Goal: Transaction & Acquisition: Purchase product/service

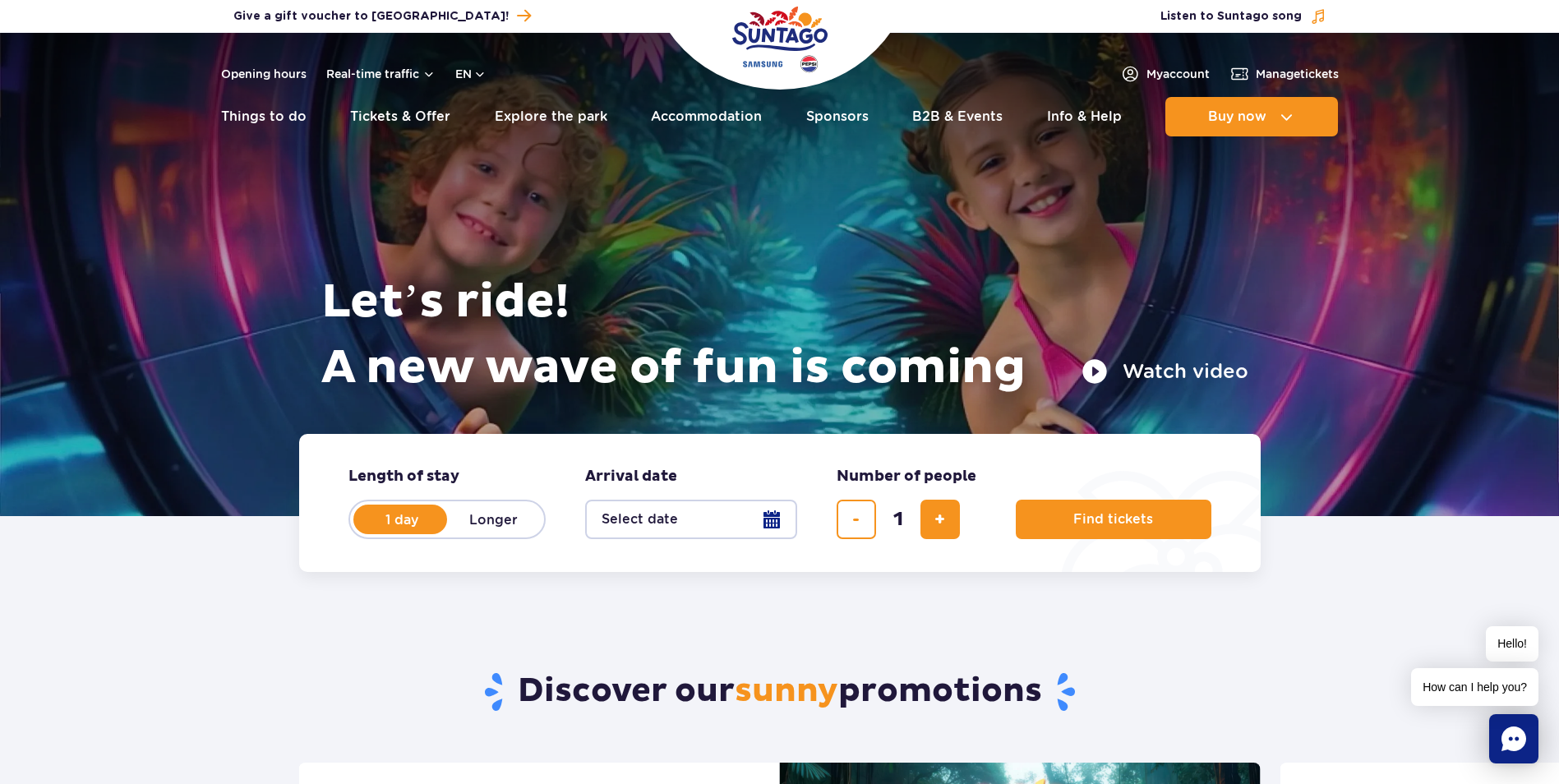
click at [759, 523] on button "Select date" at bounding box center [692, 519] width 212 height 39
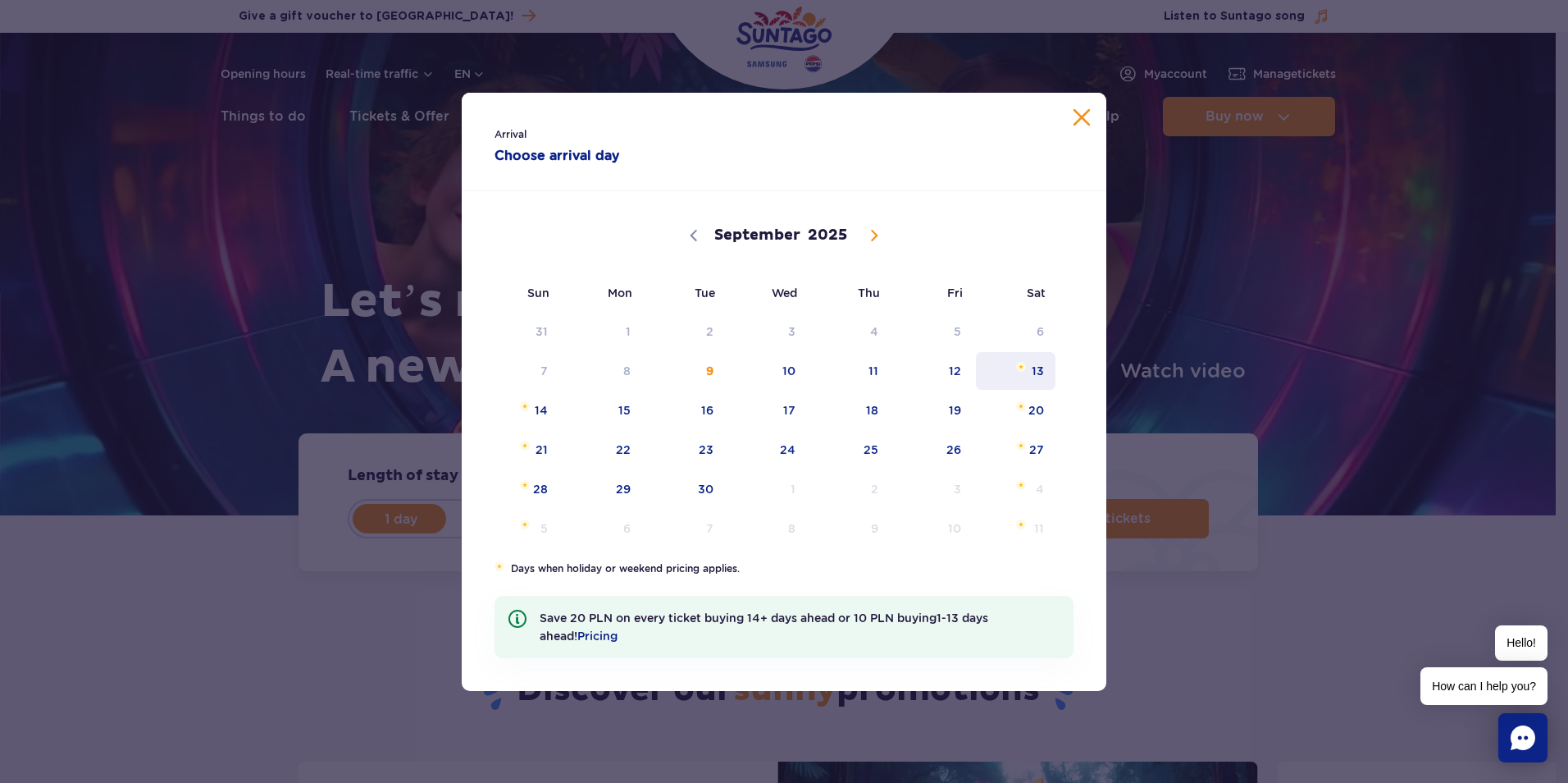
click at [1028, 370] on span "13" at bounding box center [1015, 371] width 83 height 37
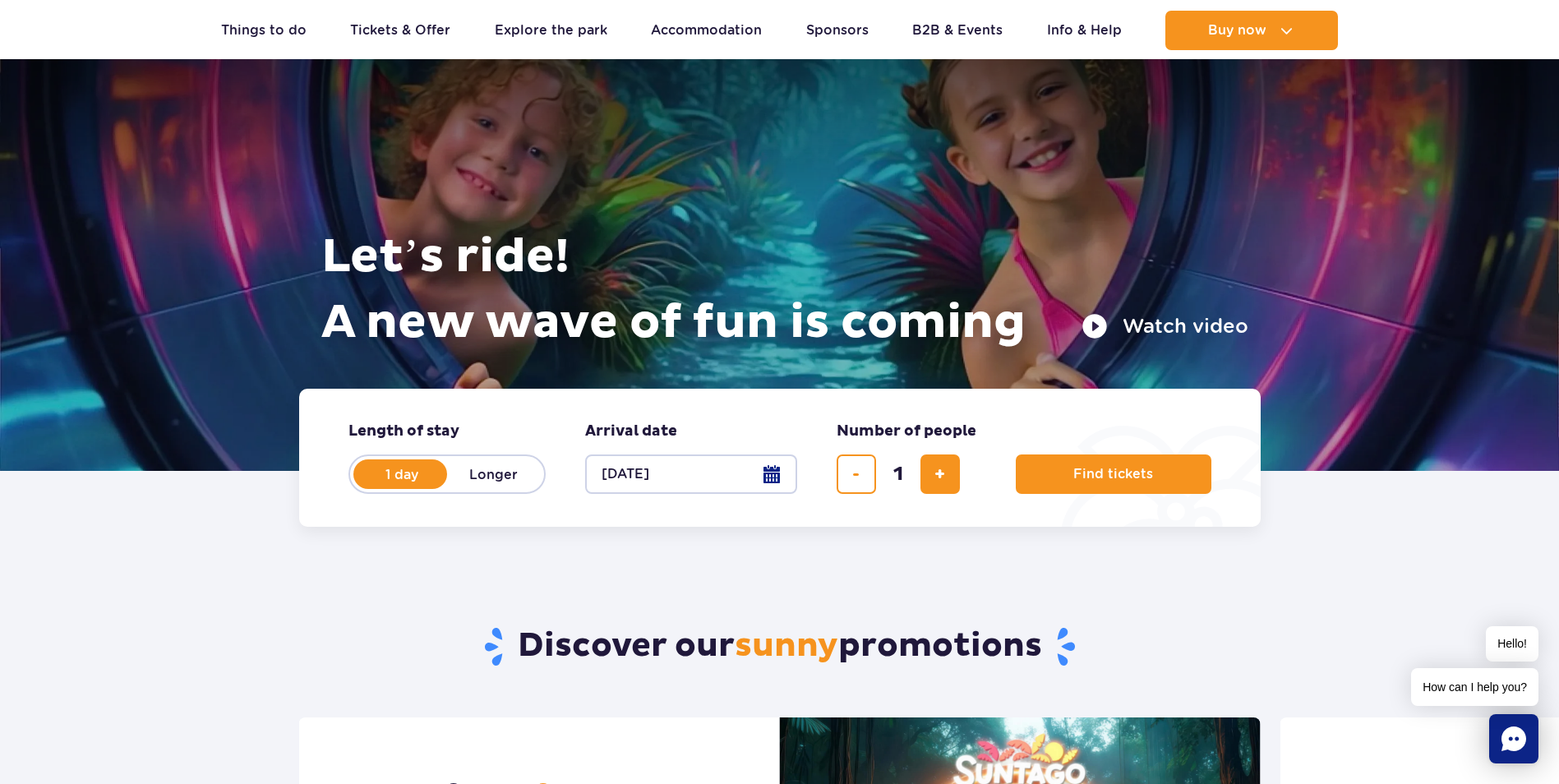
scroll to position [82, 0]
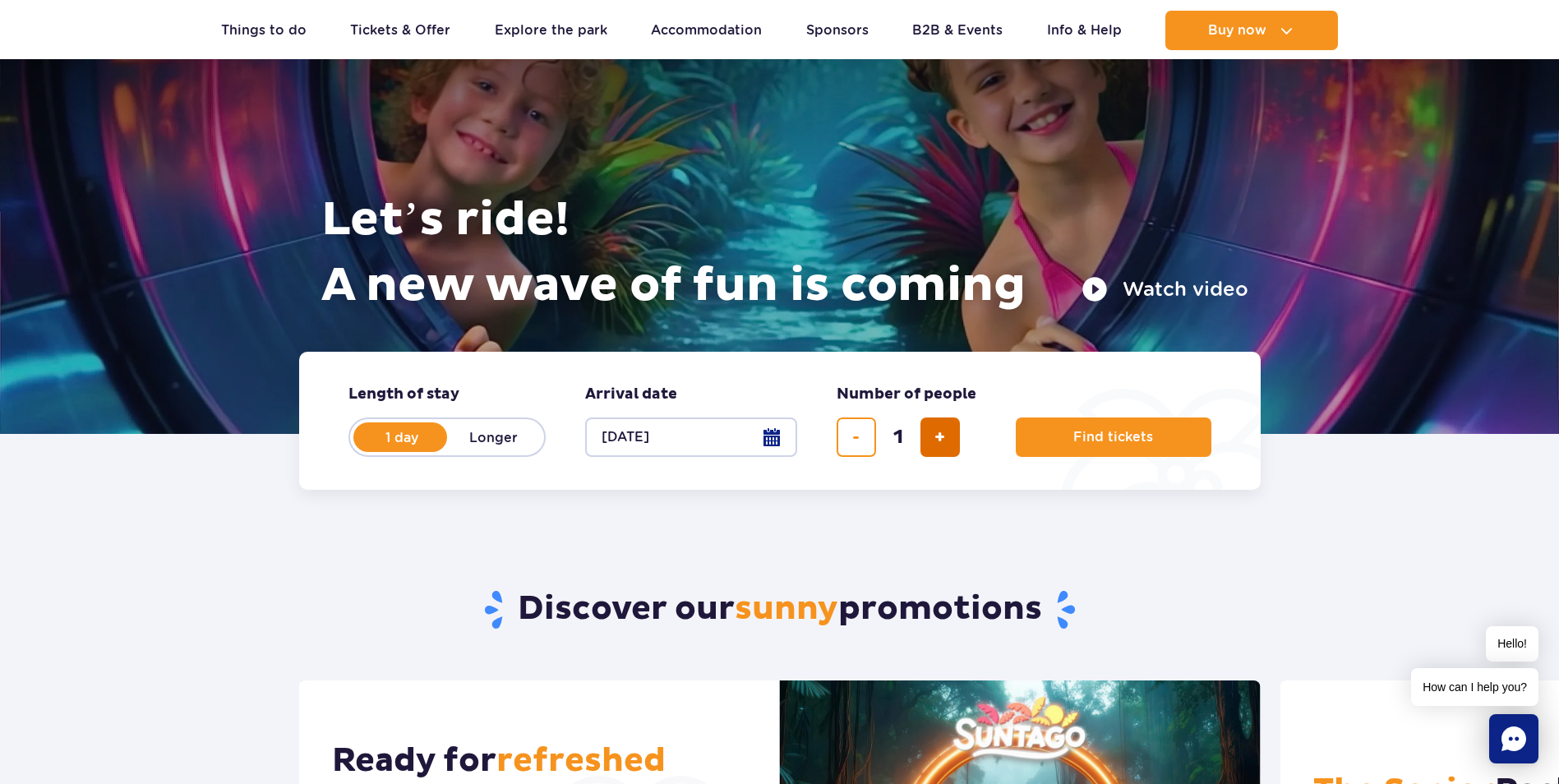
click at [951, 433] on button "add ticket" at bounding box center [940, 437] width 39 height 39
type input "4"
click at [1079, 427] on button "Find tickets" at bounding box center [1113, 437] width 195 height 39
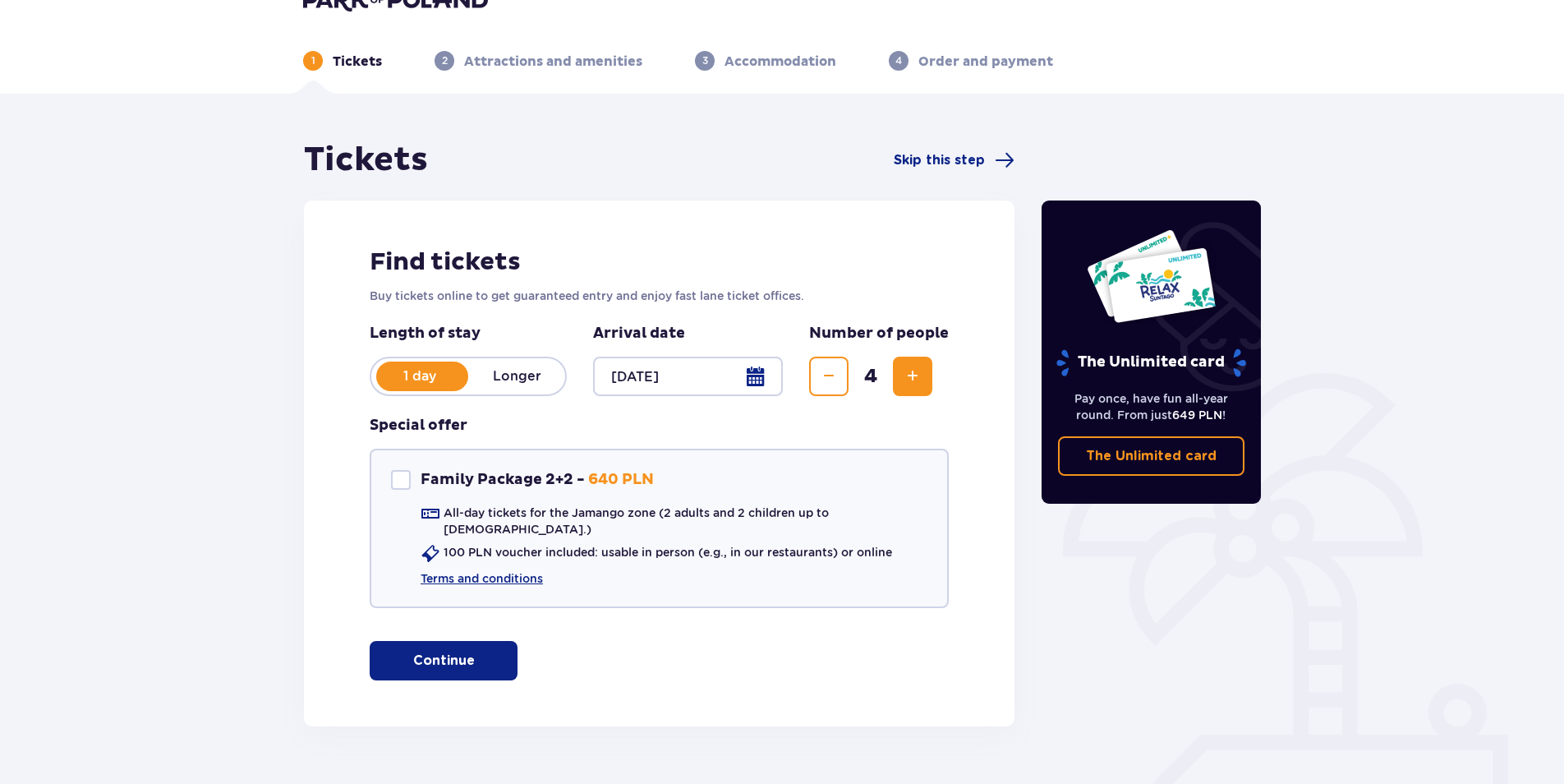
scroll to position [62, 0]
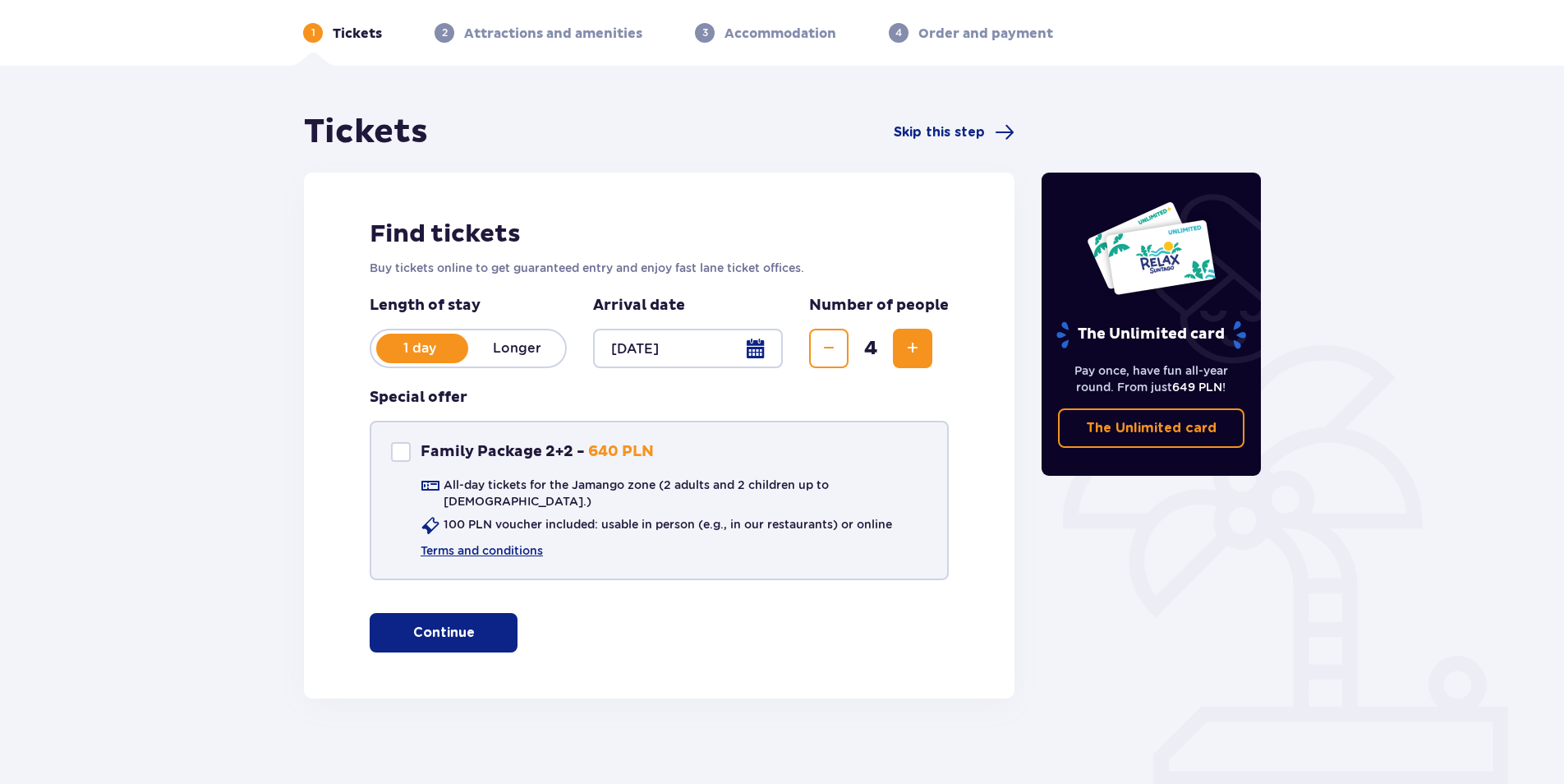
click at [403, 452] on div at bounding box center [401, 451] width 20 height 20
drag, startPoint x: 446, startPoint y: 484, endPoint x: 701, endPoint y: 490, distance: 255.1
click at [701, 490] on p "All-day tickets for the Jamango zone (2 adults and 2 children up to 16 y.o.)" at bounding box center [685, 492] width 484 height 33
click at [394, 451] on div at bounding box center [401, 451] width 20 height 20
click at [476, 623] on span "button" at bounding box center [478, 632] width 20 height 20
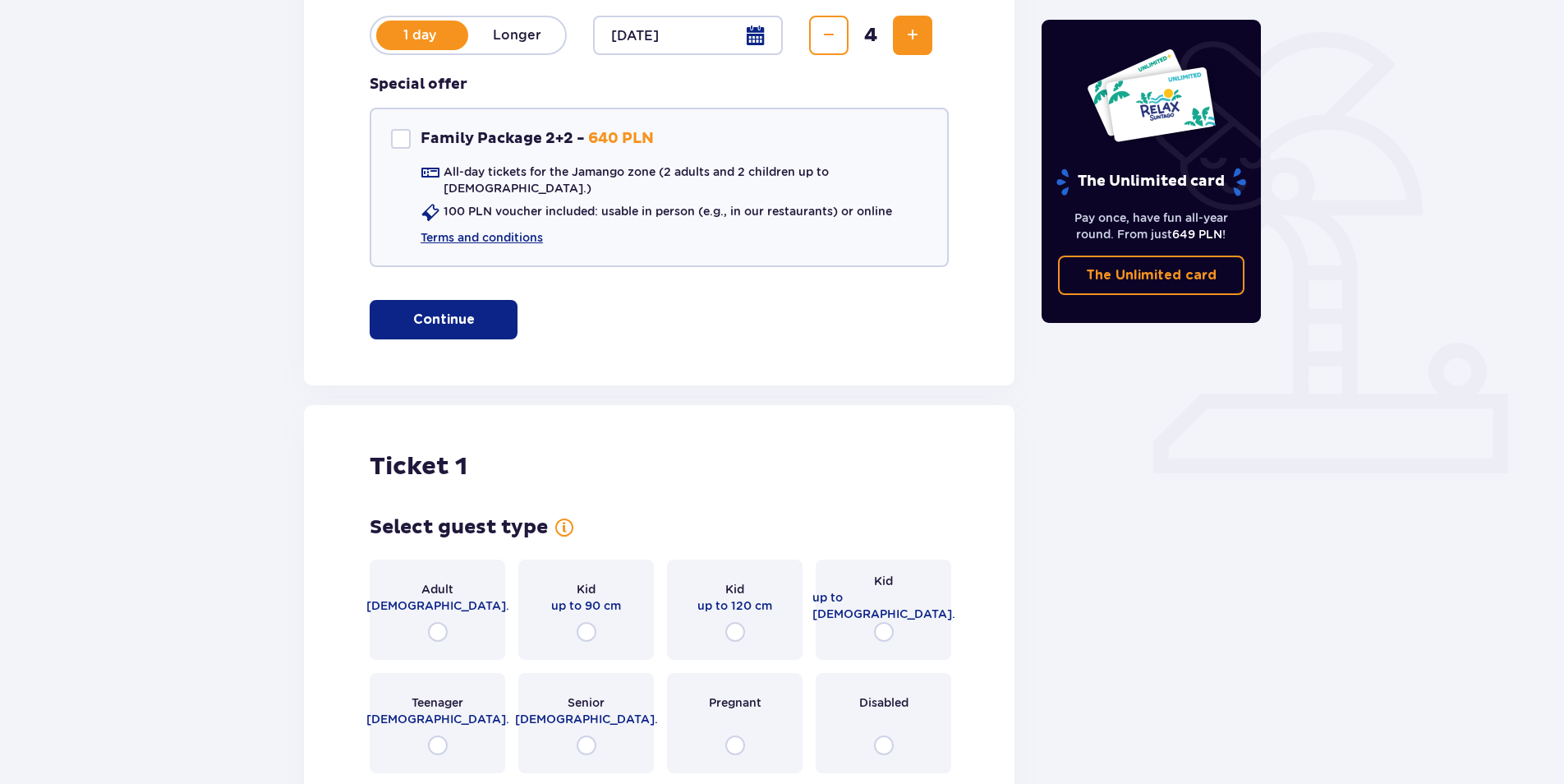
scroll to position [419, 0]
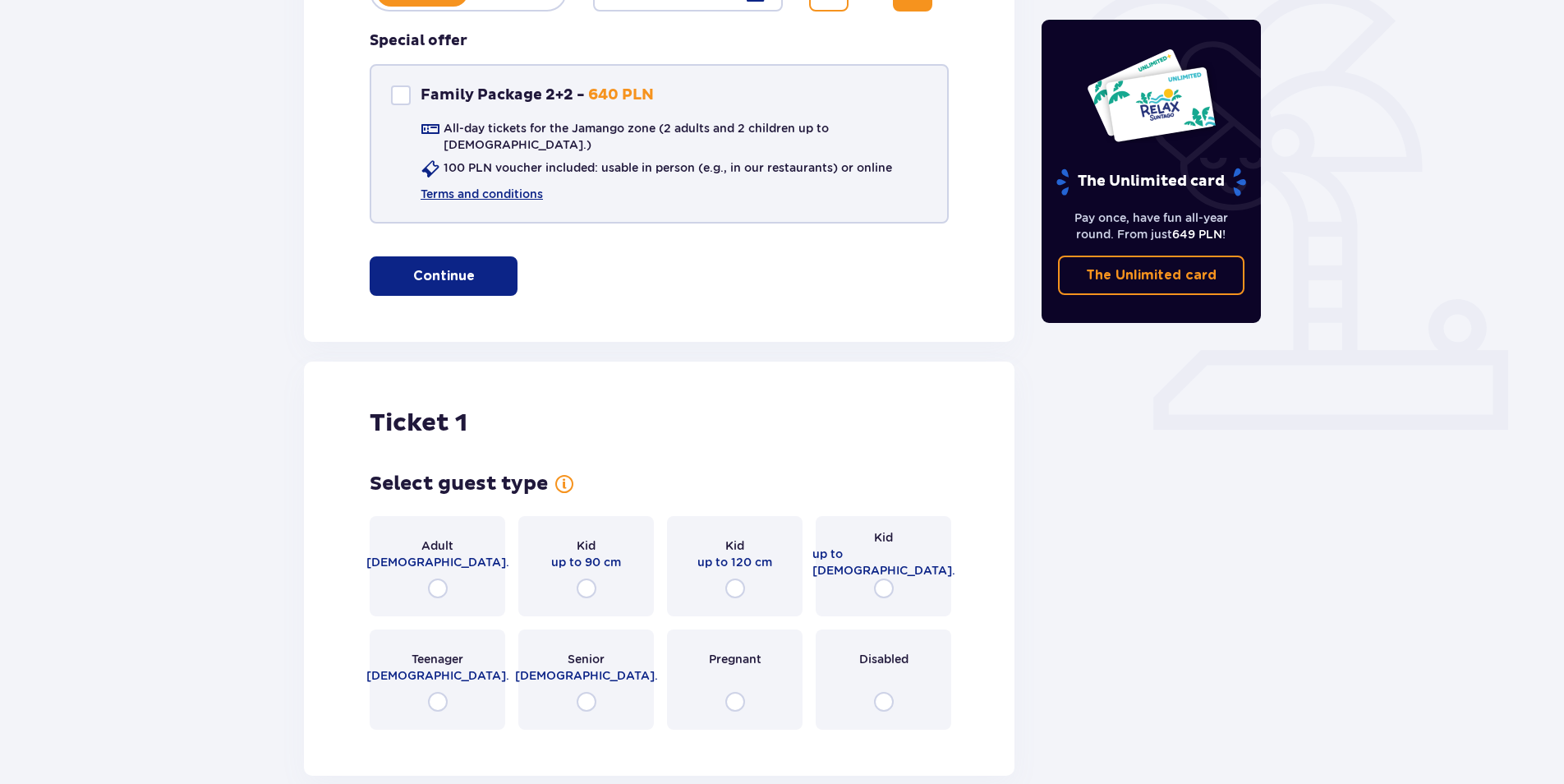
click at [397, 93] on div at bounding box center [401, 95] width 20 height 20
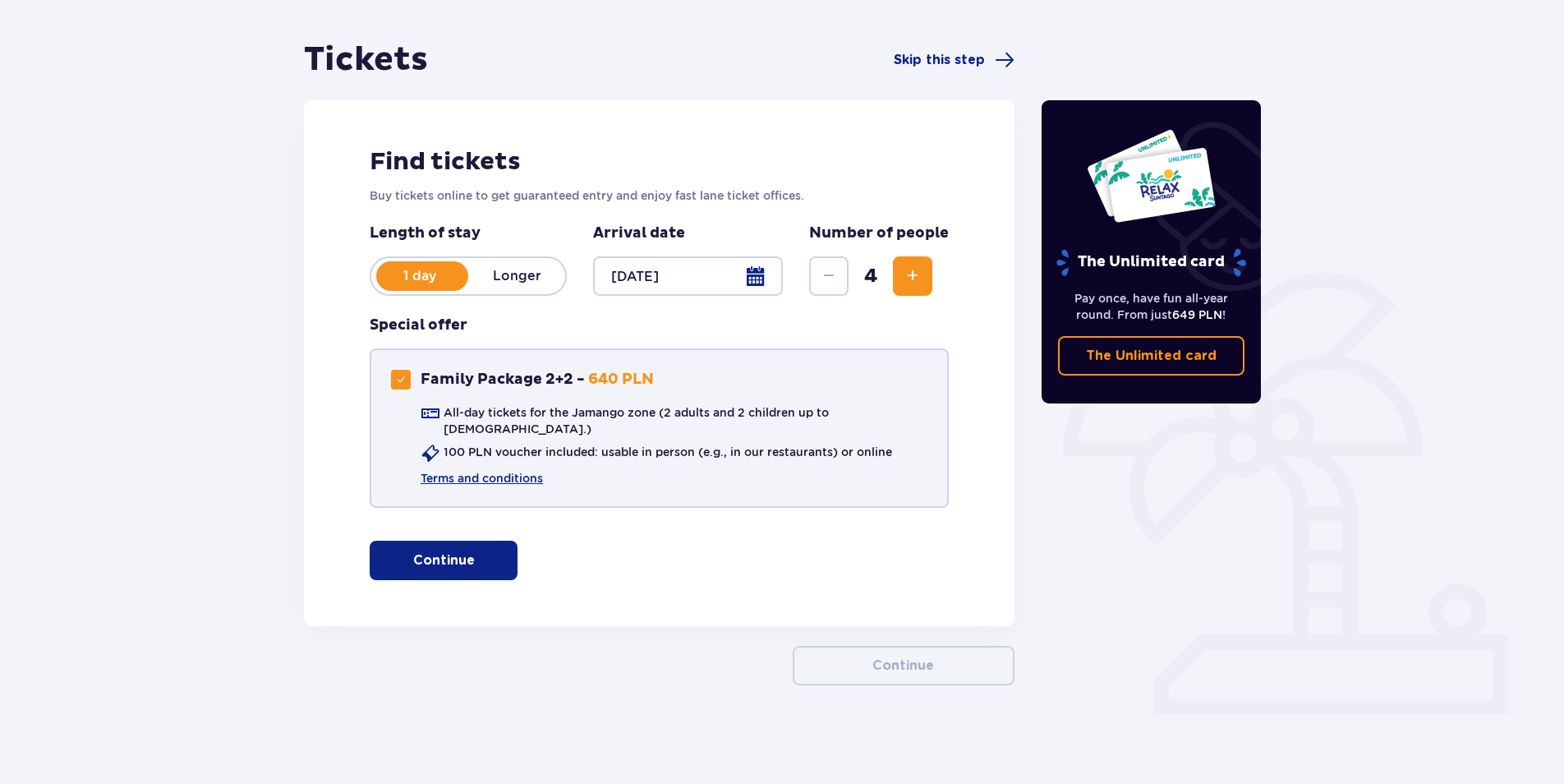
scroll to position [121, 0]
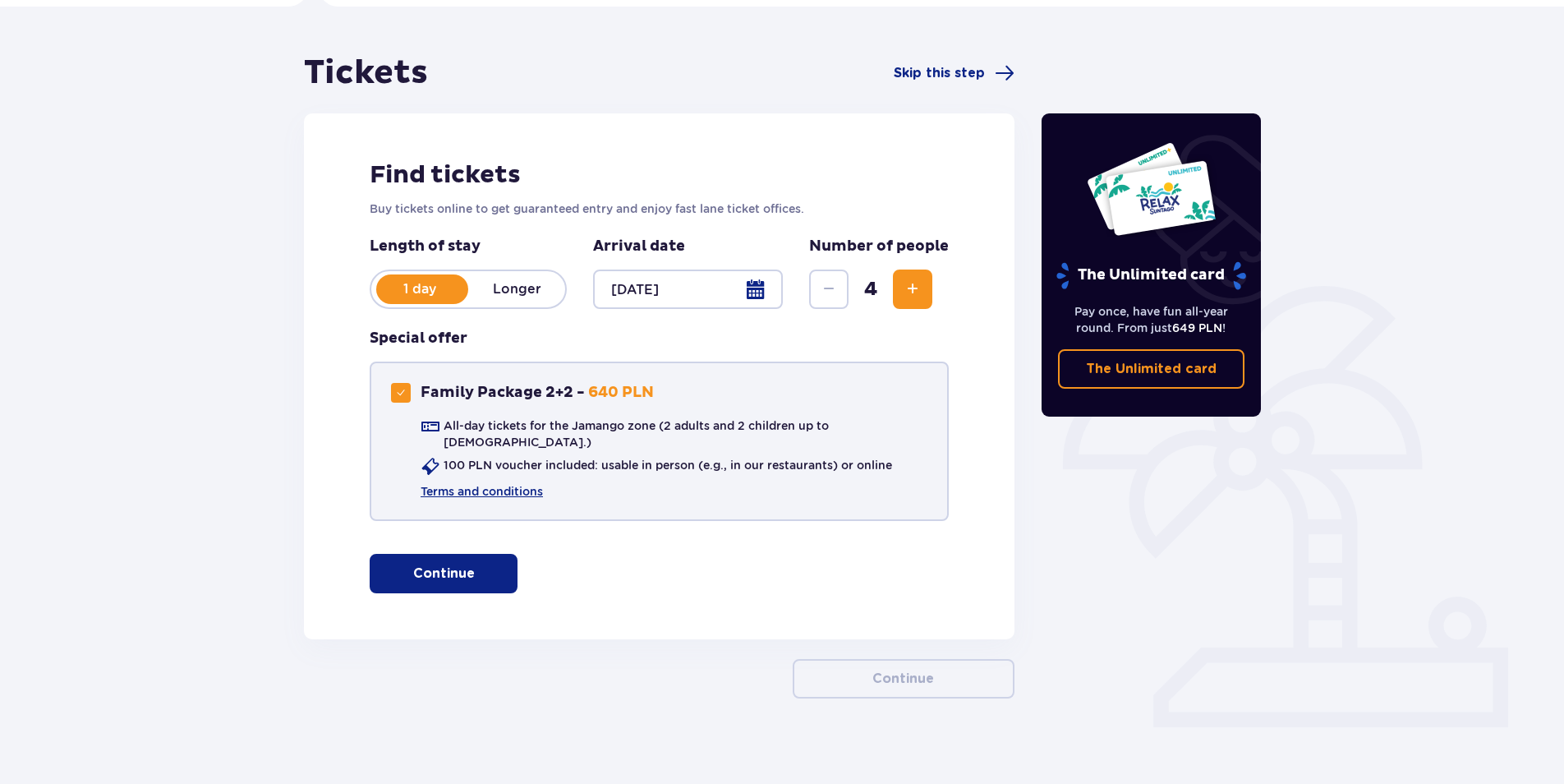
click at [405, 392] on span at bounding box center [401, 392] width 10 height 10
checkbox input "false"
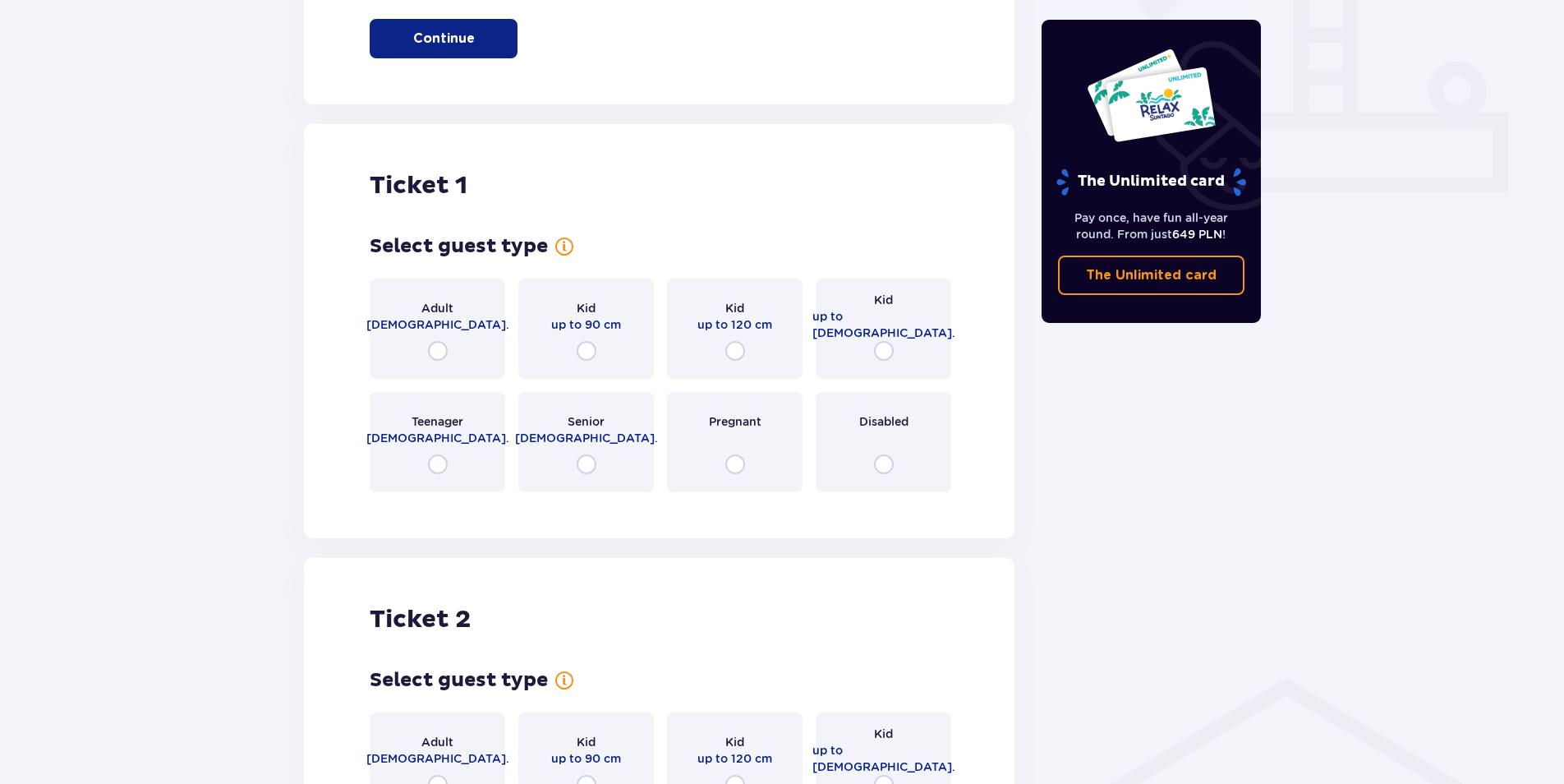
scroll to position [665, 0]
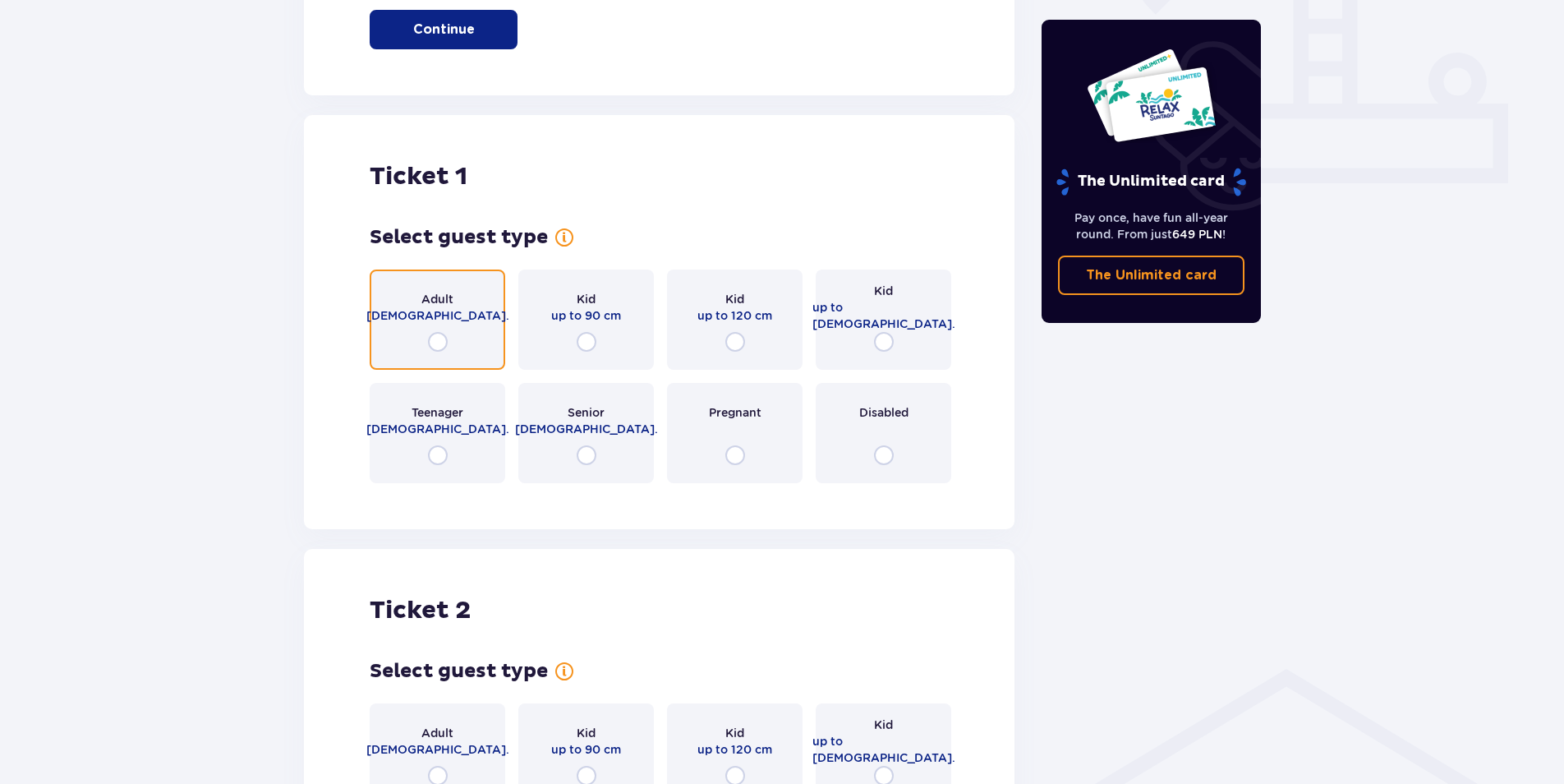
click at [436, 334] on input "radio" at bounding box center [438, 342] width 20 height 20
radio input "true"
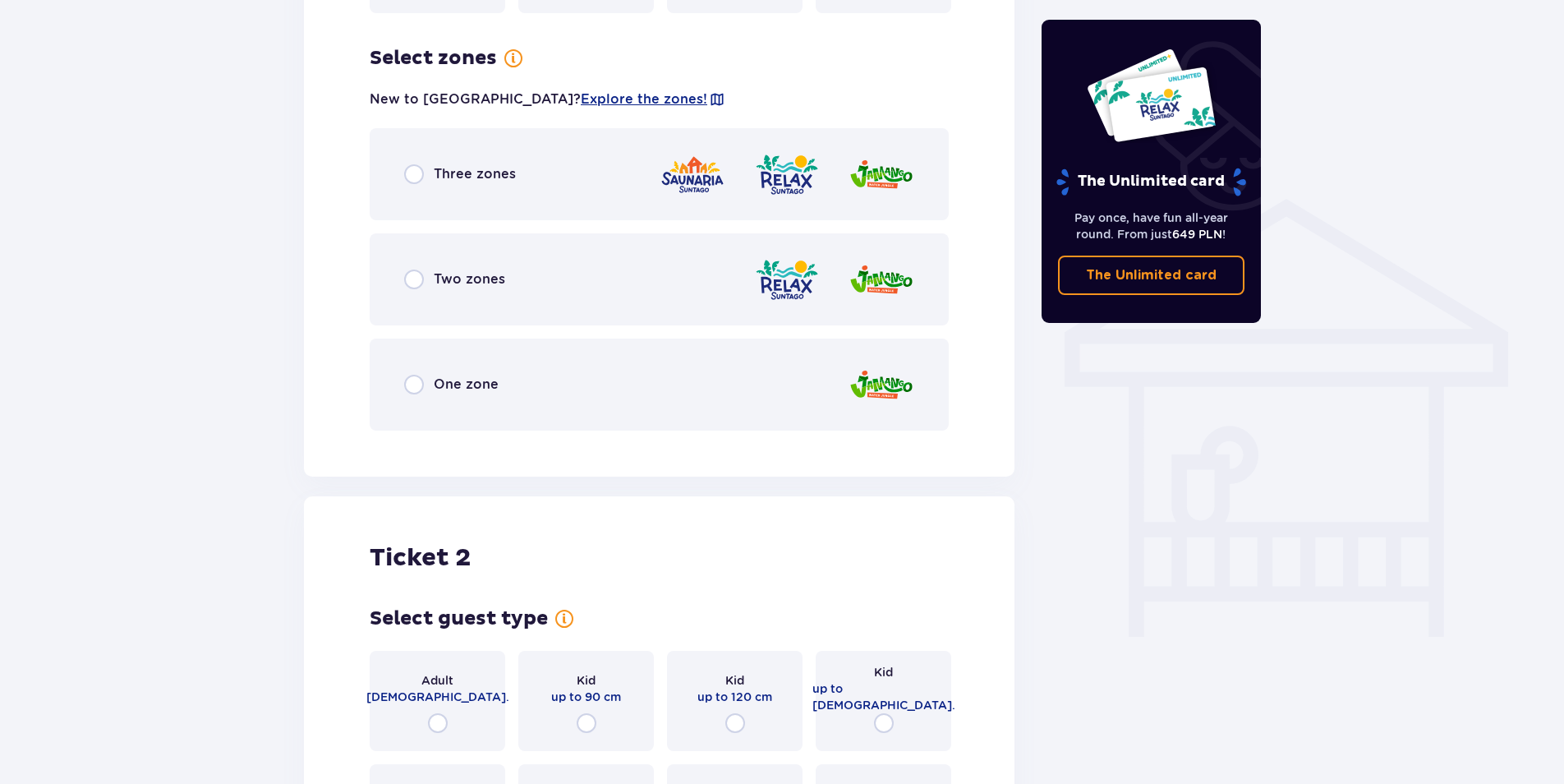
scroll to position [1148, 0]
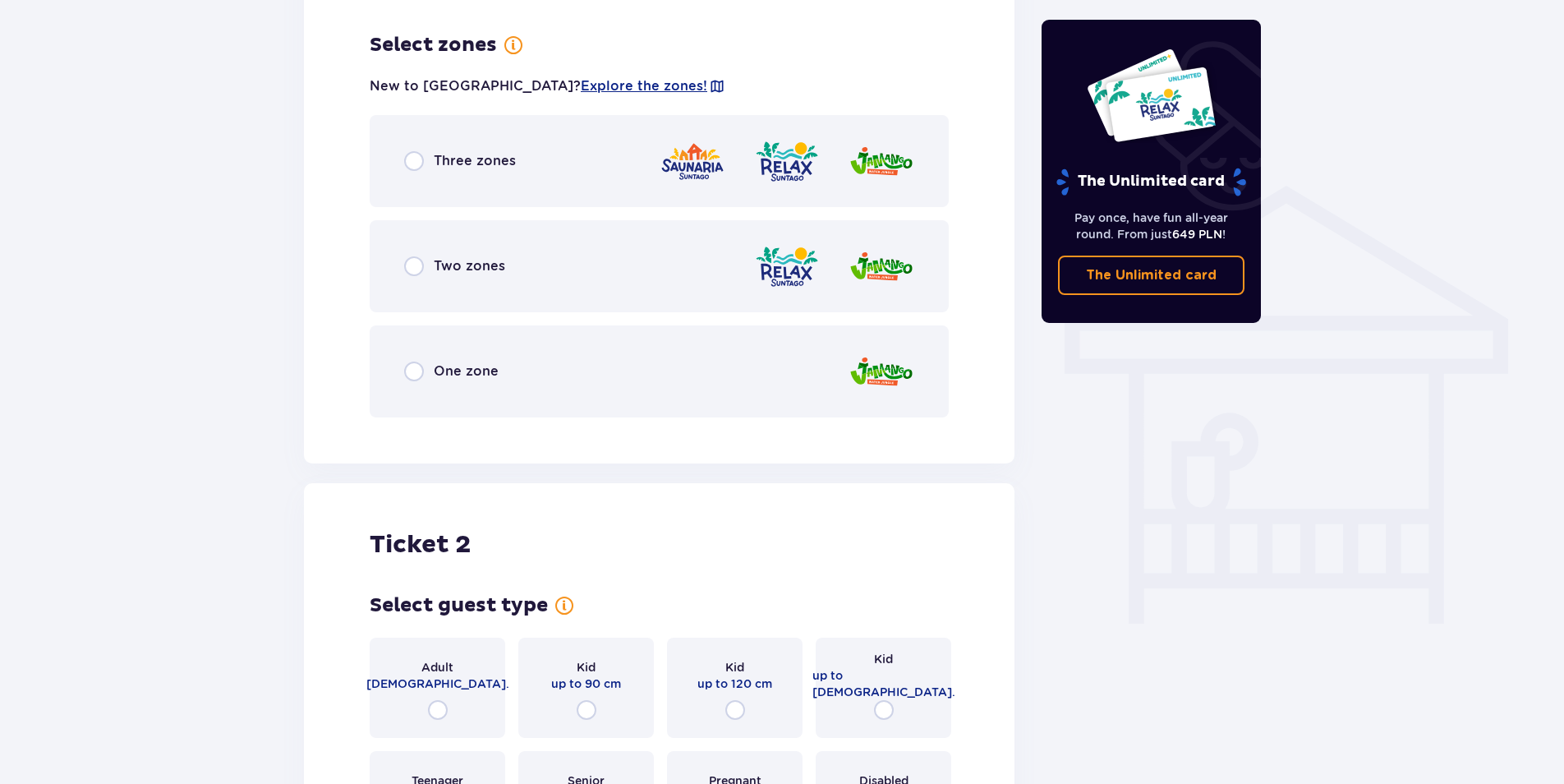
click at [499, 152] on p "Three zones" at bounding box center [475, 161] width 82 height 18
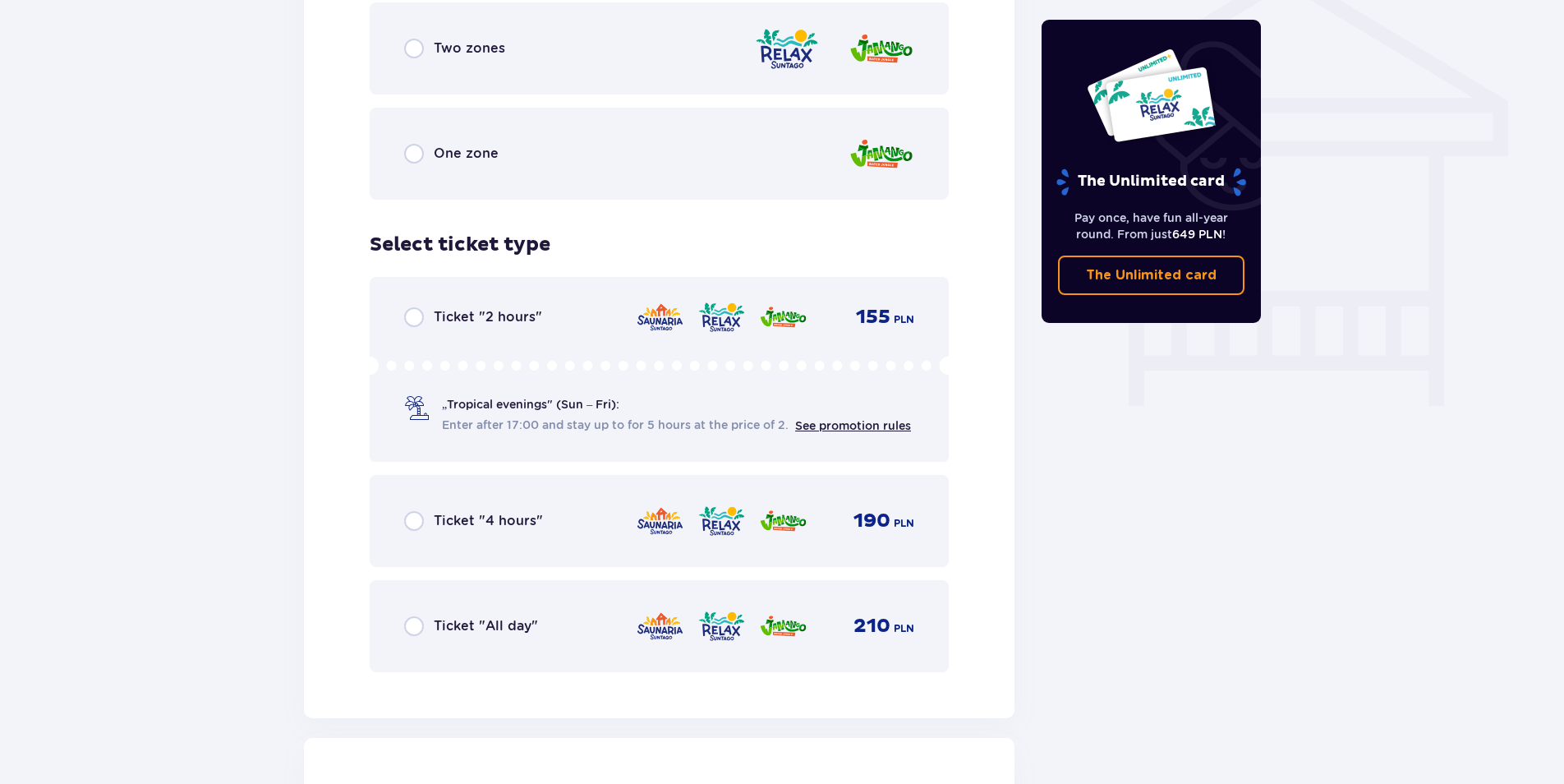
scroll to position [1401, 0]
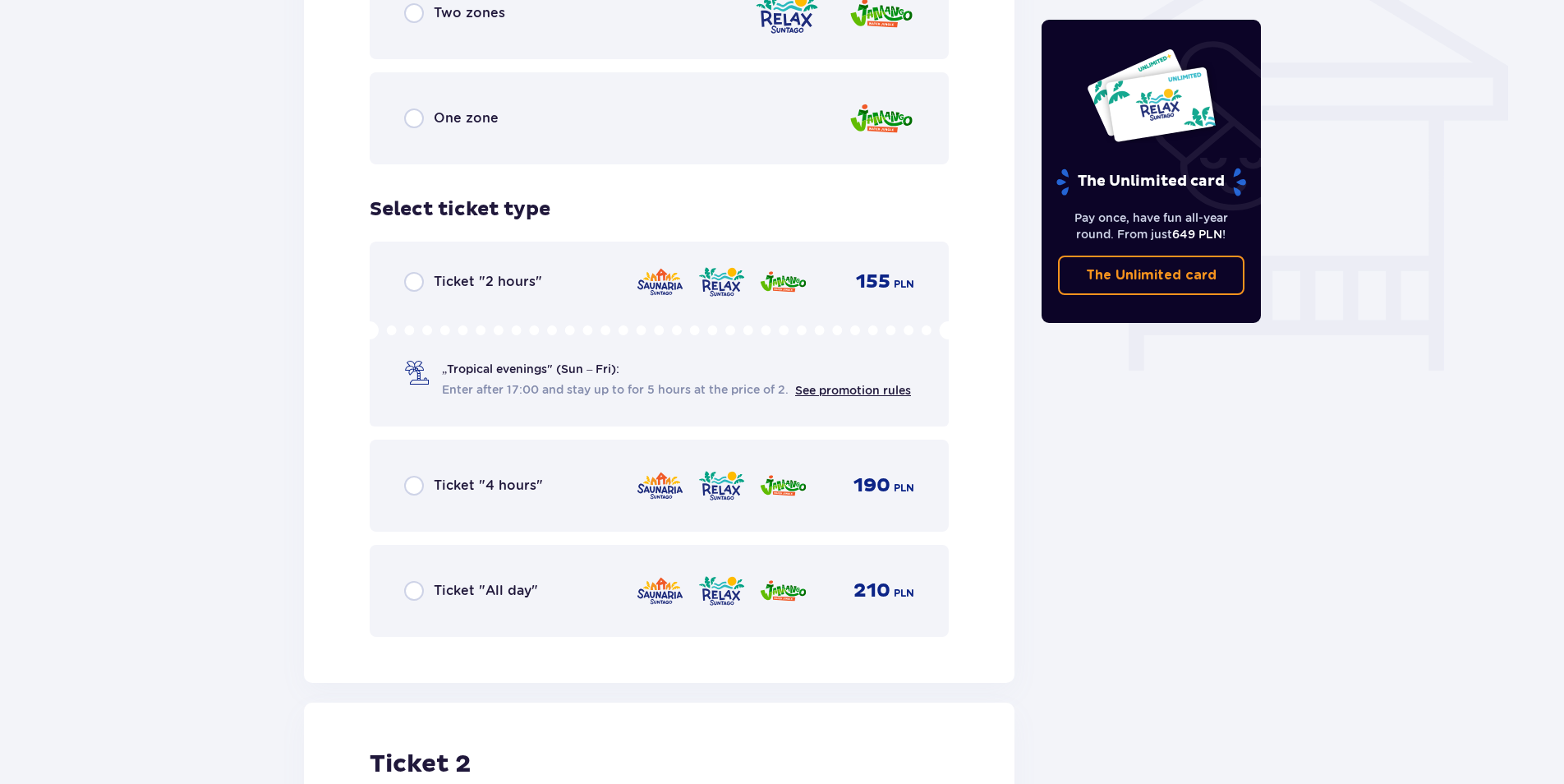
click at [474, 582] on p "Ticket "All day"" at bounding box center [485, 590] width 104 height 18
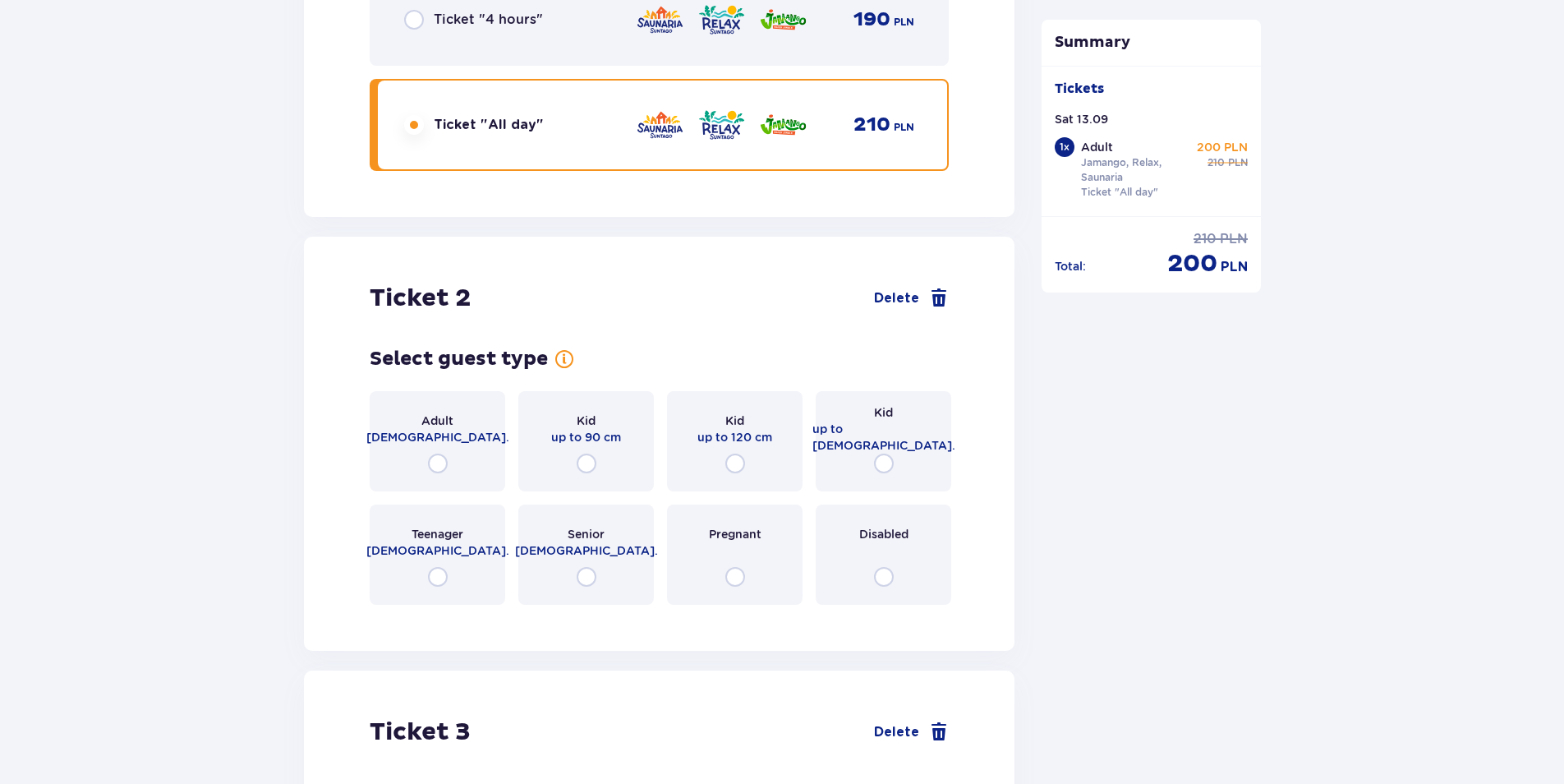
scroll to position [1906, 0]
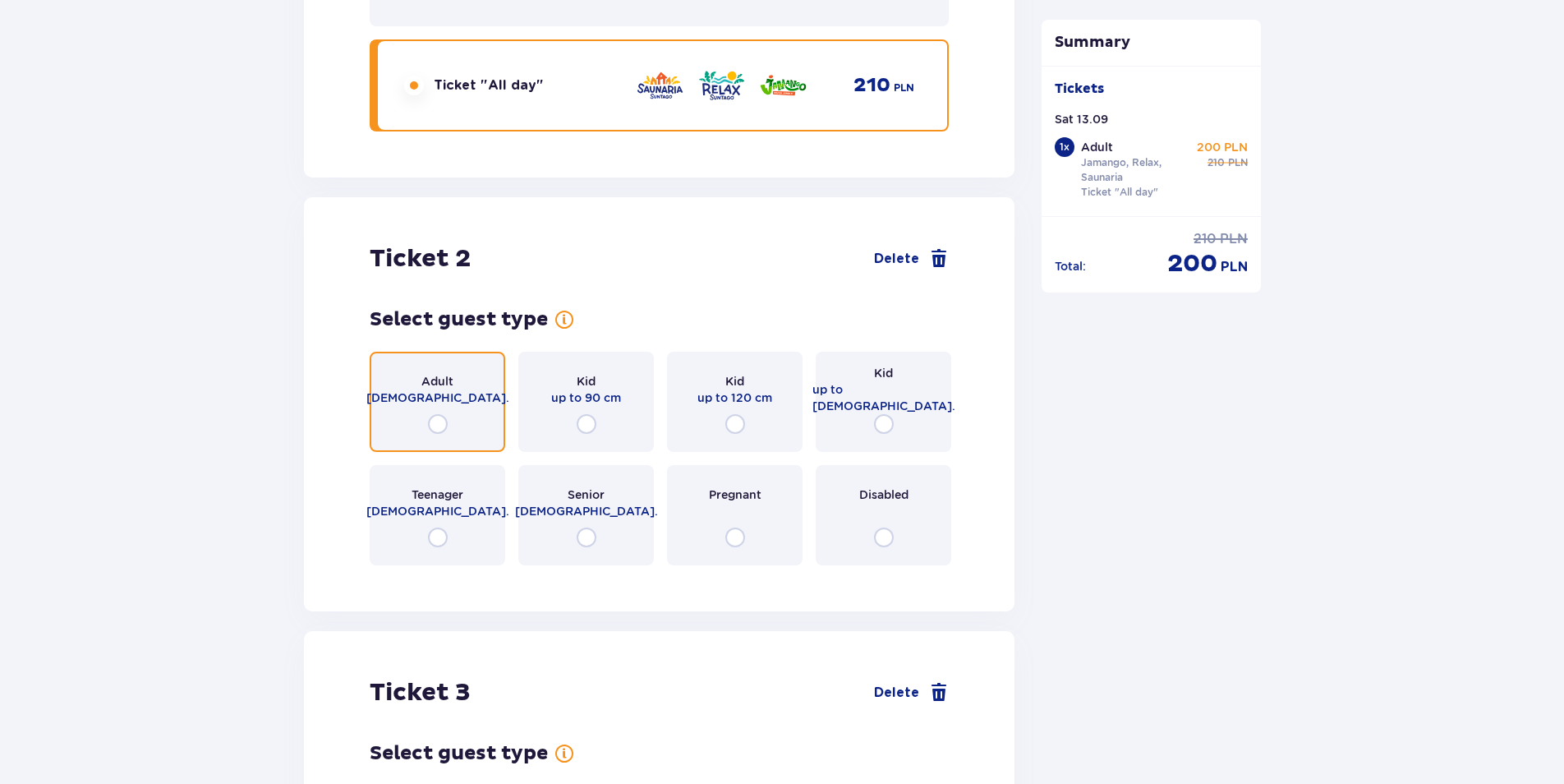
click at [443, 414] on input "radio" at bounding box center [438, 424] width 20 height 20
radio input "true"
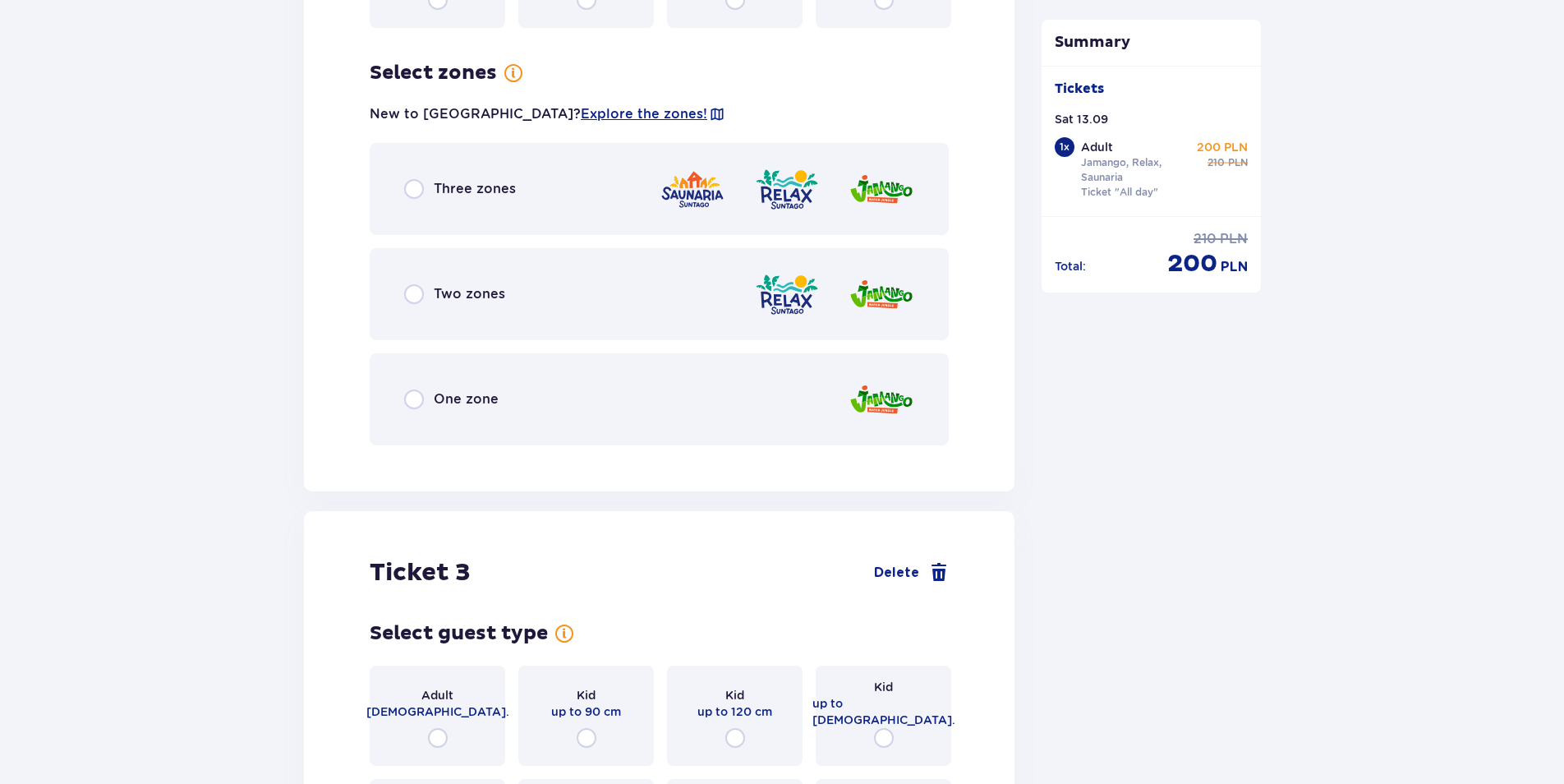
scroll to position [2472, 0]
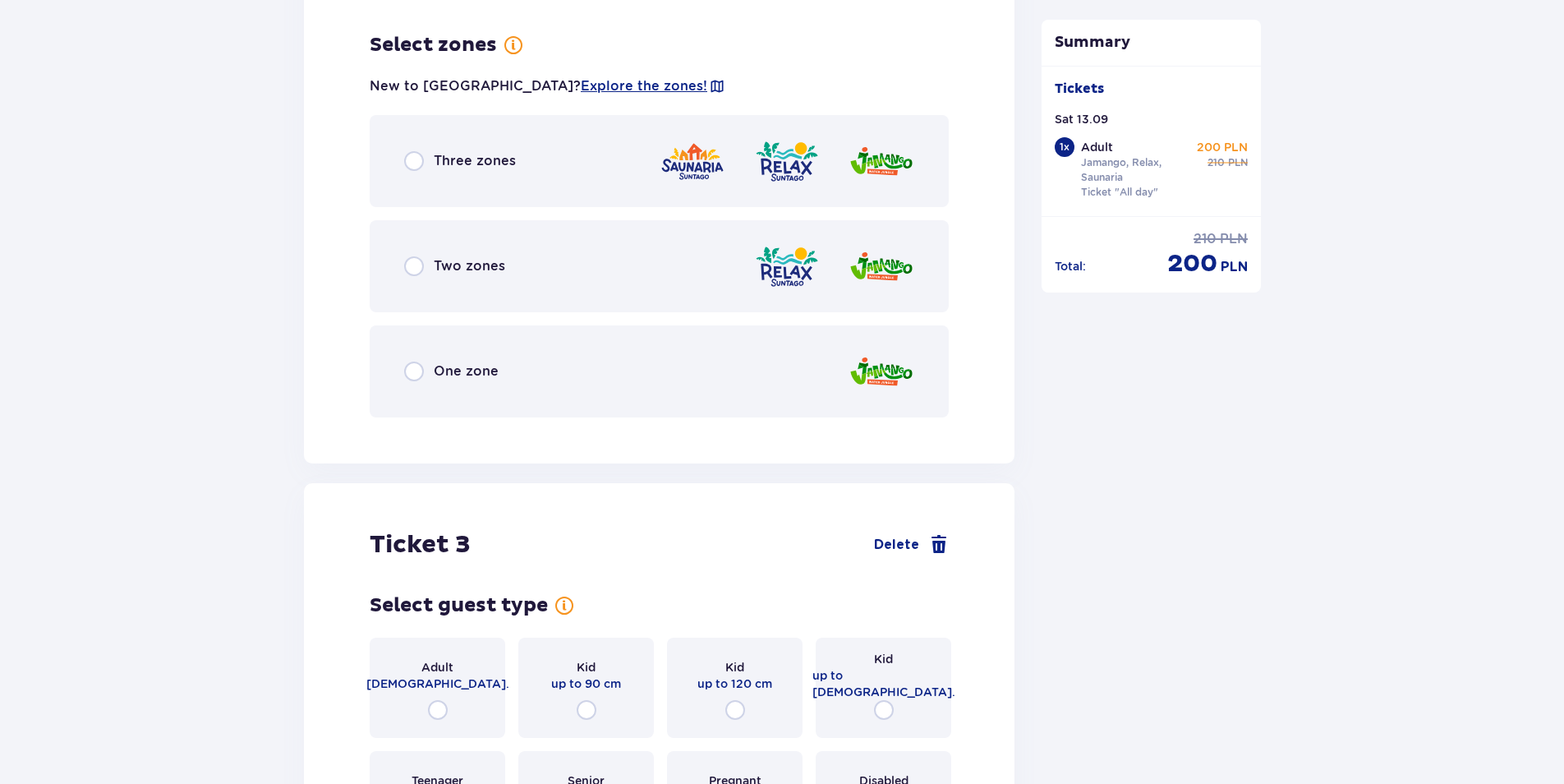
click at [489, 152] on p "Three zones" at bounding box center [475, 161] width 82 height 18
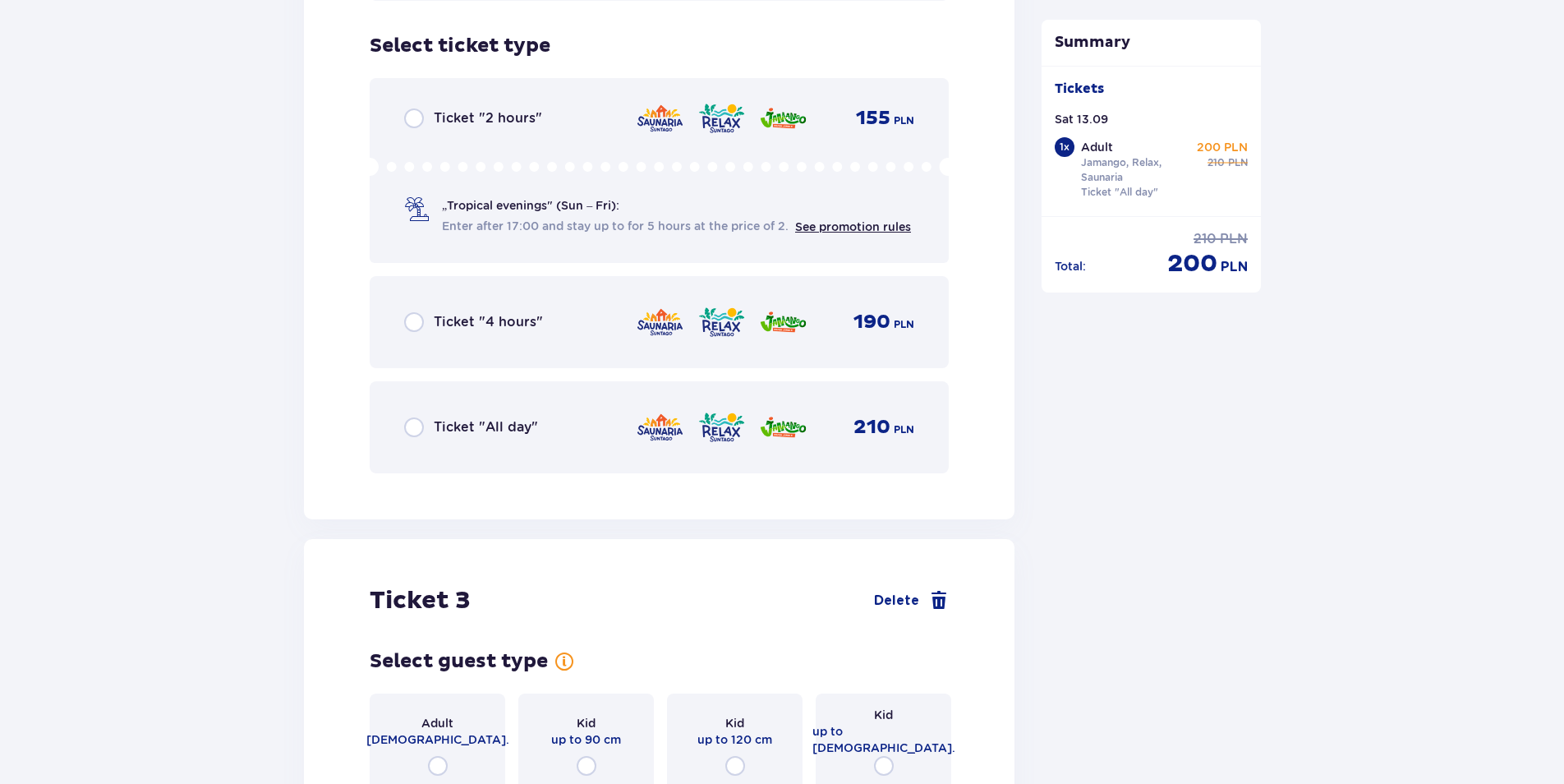
scroll to position [2889, 0]
click at [525, 422] on p "Ticket "All day"" at bounding box center [485, 426] width 104 height 18
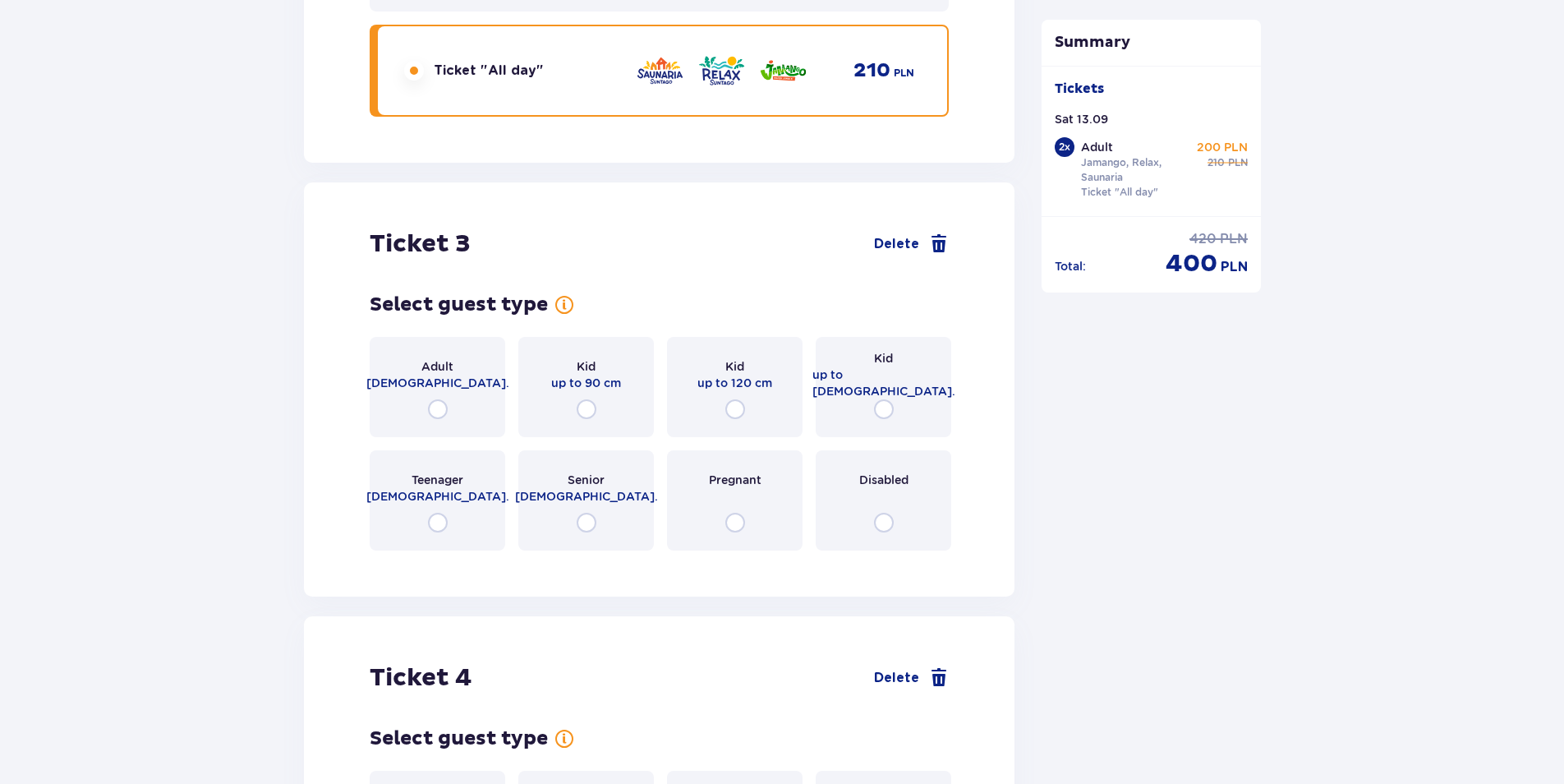
scroll to position [3394, 0]
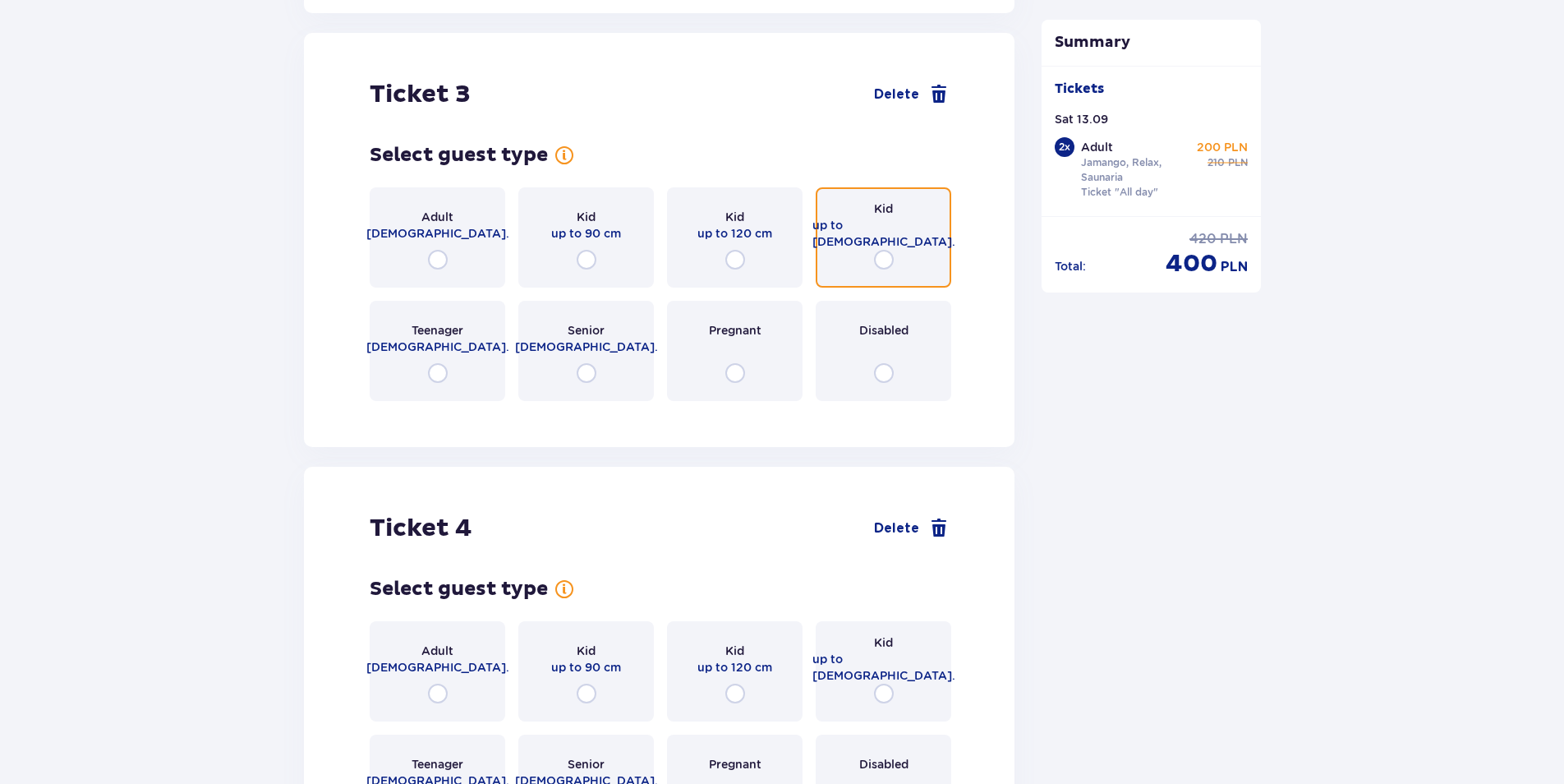
click at [890, 250] on input "radio" at bounding box center [884, 260] width 20 height 20
radio input "true"
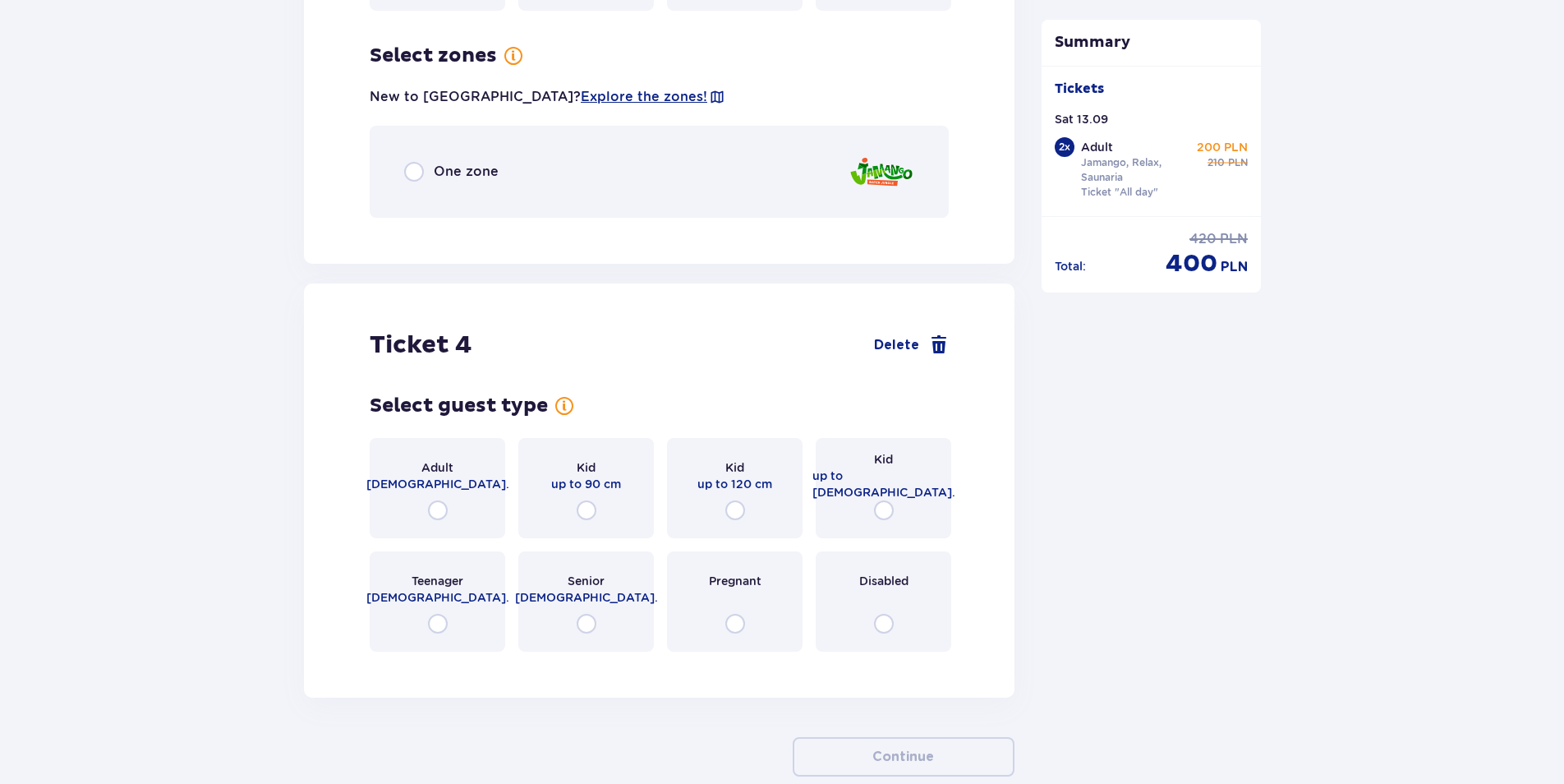
scroll to position [3794, 0]
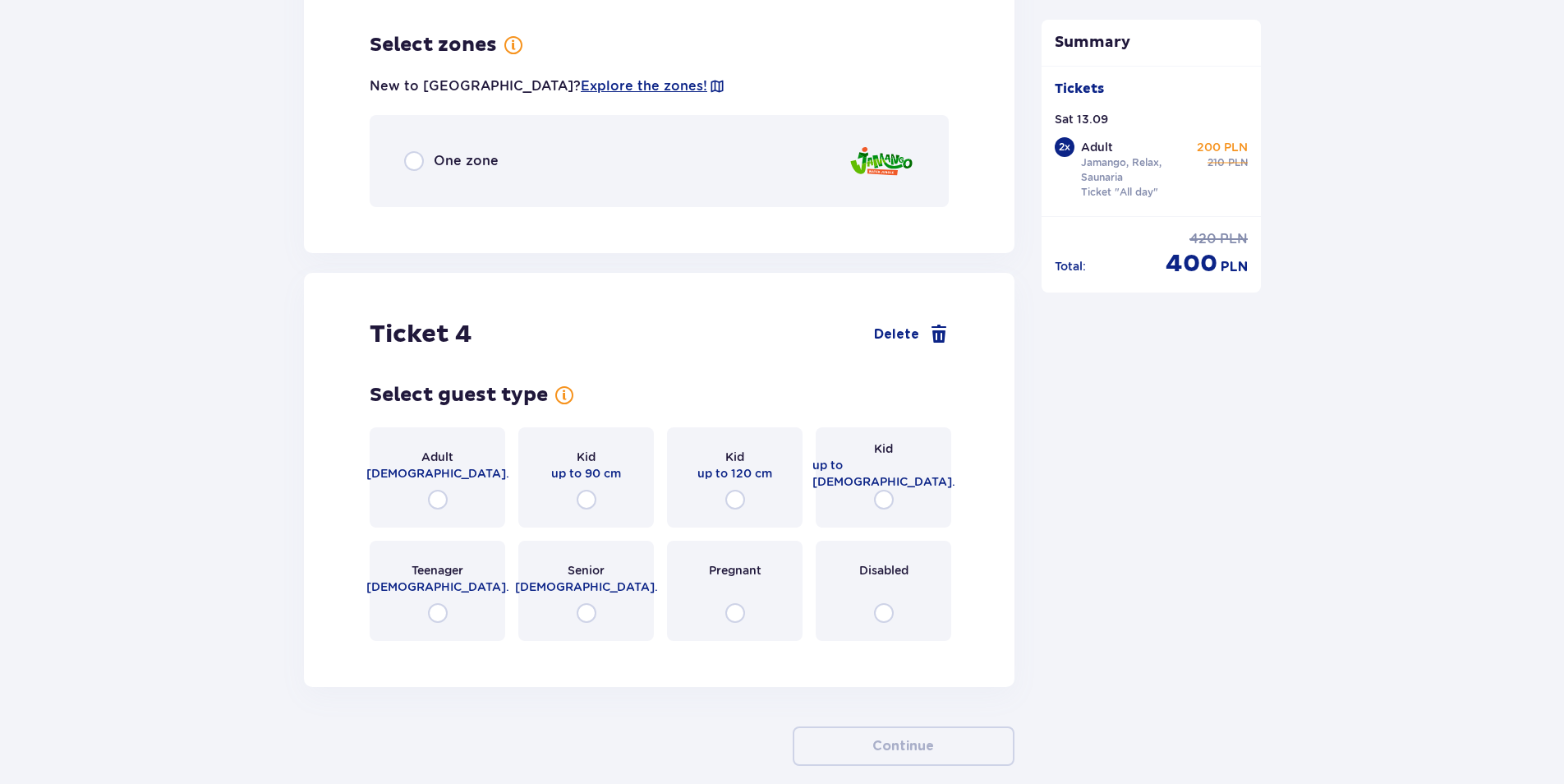
click at [699, 160] on div "One zone" at bounding box center [658, 161] width 579 height 92
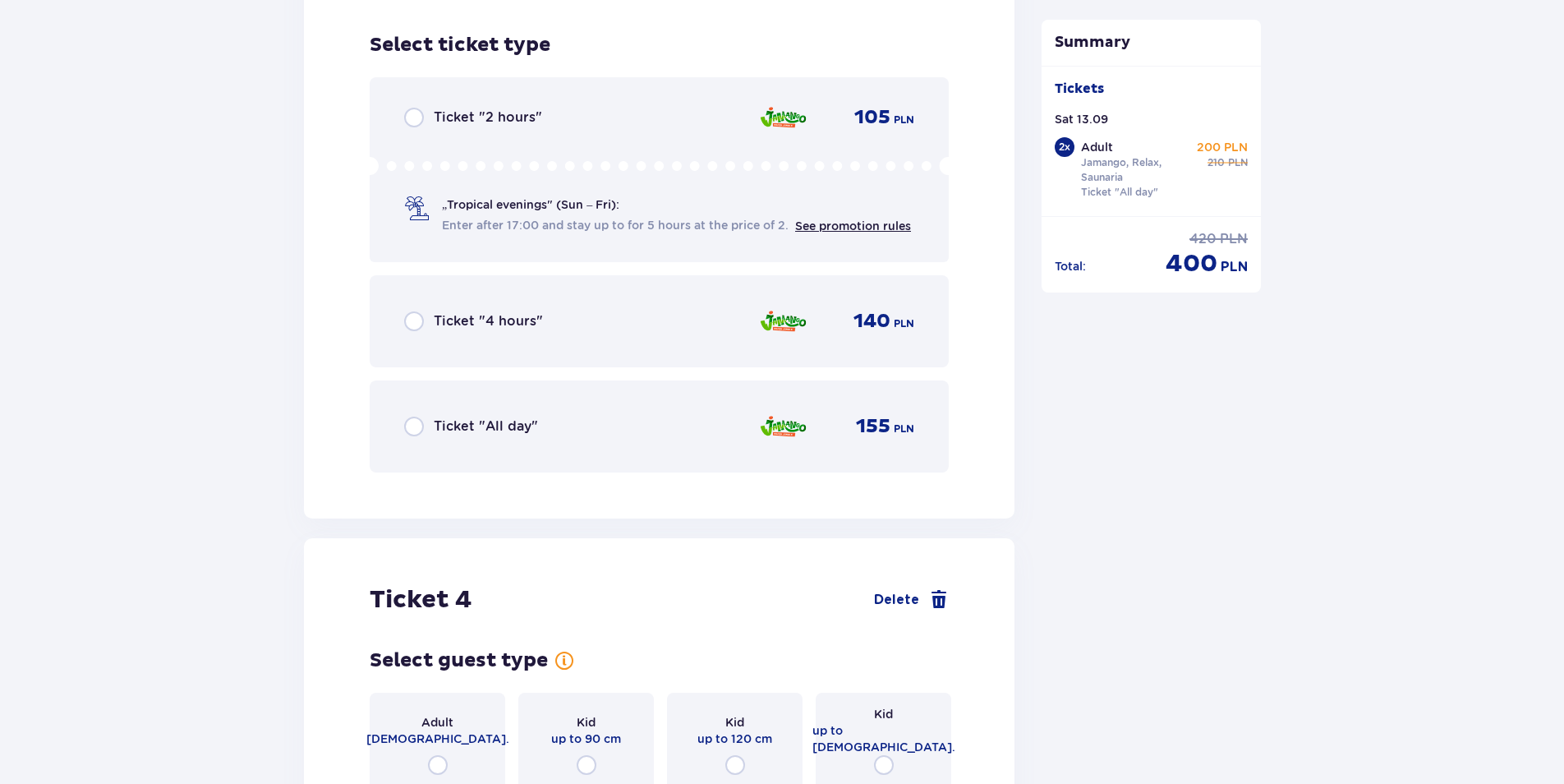
click at [533, 417] on p "Ticket "All day"" at bounding box center [485, 426] width 104 height 18
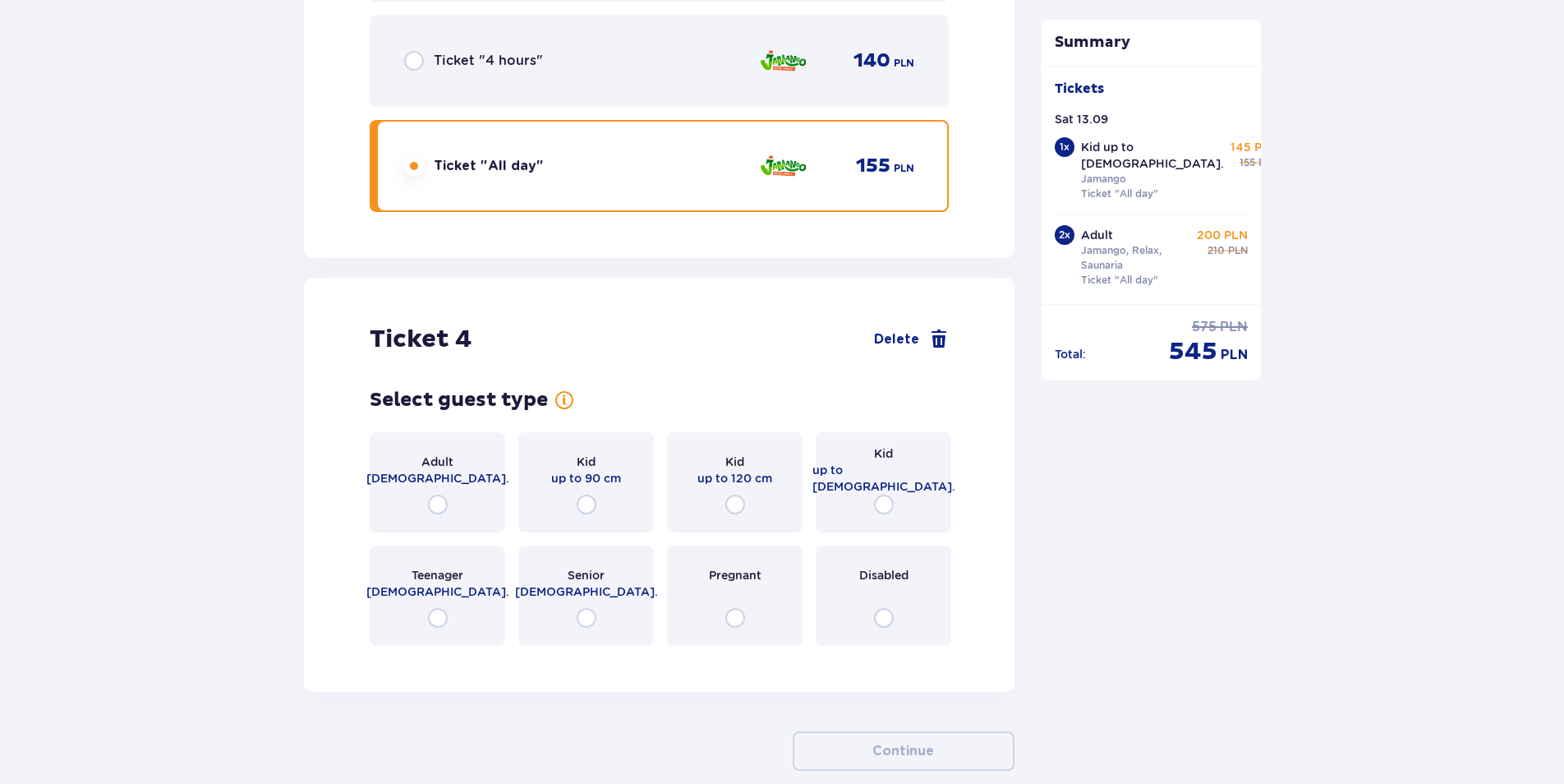
scroll to position [4334, 0]
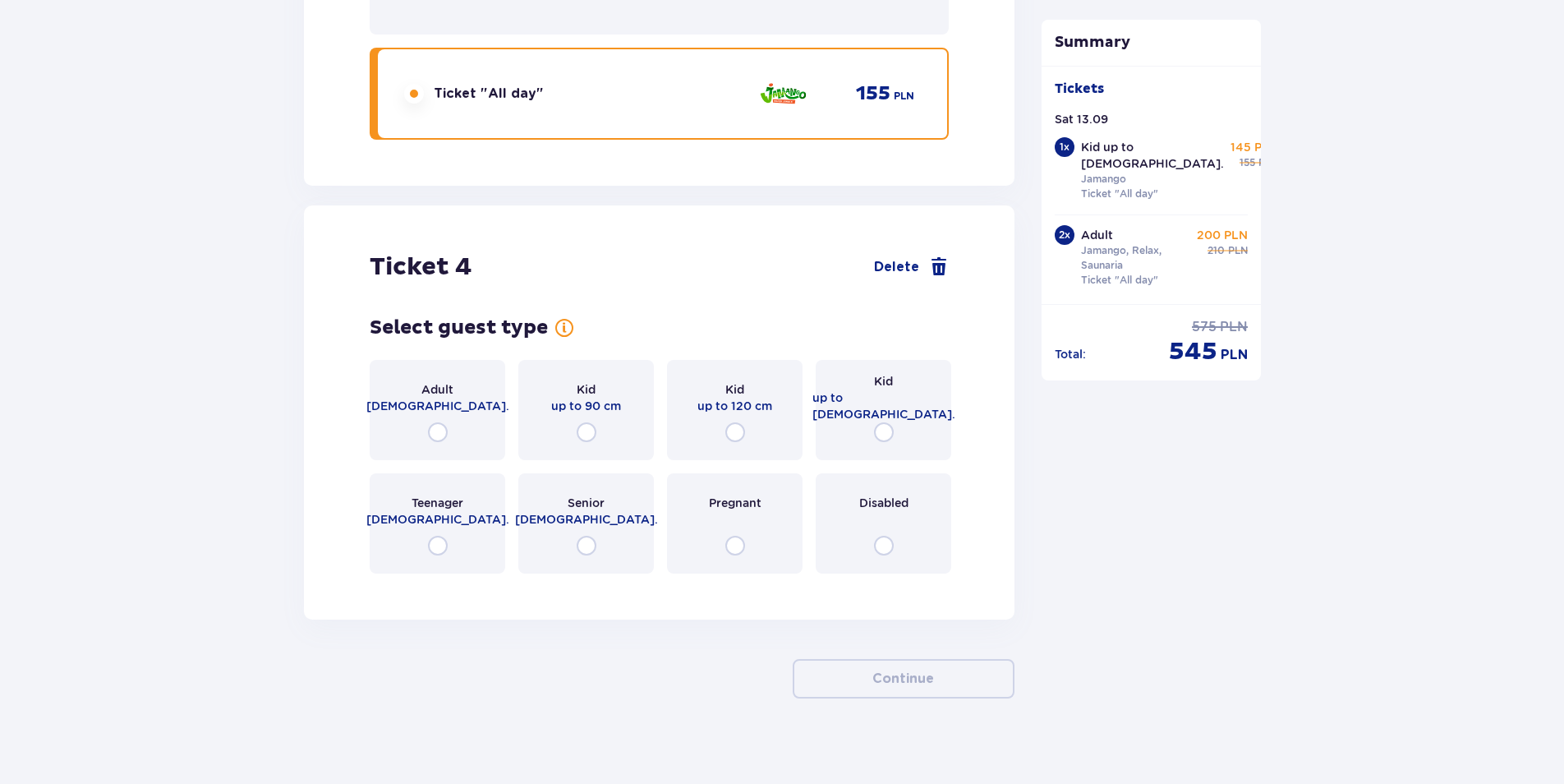
click at [597, 405] on div "Kid up to 90 cm" at bounding box center [586, 409] width 136 height 100
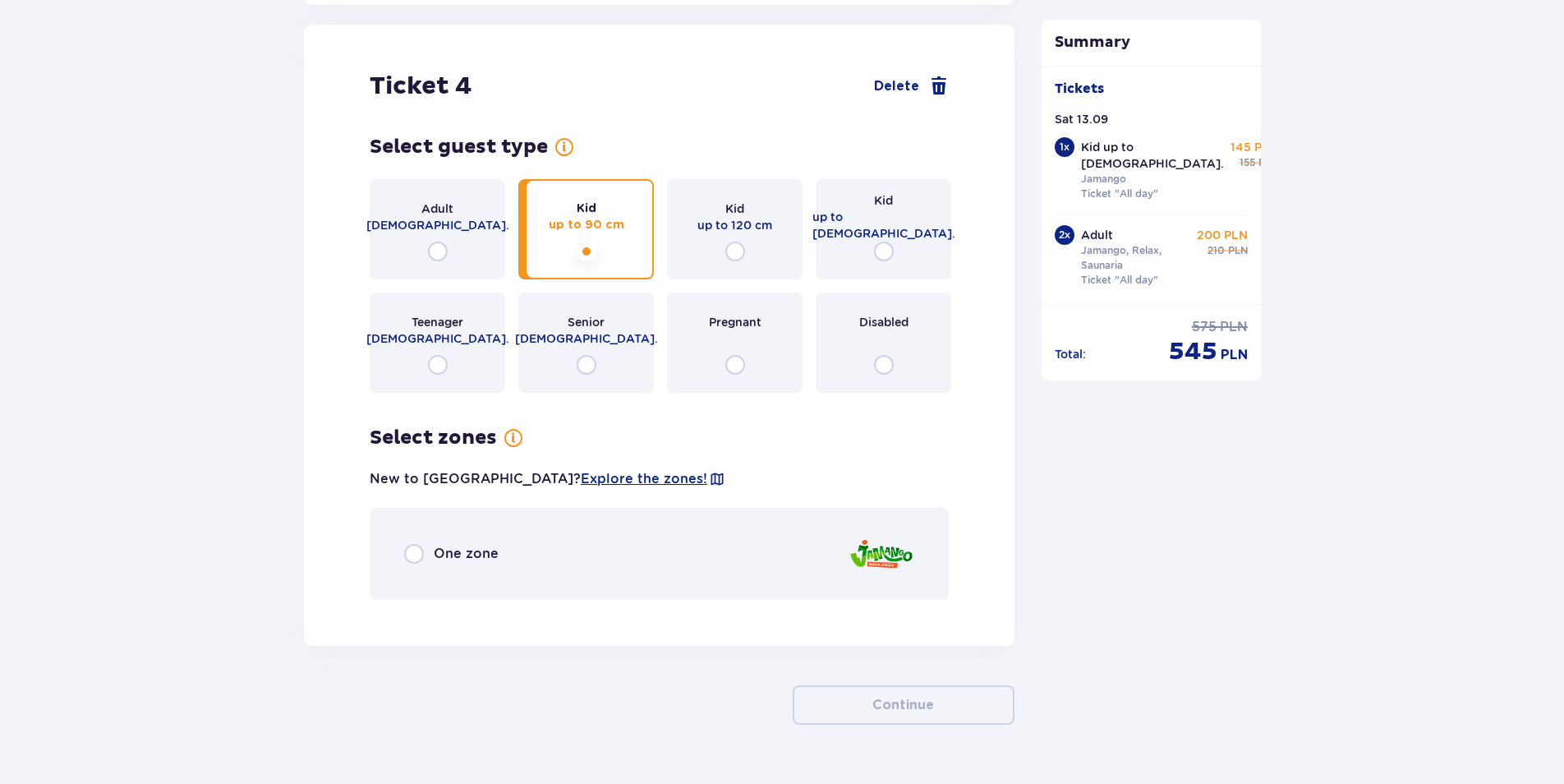
scroll to position [4541, 0]
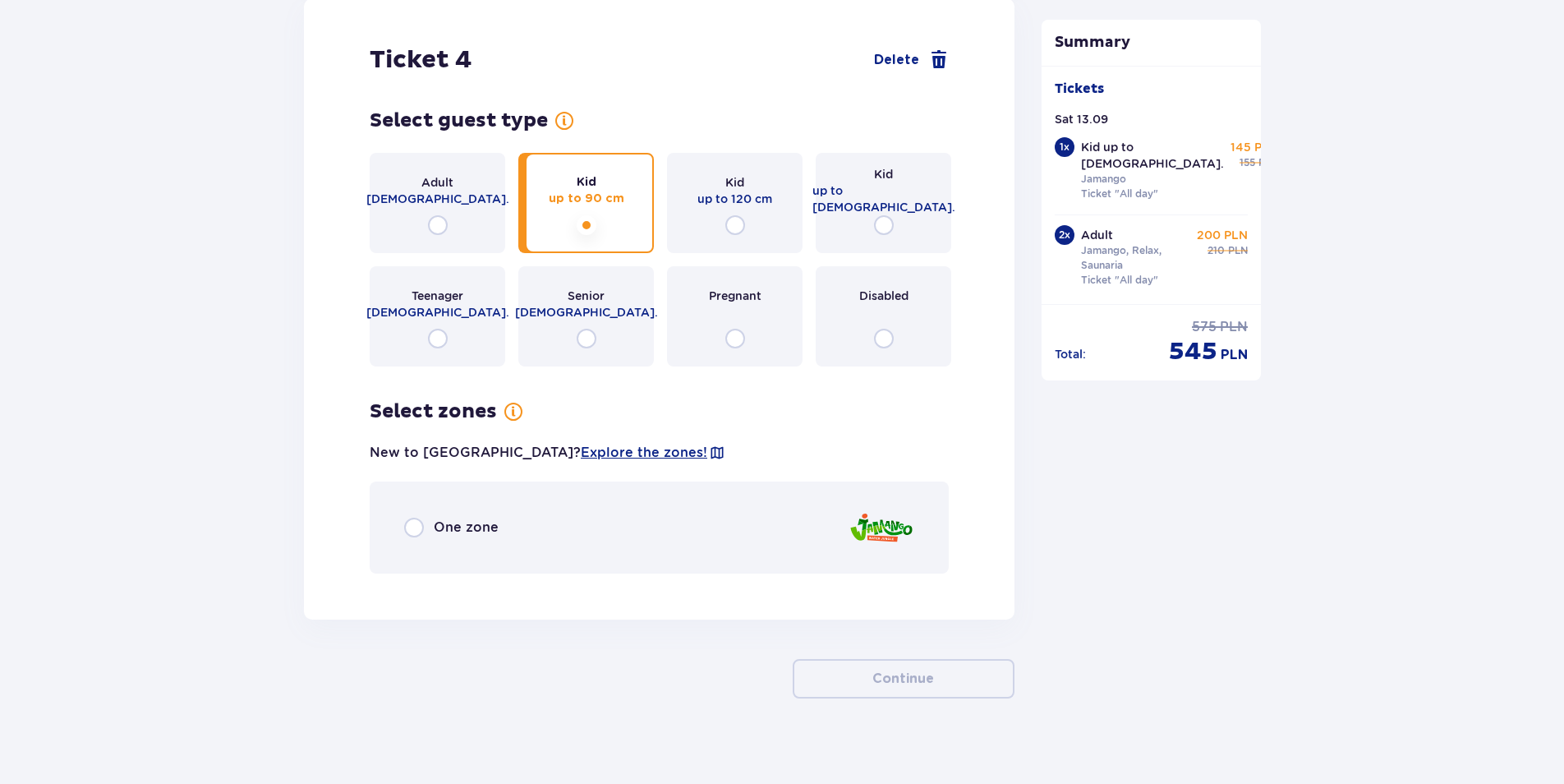
click at [894, 202] on div "Kid up to 16 y.o." at bounding box center [883, 202] width 136 height 100
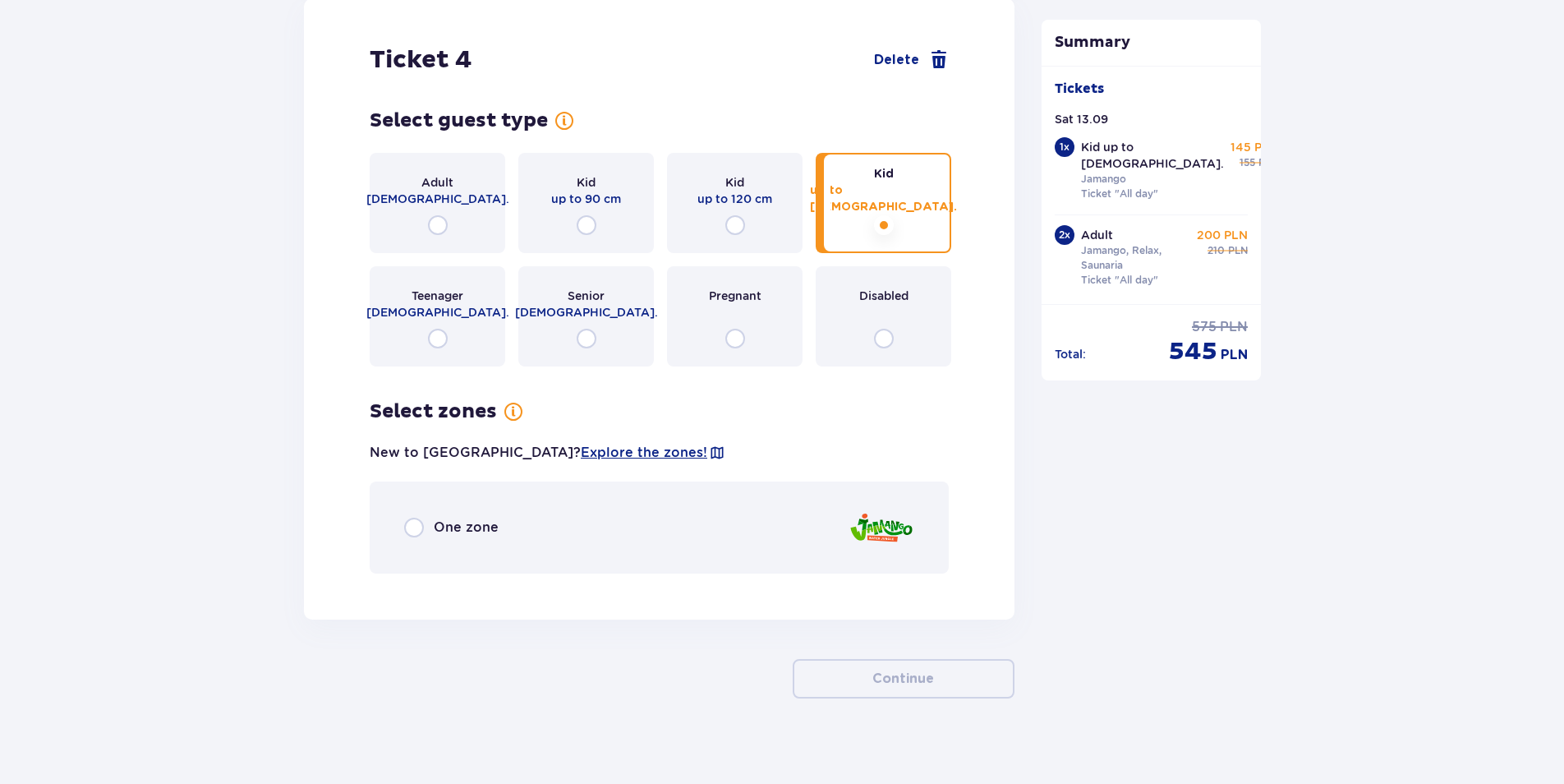
click at [423, 334] on div "Teenager 16 - 18 y.o." at bounding box center [437, 316] width 136 height 100
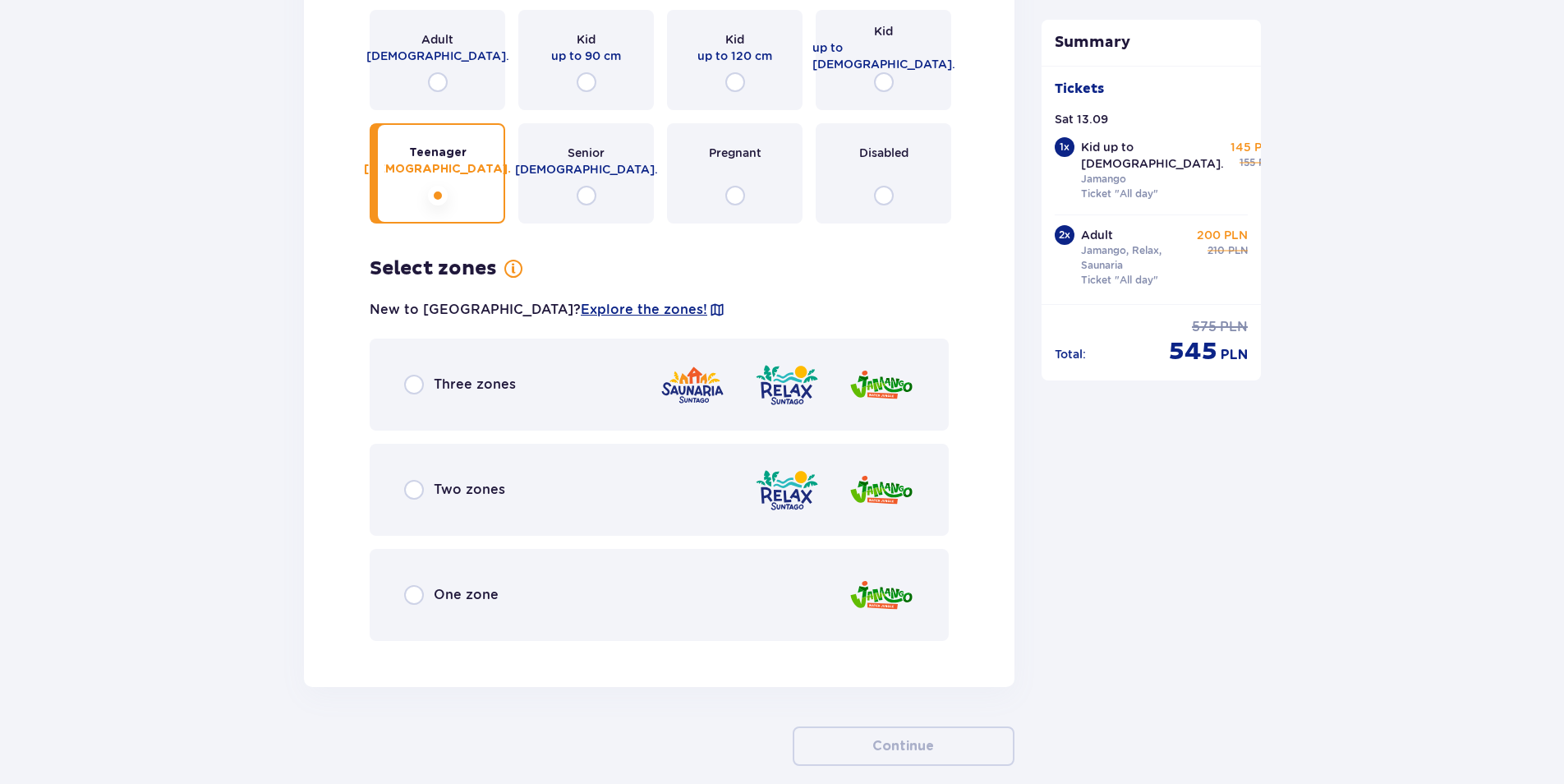
scroll to position [4587, 0]
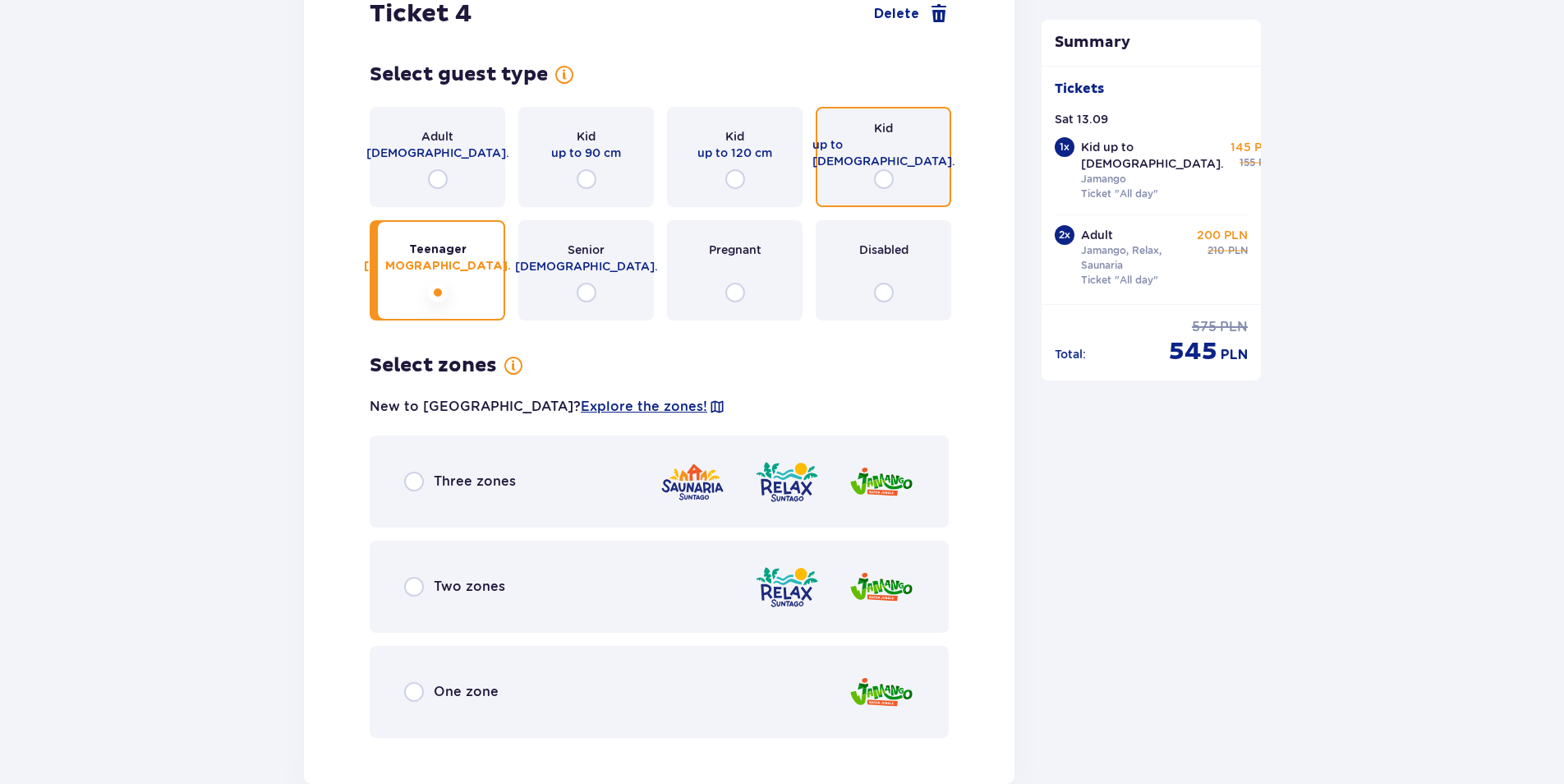
click at [883, 169] on input "radio" at bounding box center [884, 179] width 20 height 20
radio input "true"
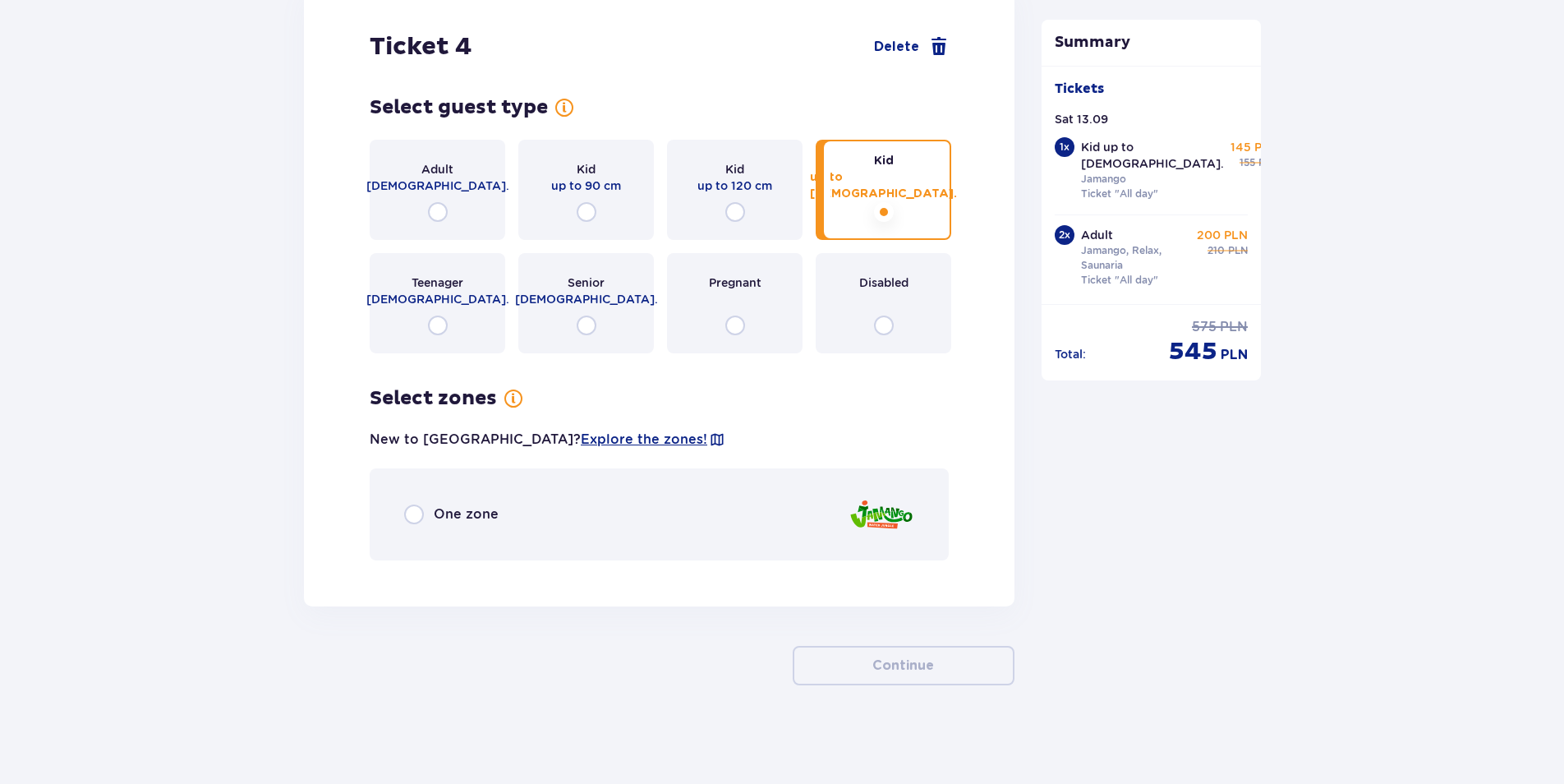
scroll to position [4541, 0]
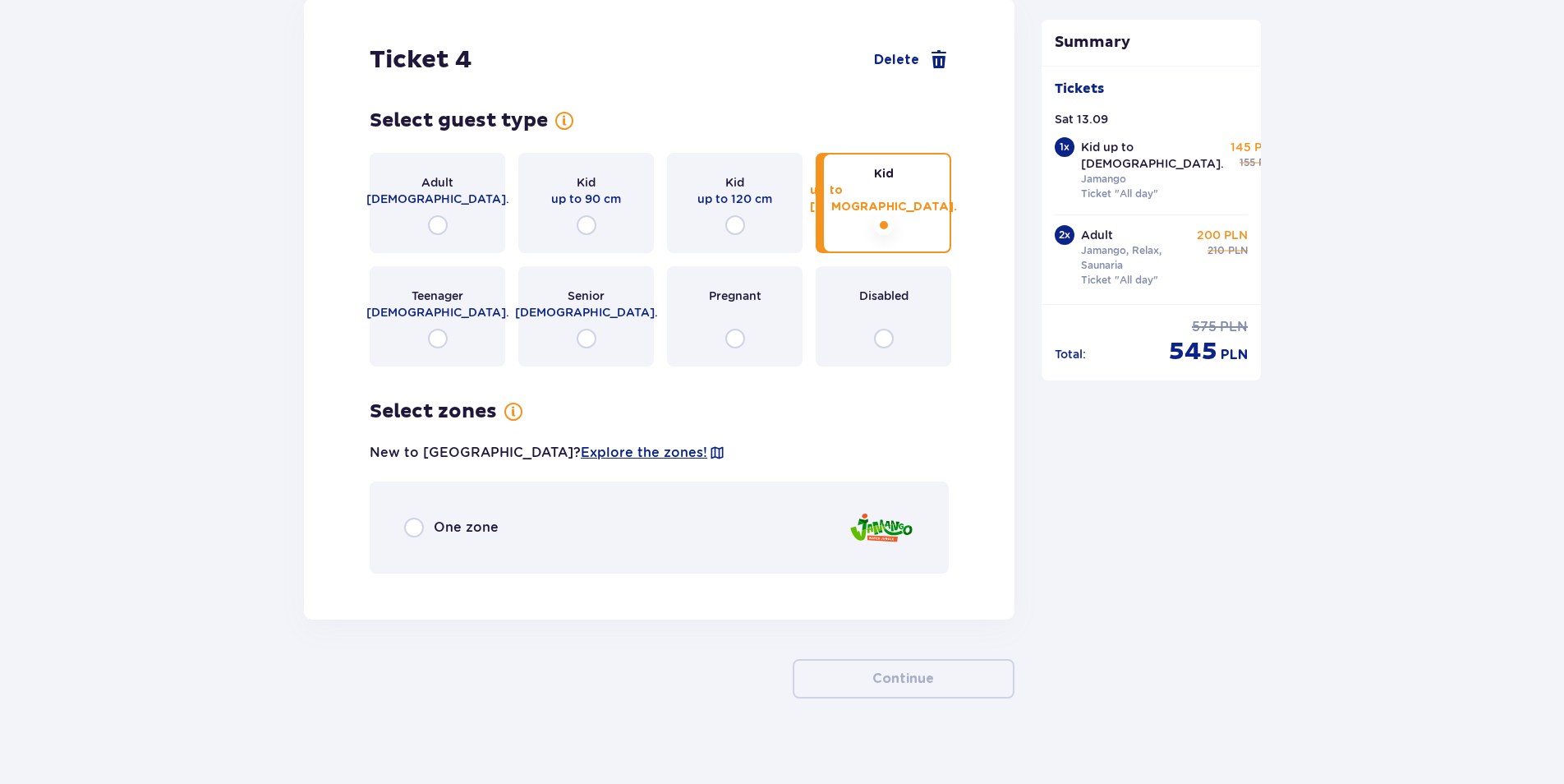
click at [484, 518] on p "One zone" at bounding box center [466, 527] width 65 height 18
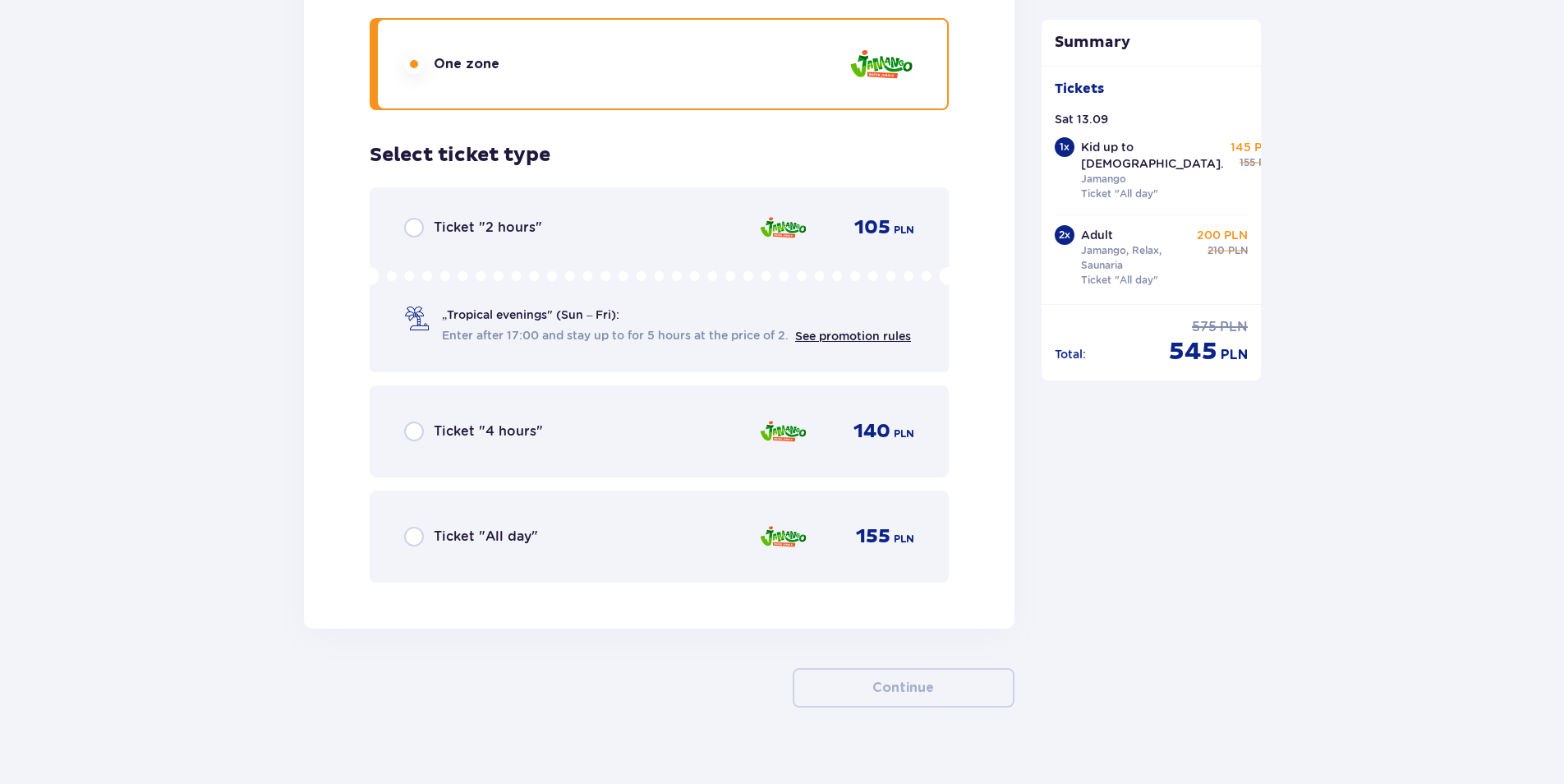
scroll to position [5013, 0]
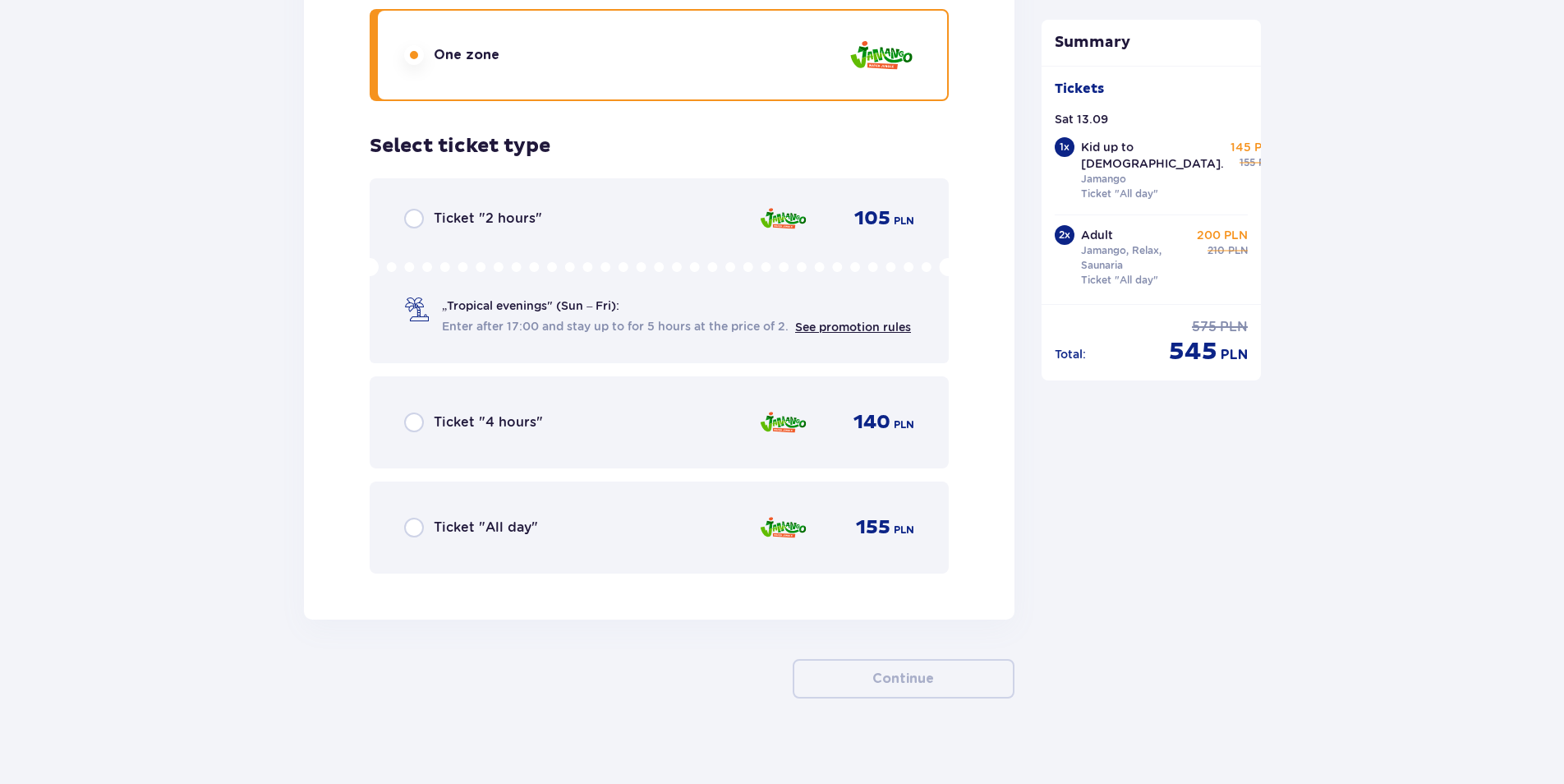
click at [484, 518] on p "Ticket "All day"" at bounding box center [485, 527] width 104 height 18
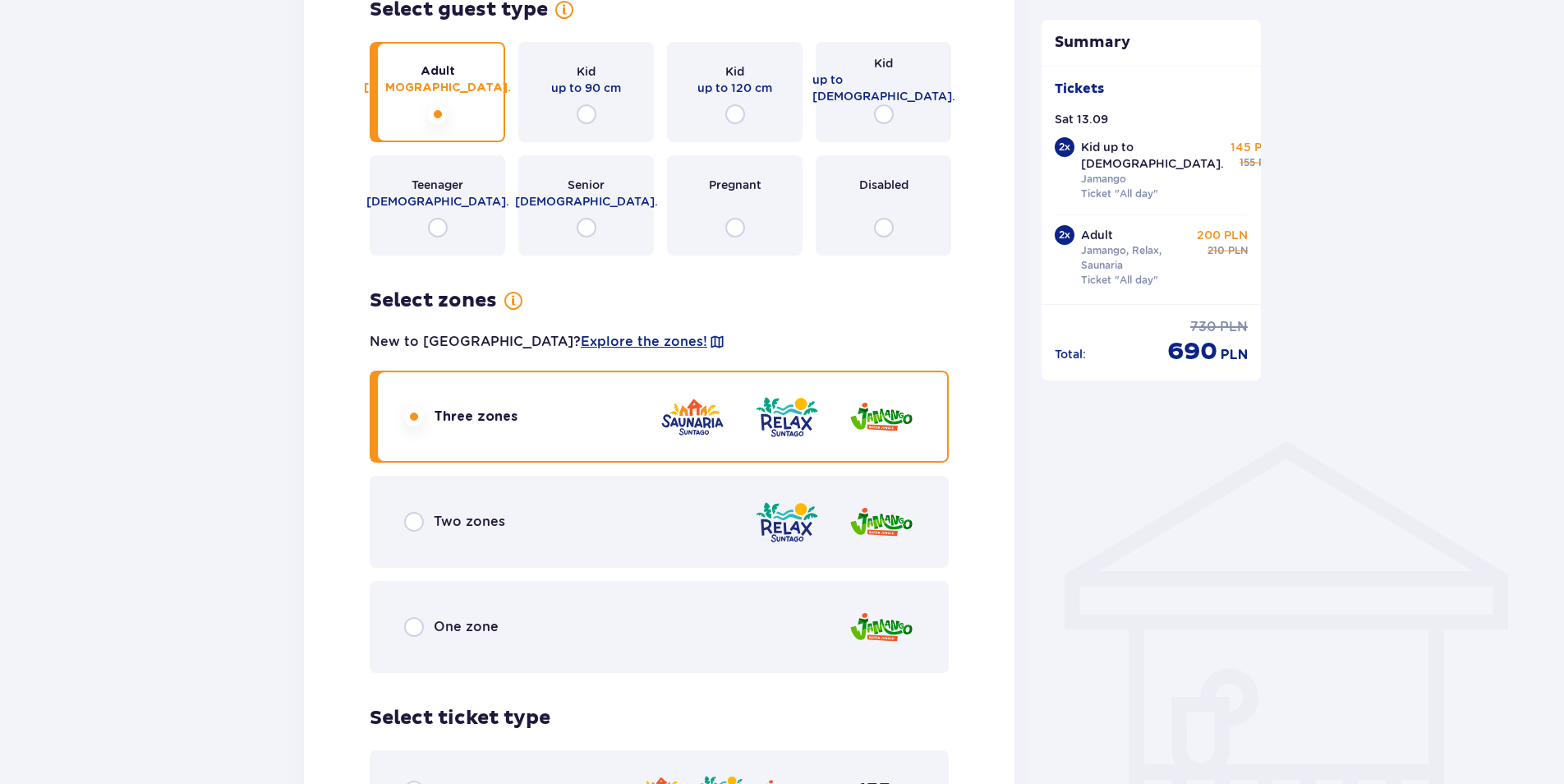
scroll to position [904, 0]
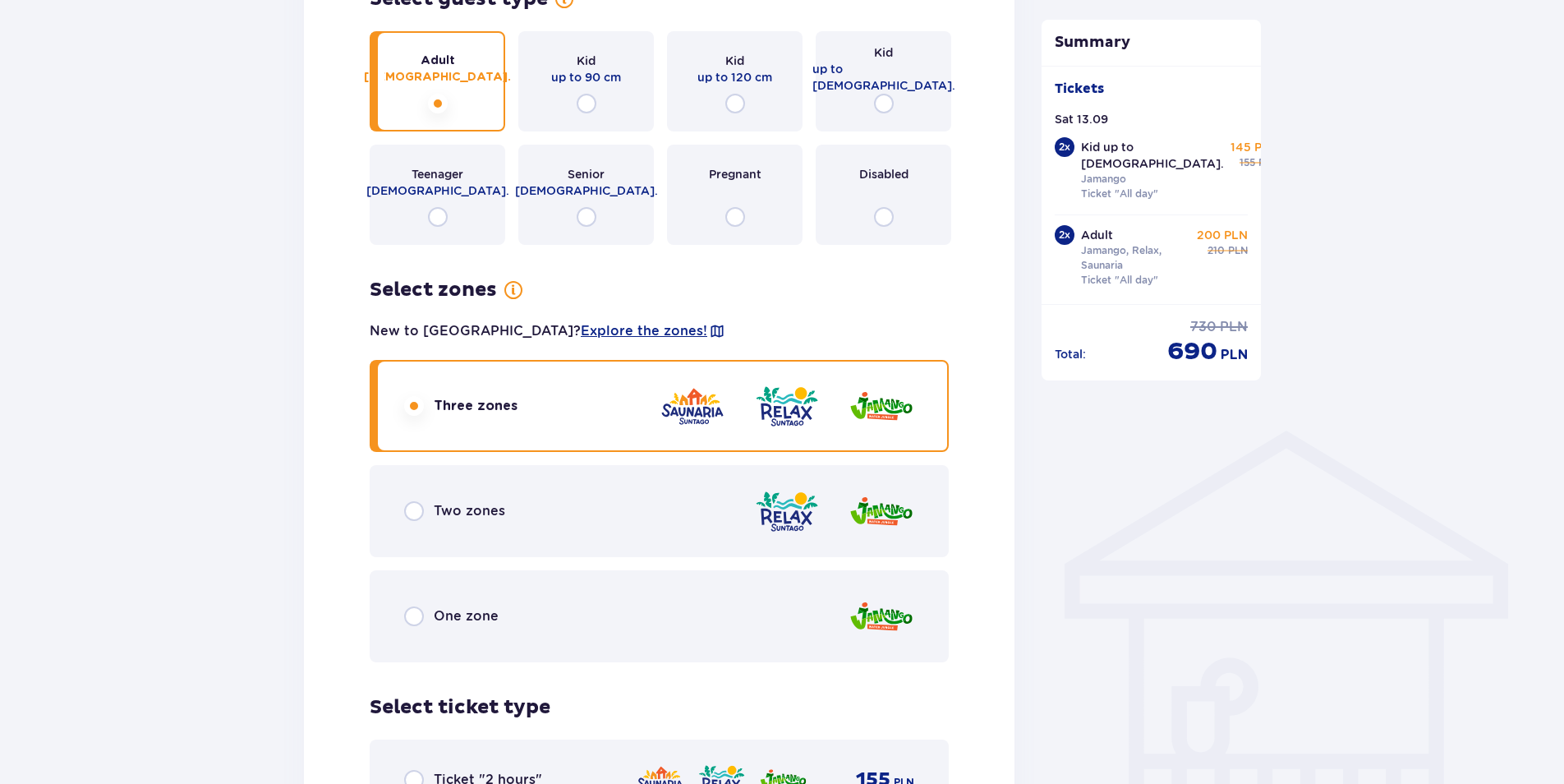
click at [448, 607] on div "One zone" at bounding box center [451, 616] width 95 height 20
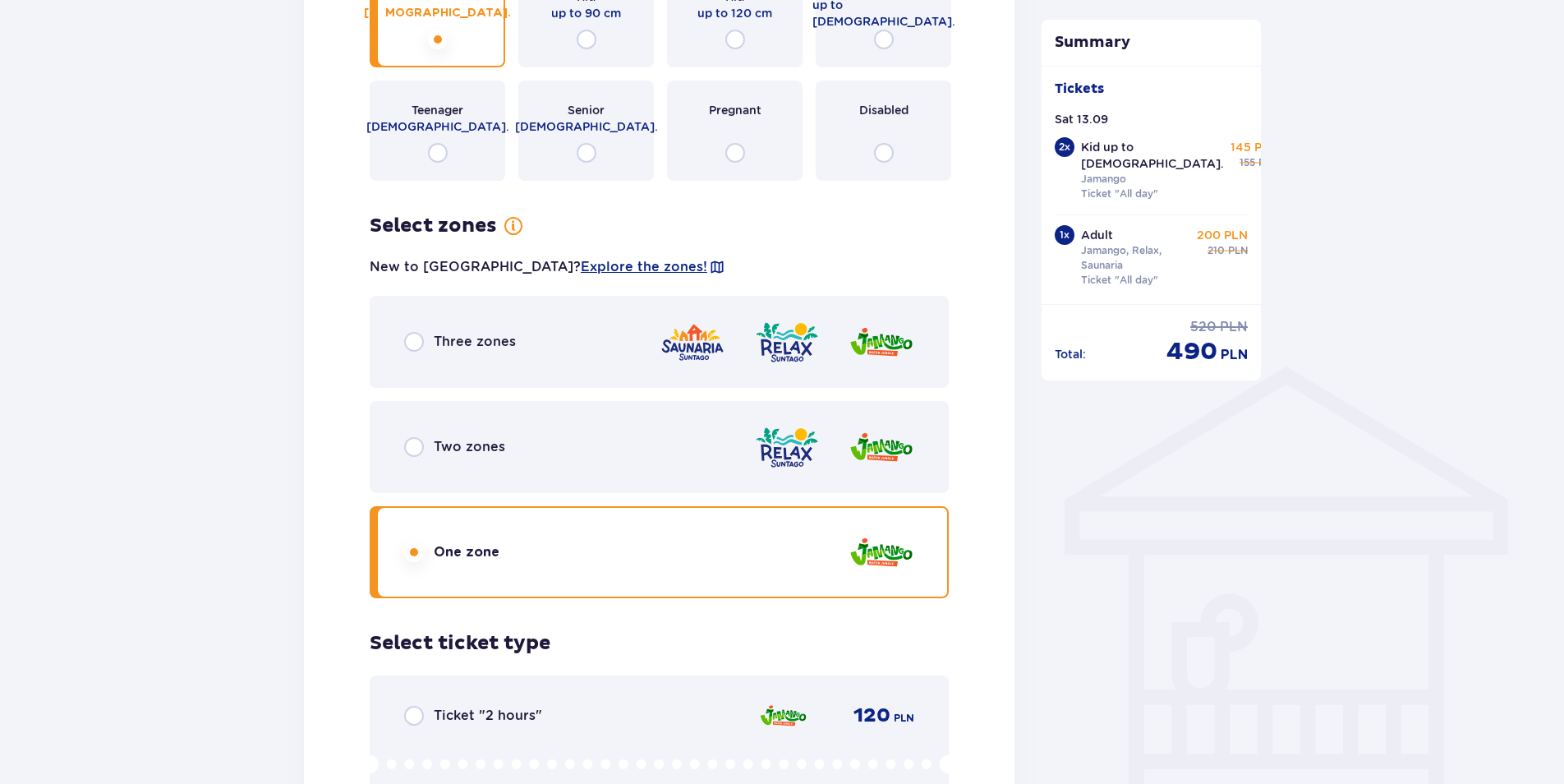
scroll to position [1565, 0]
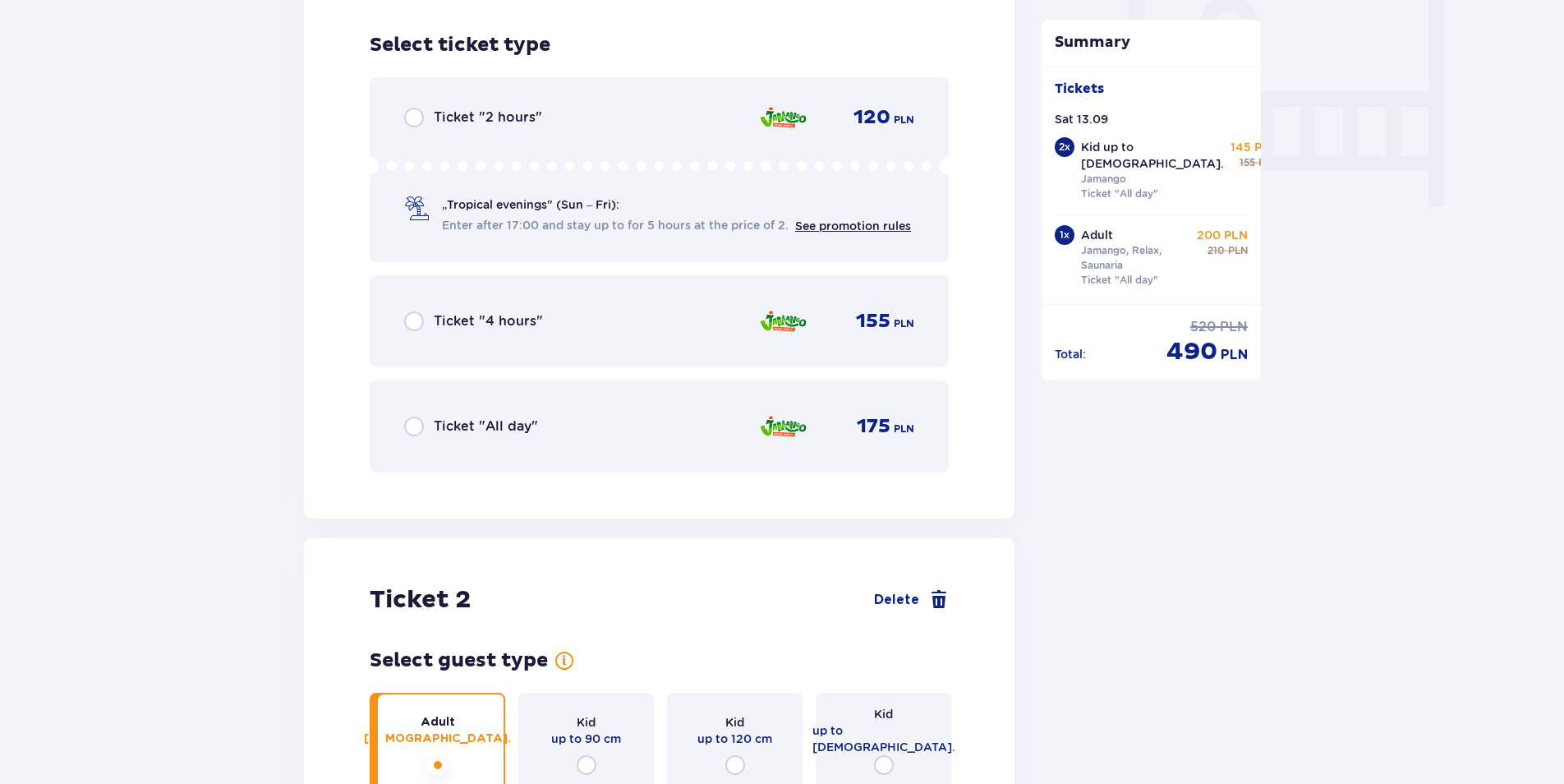
click at [524, 419] on p "Ticket "All day"" at bounding box center [485, 426] width 104 height 18
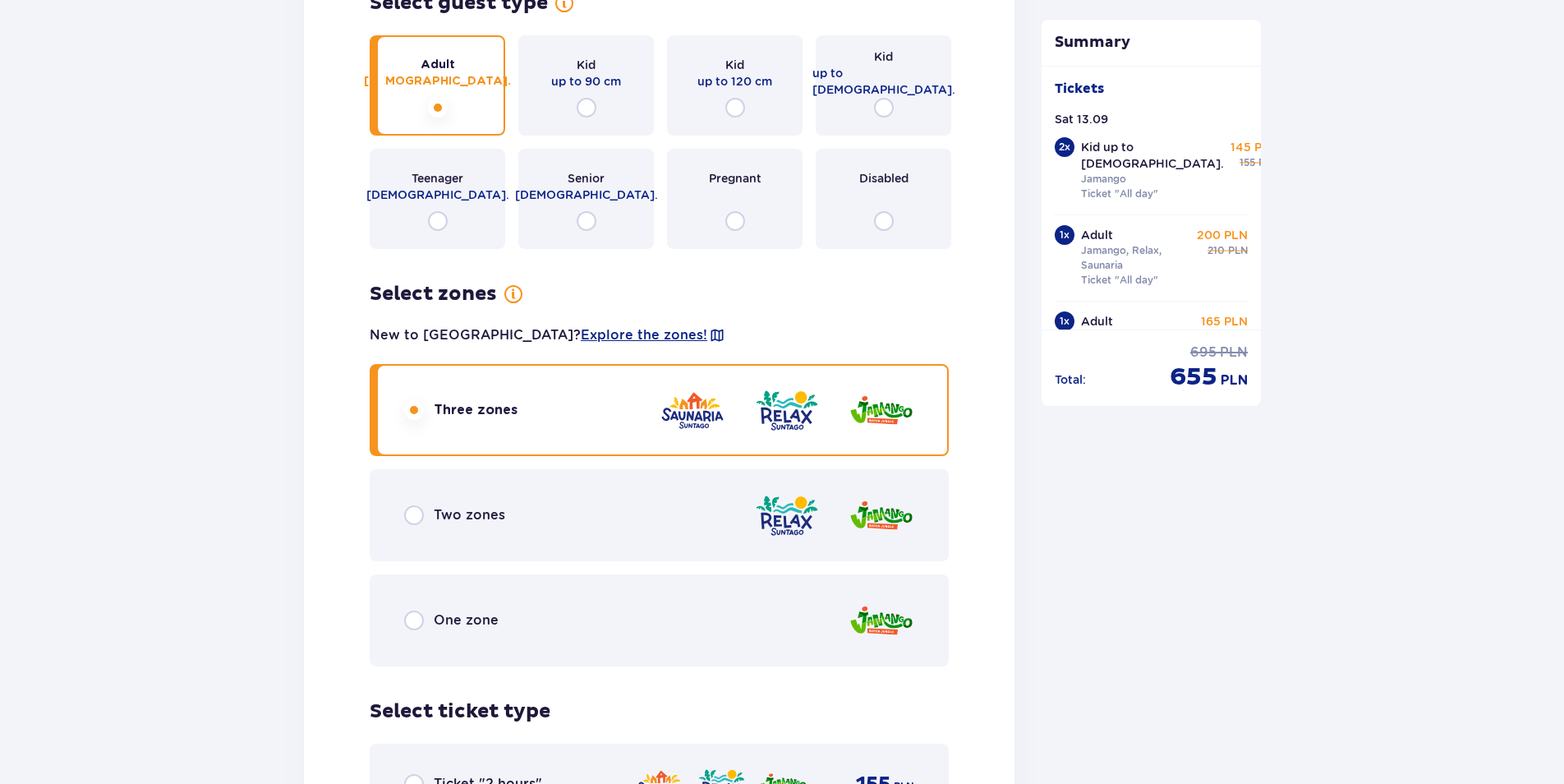
scroll to position [2224, 0]
click at [492, 617] on div "One zone" at bounding box center [658, 618] width 579 height 92
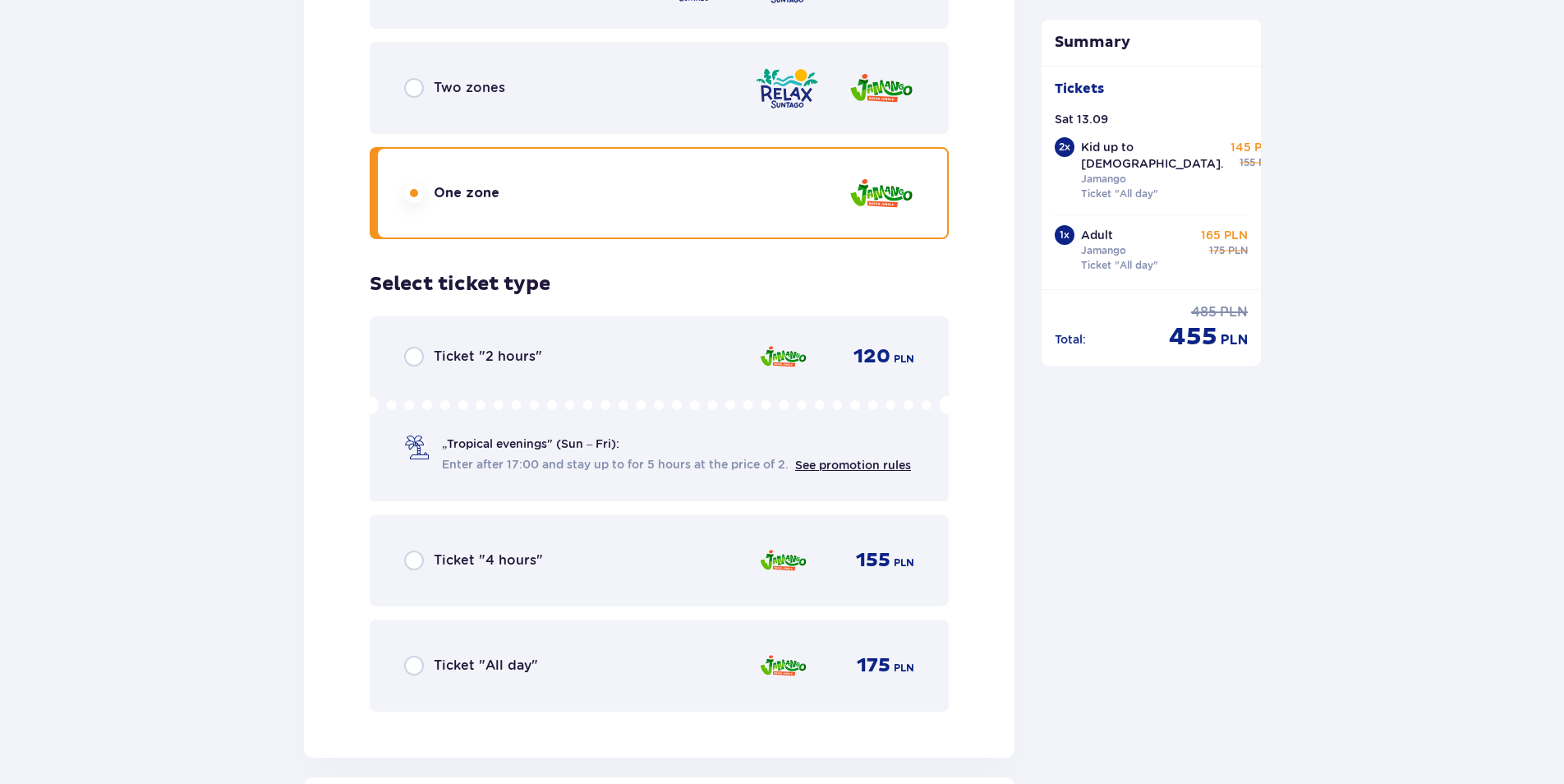
scroll to position [2799, 0]
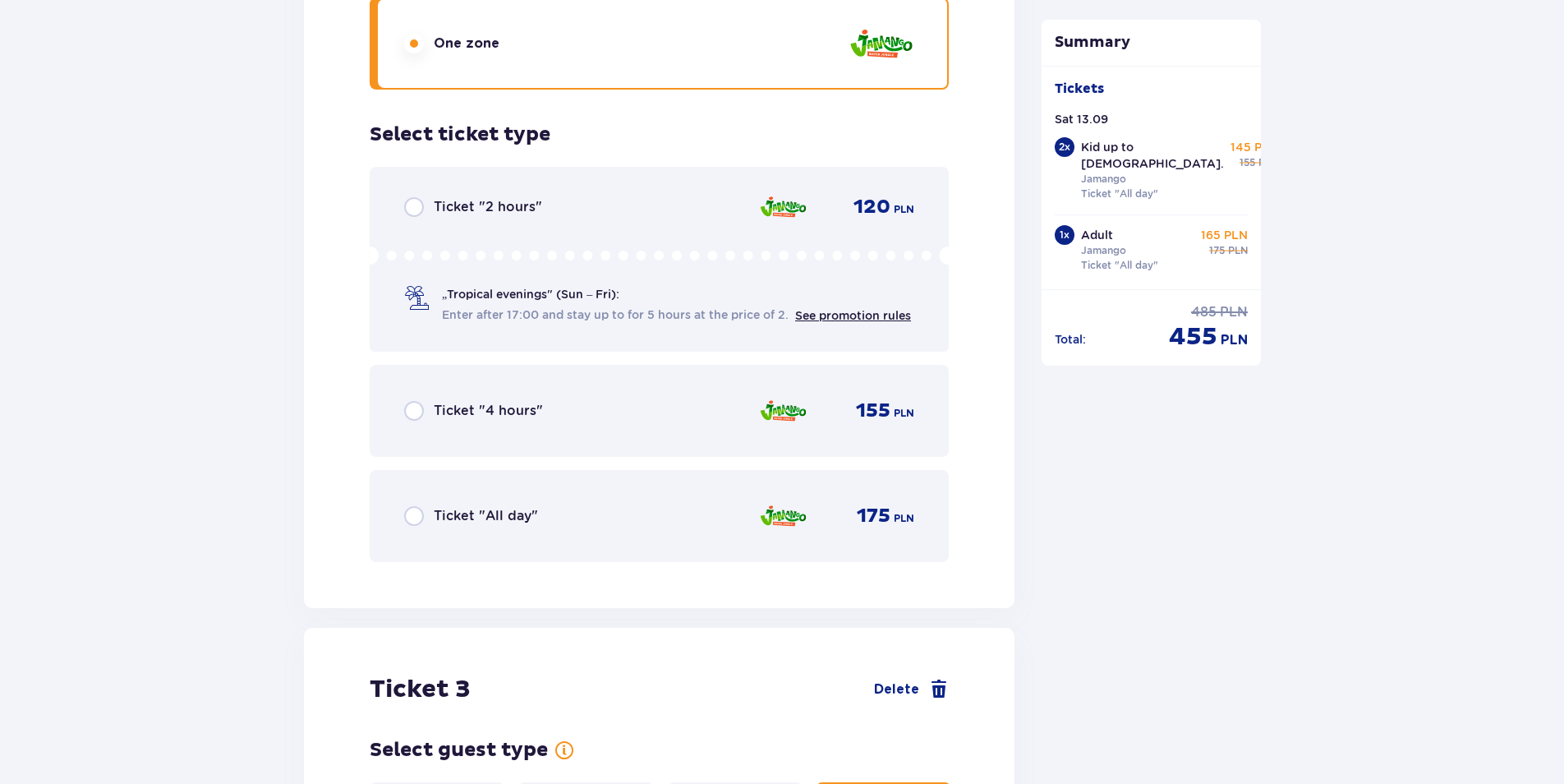
click at [523, 507] on p "Ticket "All day"" at bounding box center [485, 516] width 104 height 18
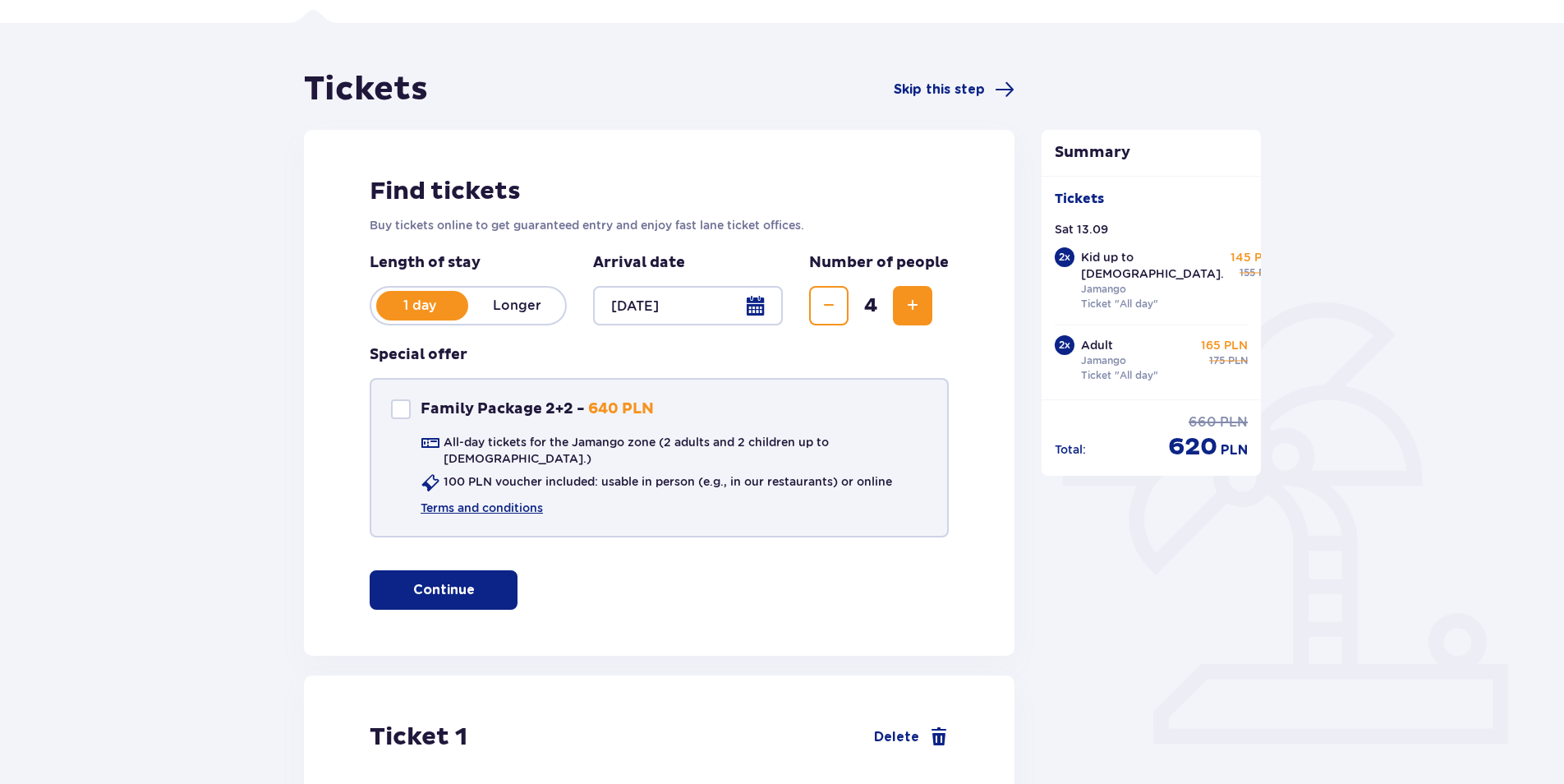
scroll to position [0, 0]
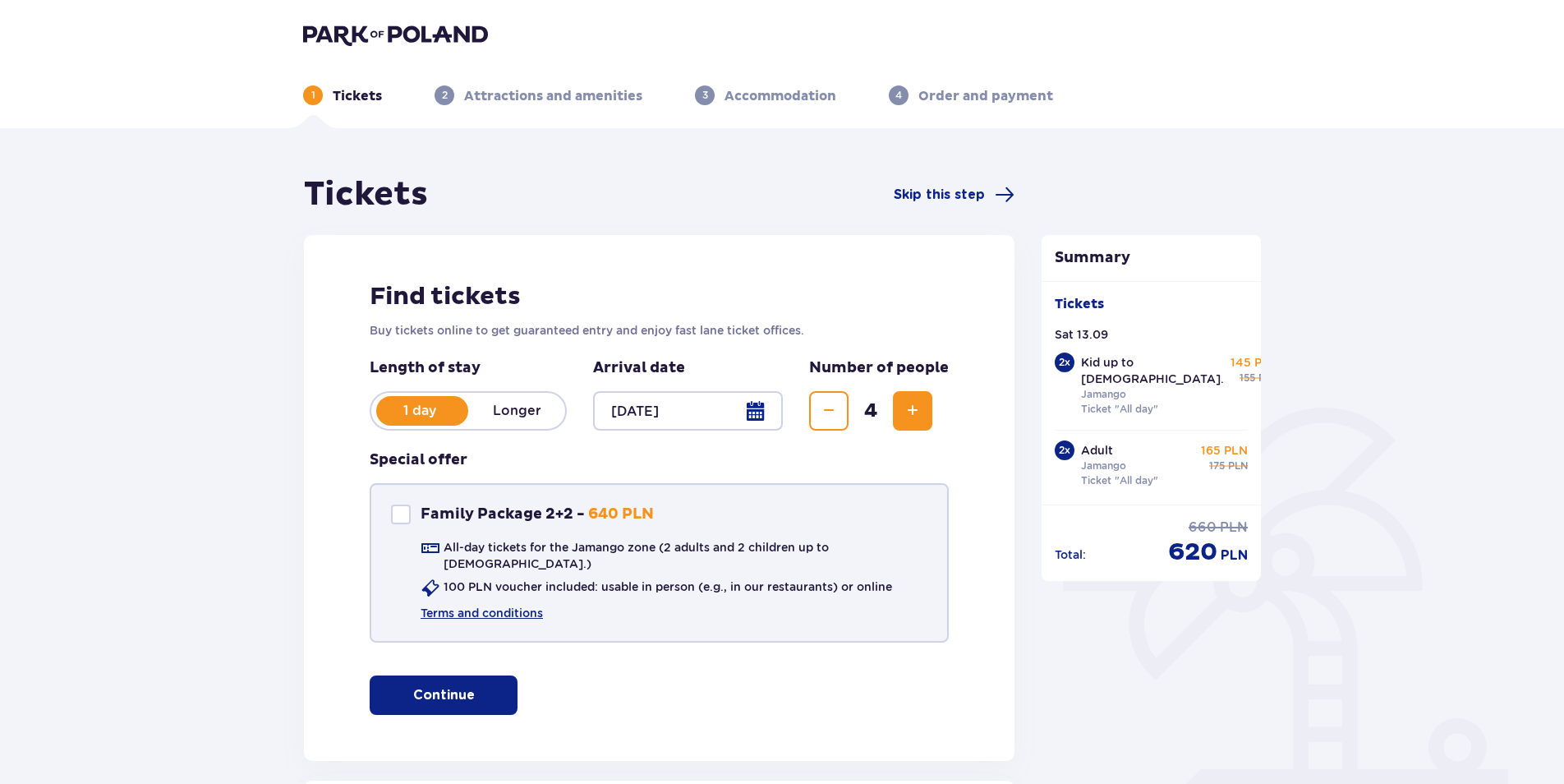
click at [832, 423] on button "Decrease" at bounding box center [829, 410] width 39 height 39
click at [833, 421] on button "Decrease" at bounding box center [829, 410] width 39 height 39
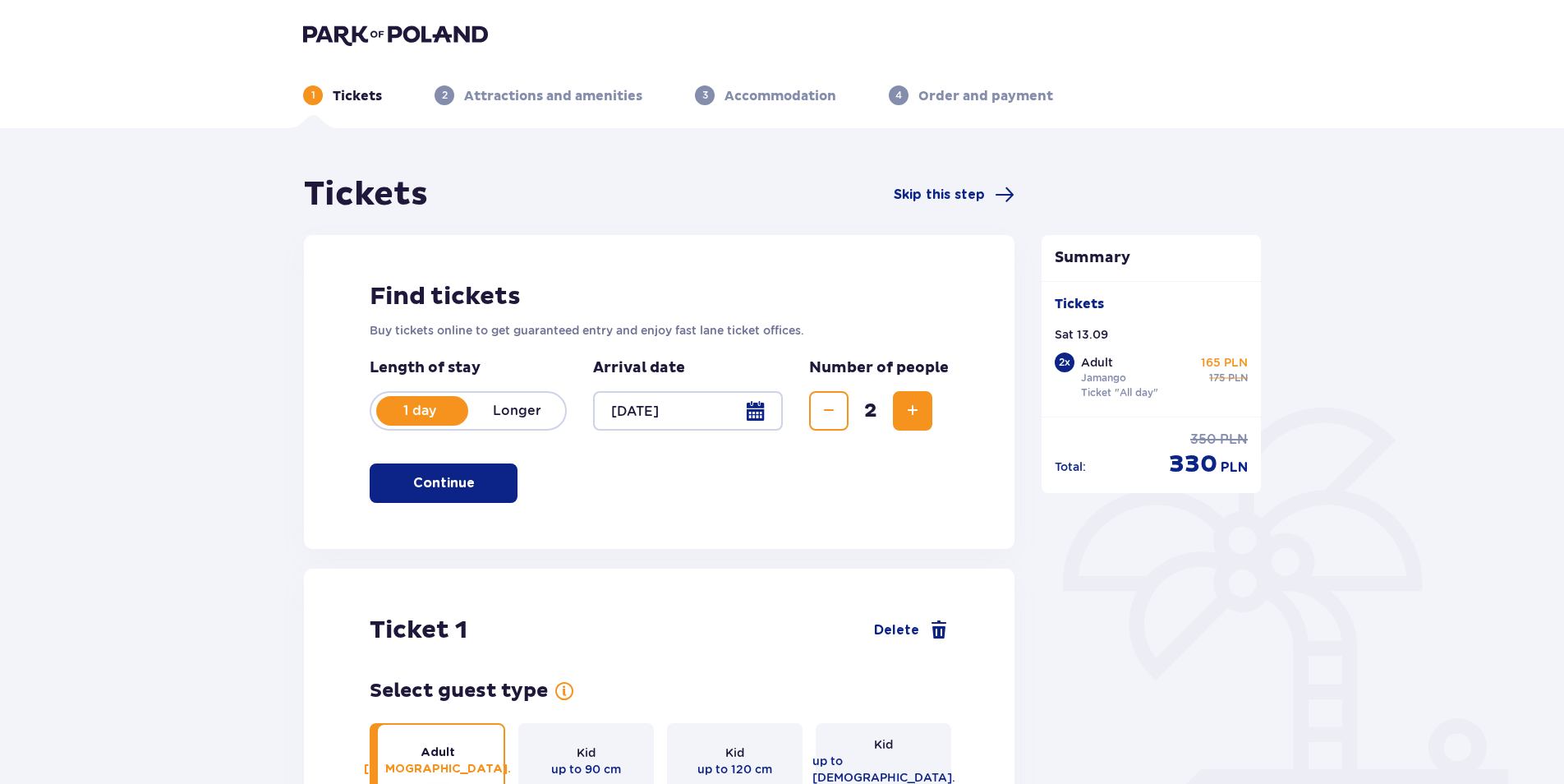
click at [435, 29] on img at bounding box center [395, 35] width 185 height 23
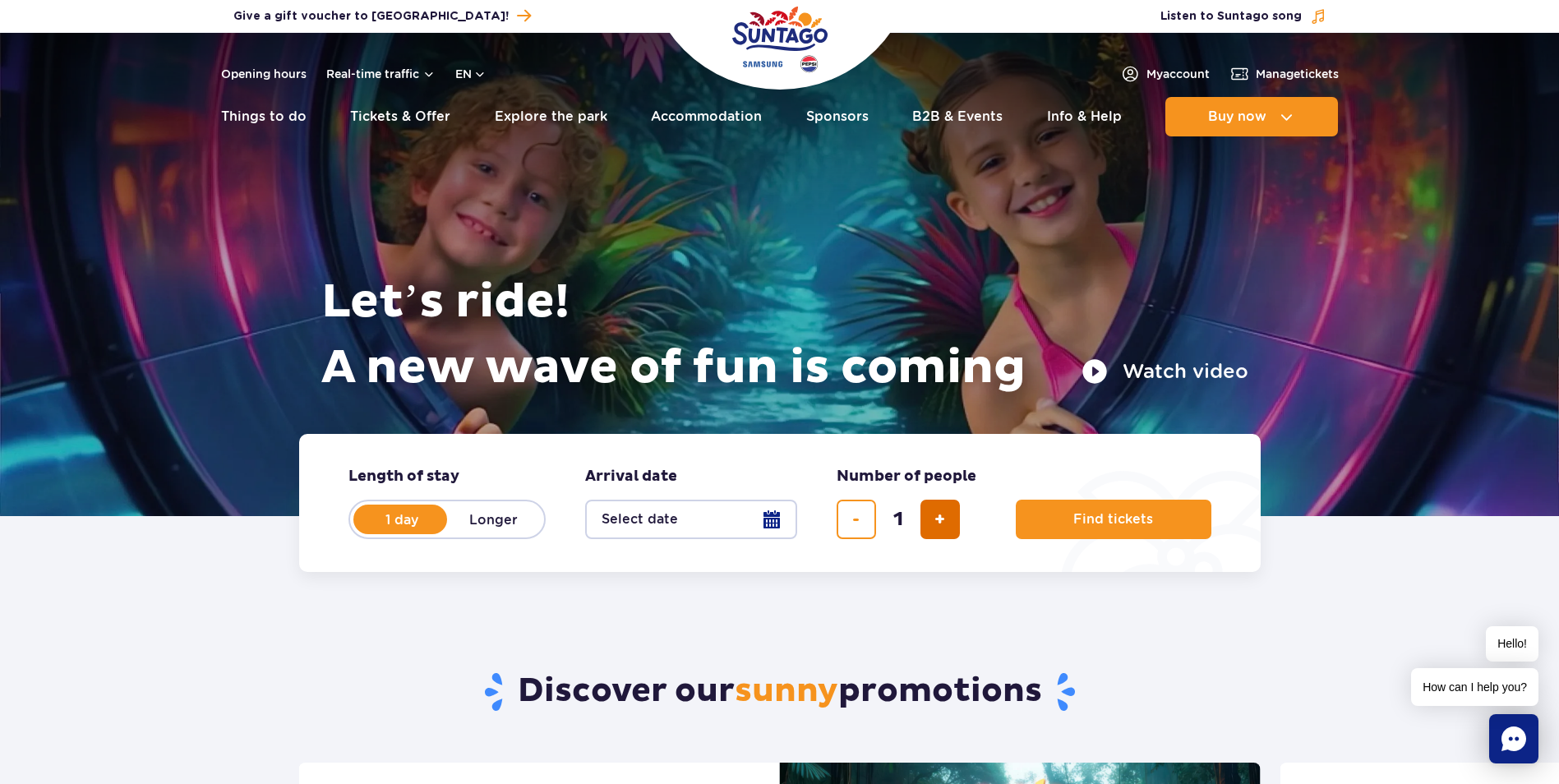
click at [948, 518] on button "add ticket" at bounding box center [940, 519] width 39 height 39
type input "2"
click at [1082, 525] on span "Find tickets" at bounding box center [1106, 519] width 79 height 15
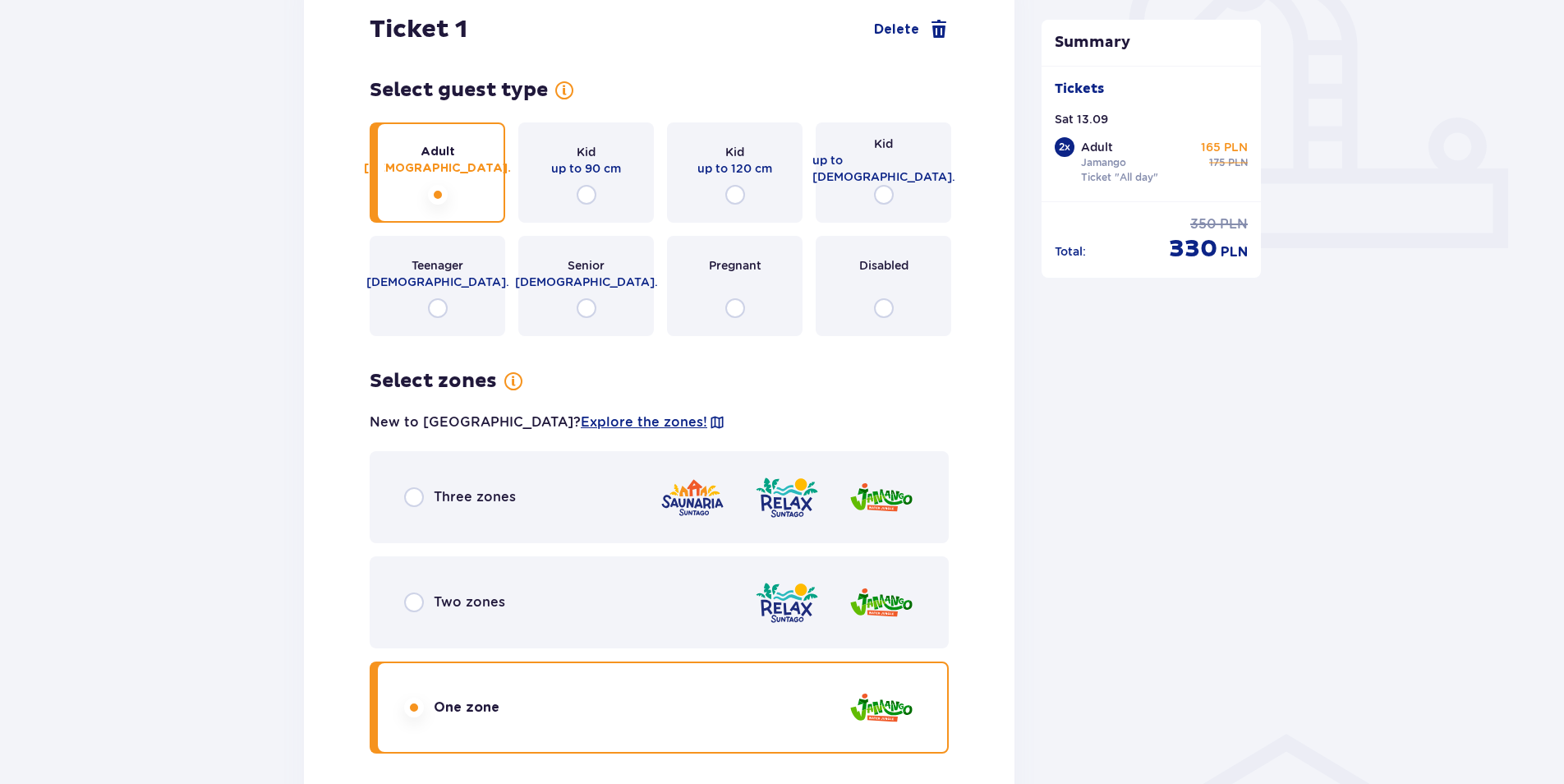
scroll to position [657, 0]
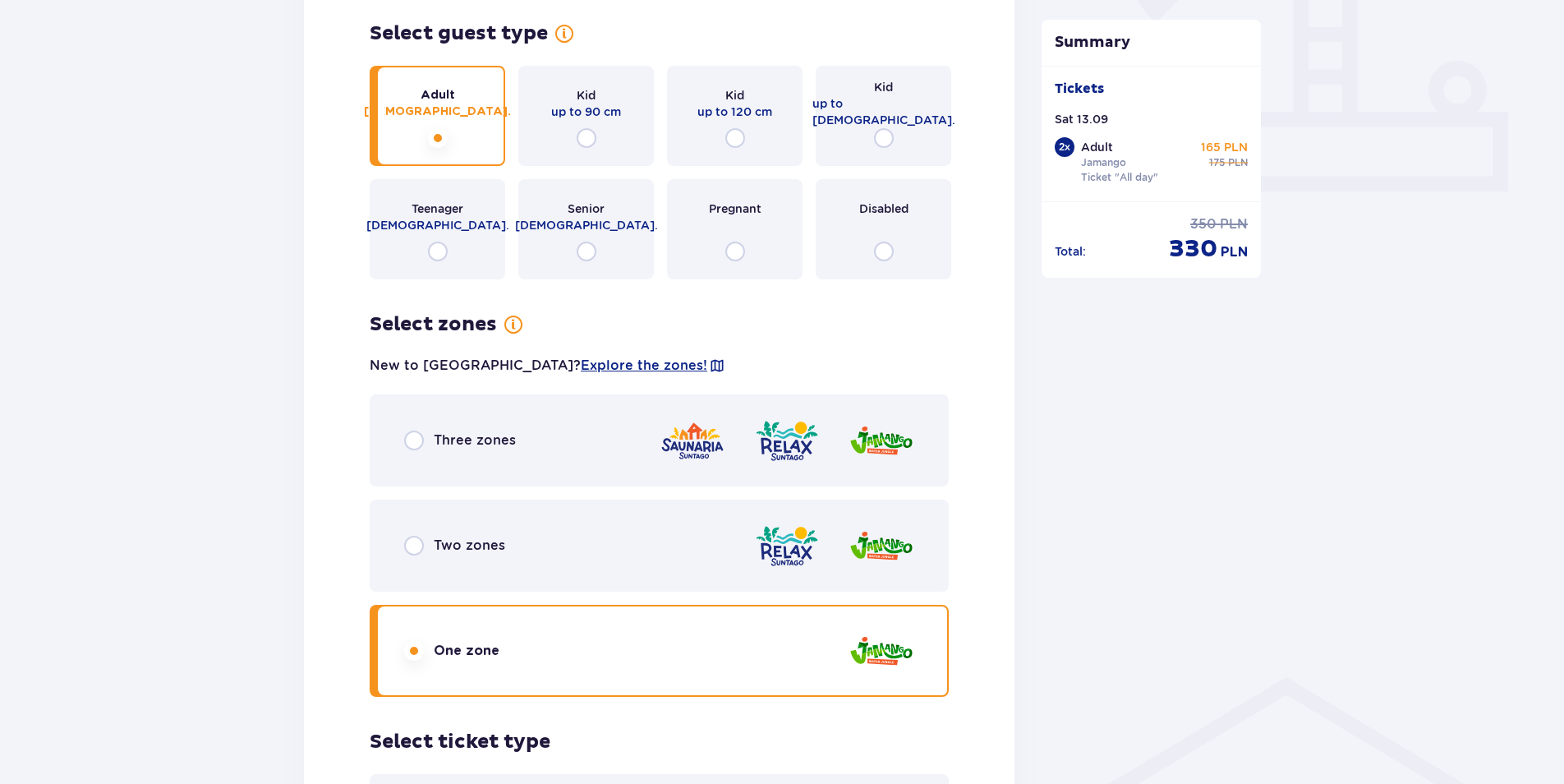
click at [468, 439] on p "Three zones" at bounding box center [475, 440] width 82 height 18
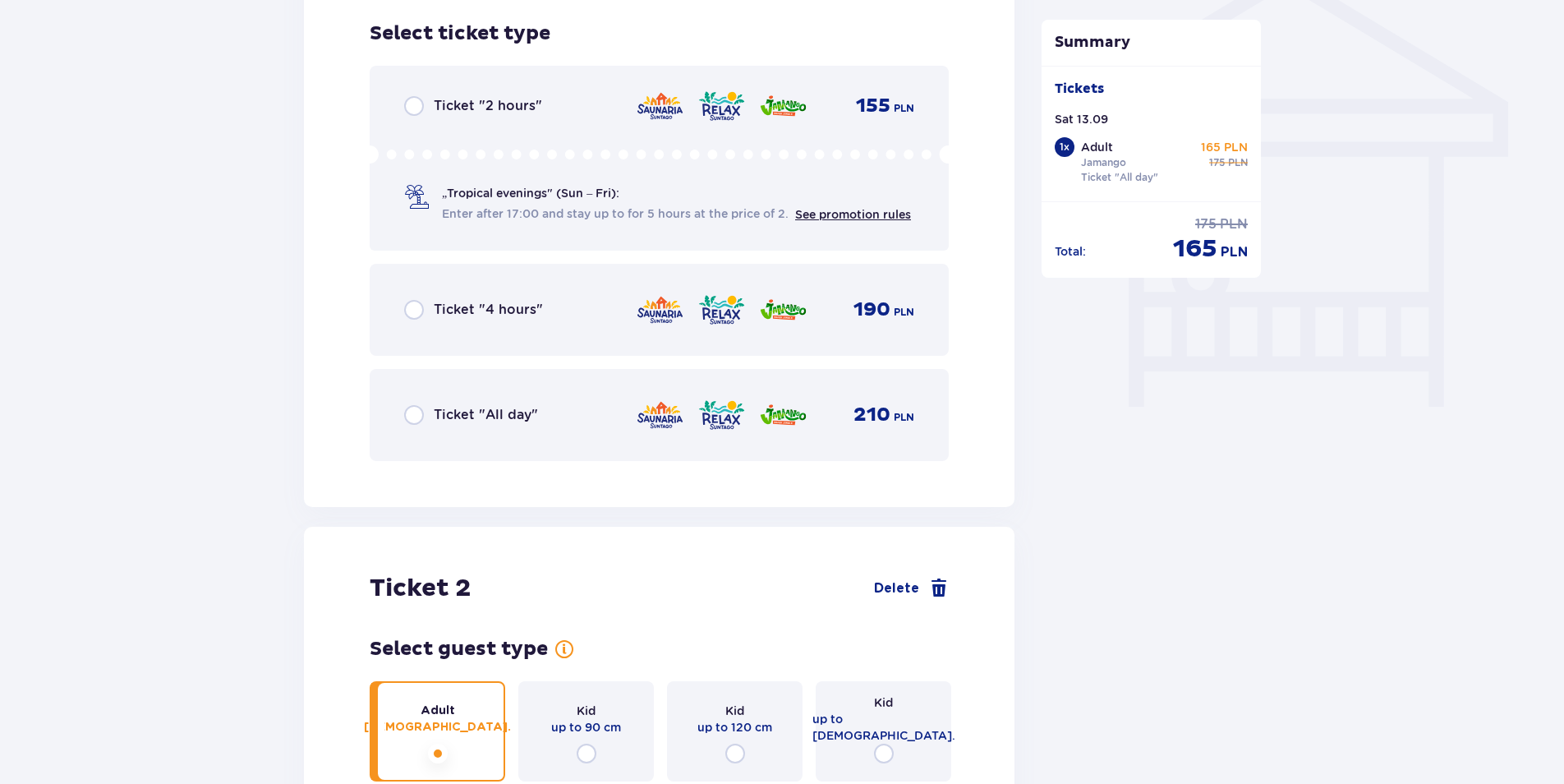
scroll to position [1366, 0]
click at [480, 425] on div "Ticket "All day" 210 PLN" at bounding box center [659, 413] width 510 height 35
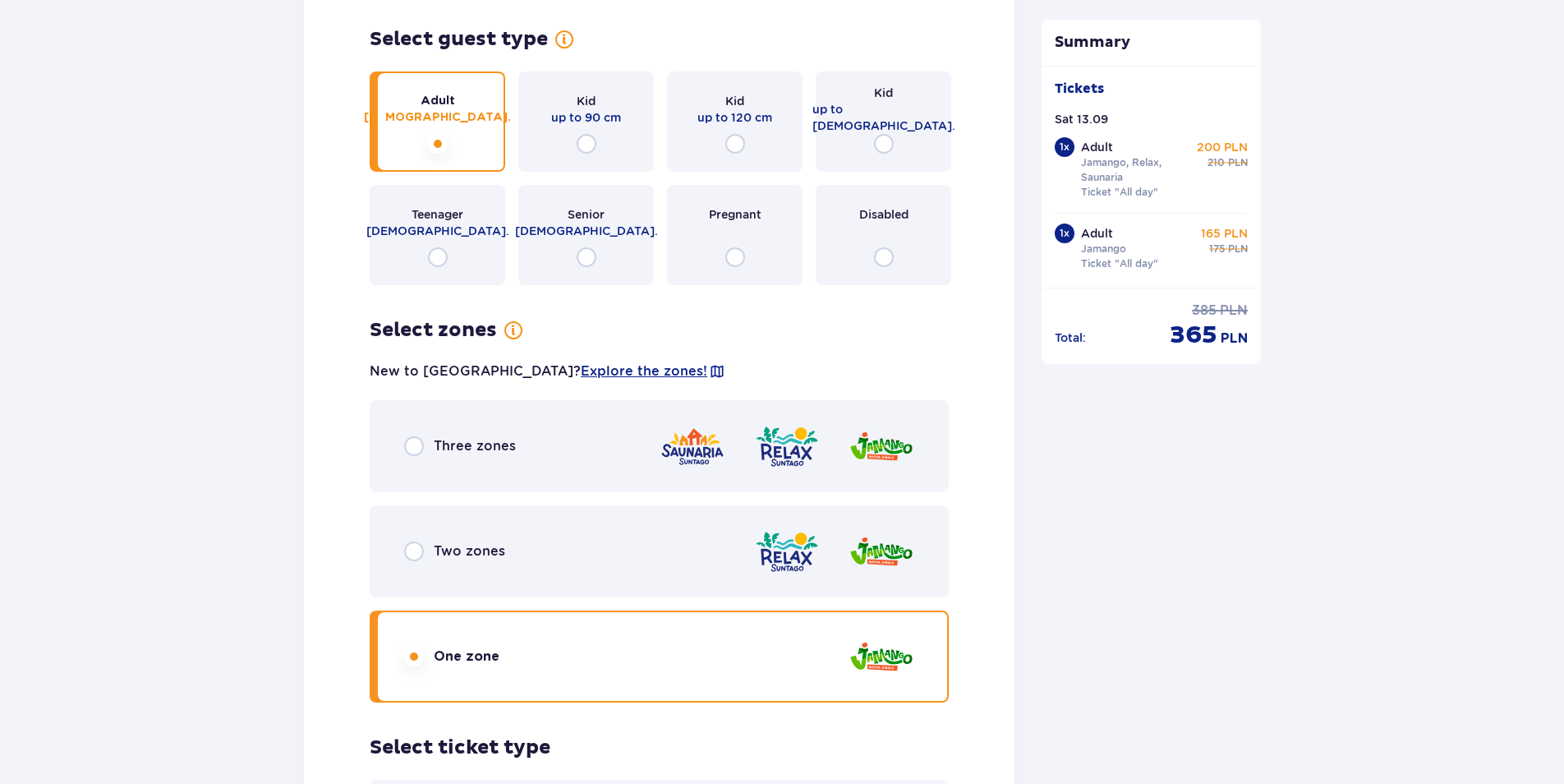
scroll to position [1853, 0]
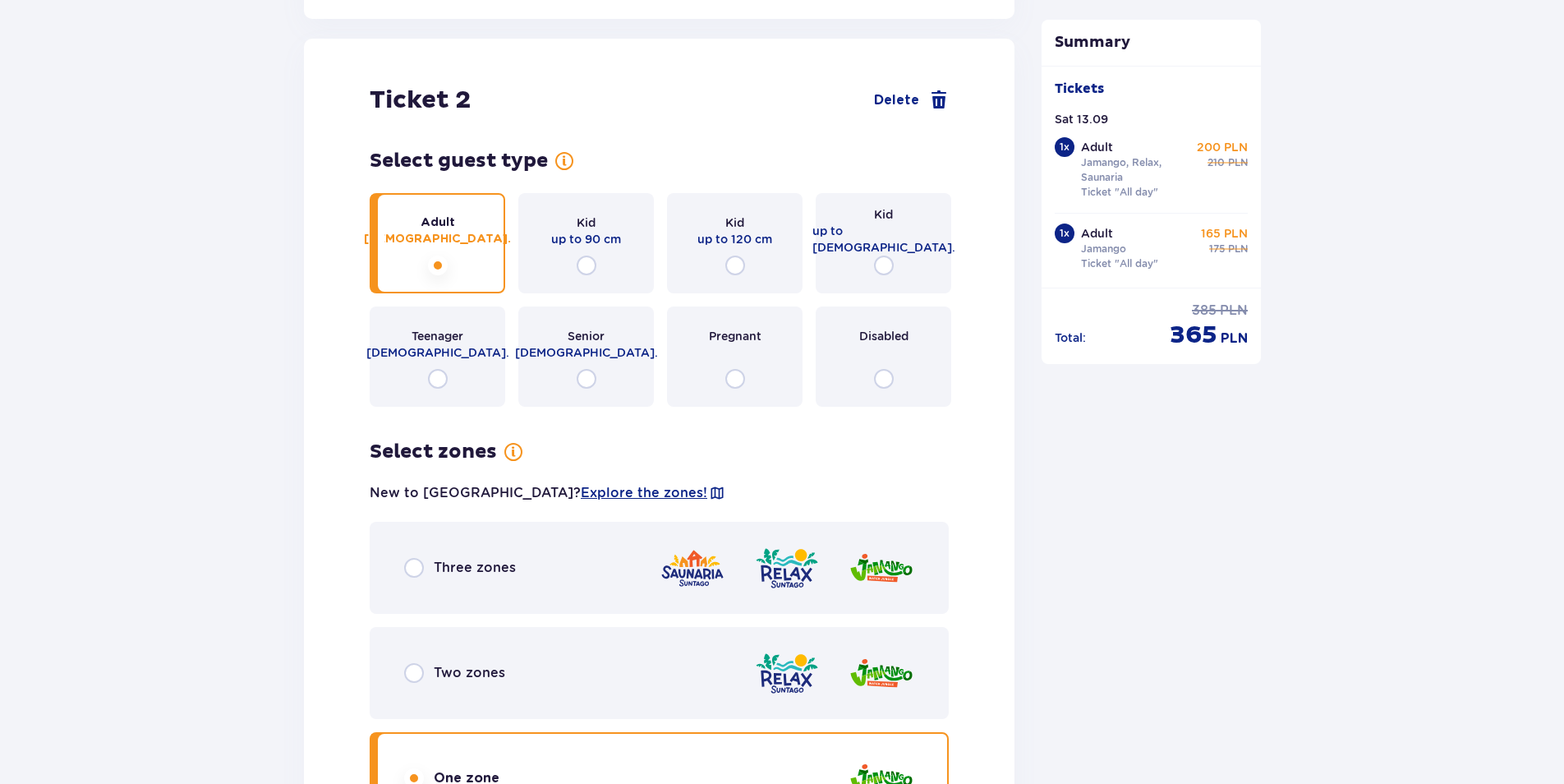
click at [496, 570] on p "Three zones" at bounding box center [475, 567] width 82 height 18
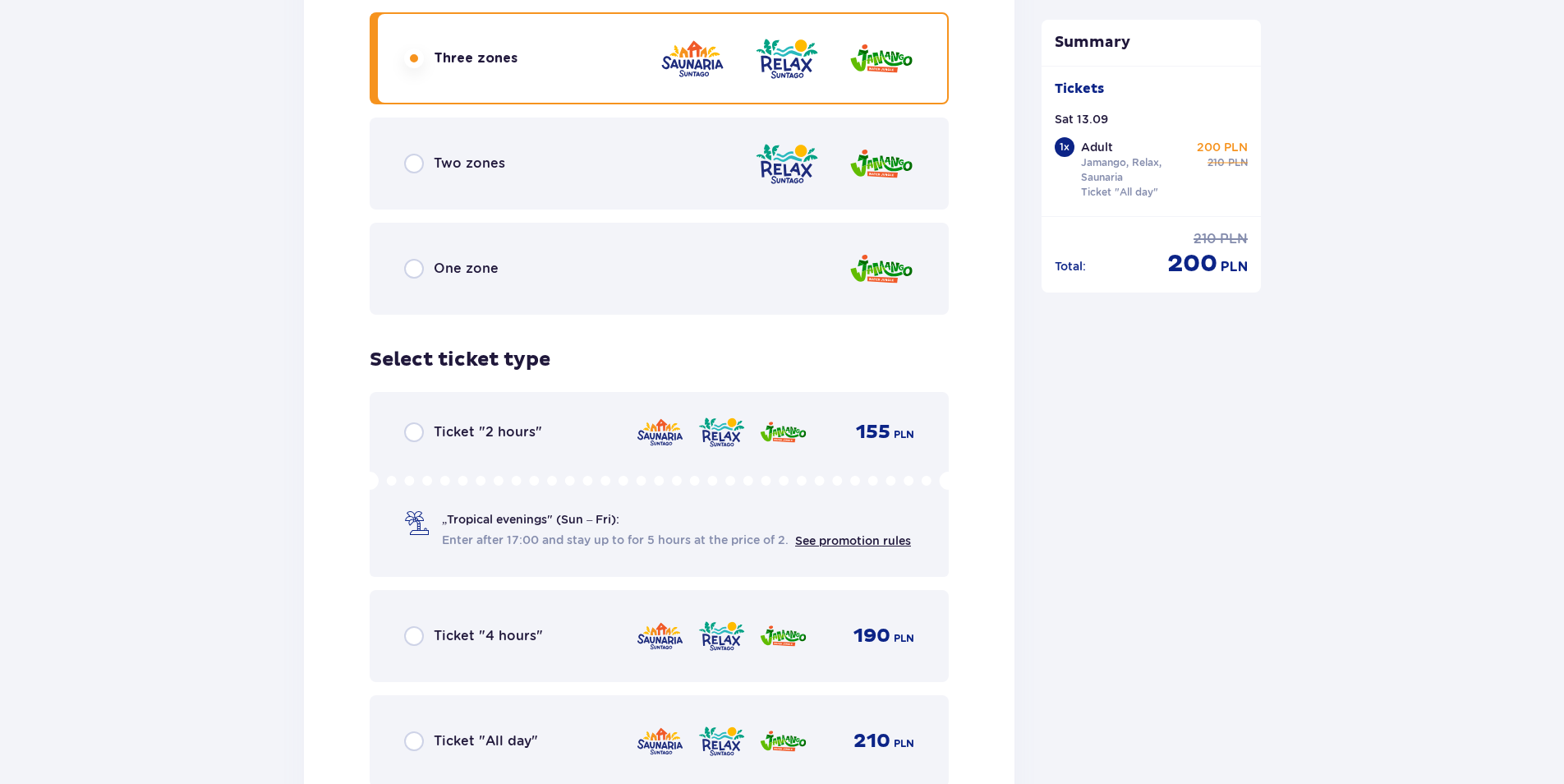
scroll to position [2589, 0]
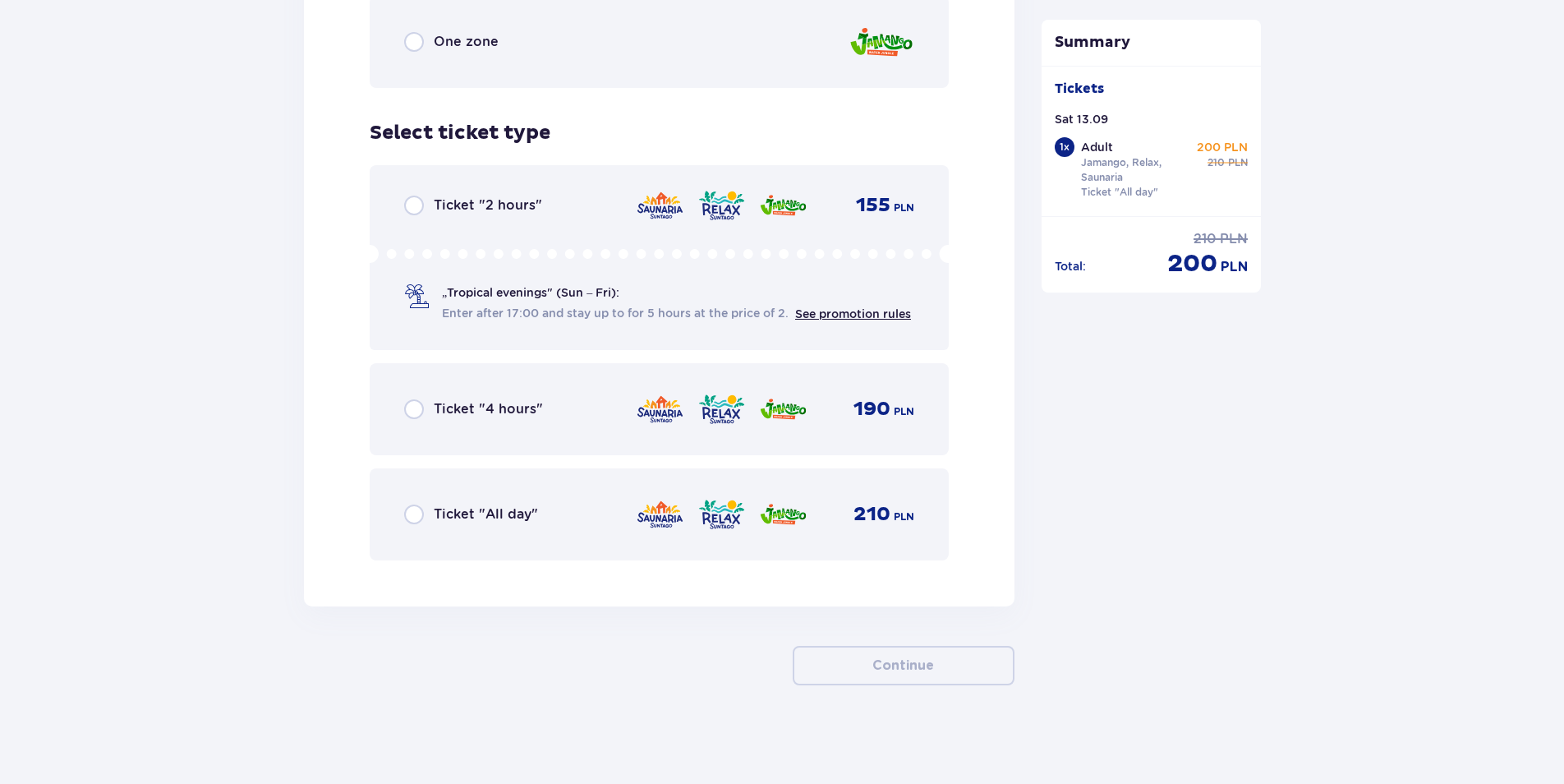
click at [507, 523] on p "Ticket "All day"" at bounding box center [485, 514] width 104 height 18
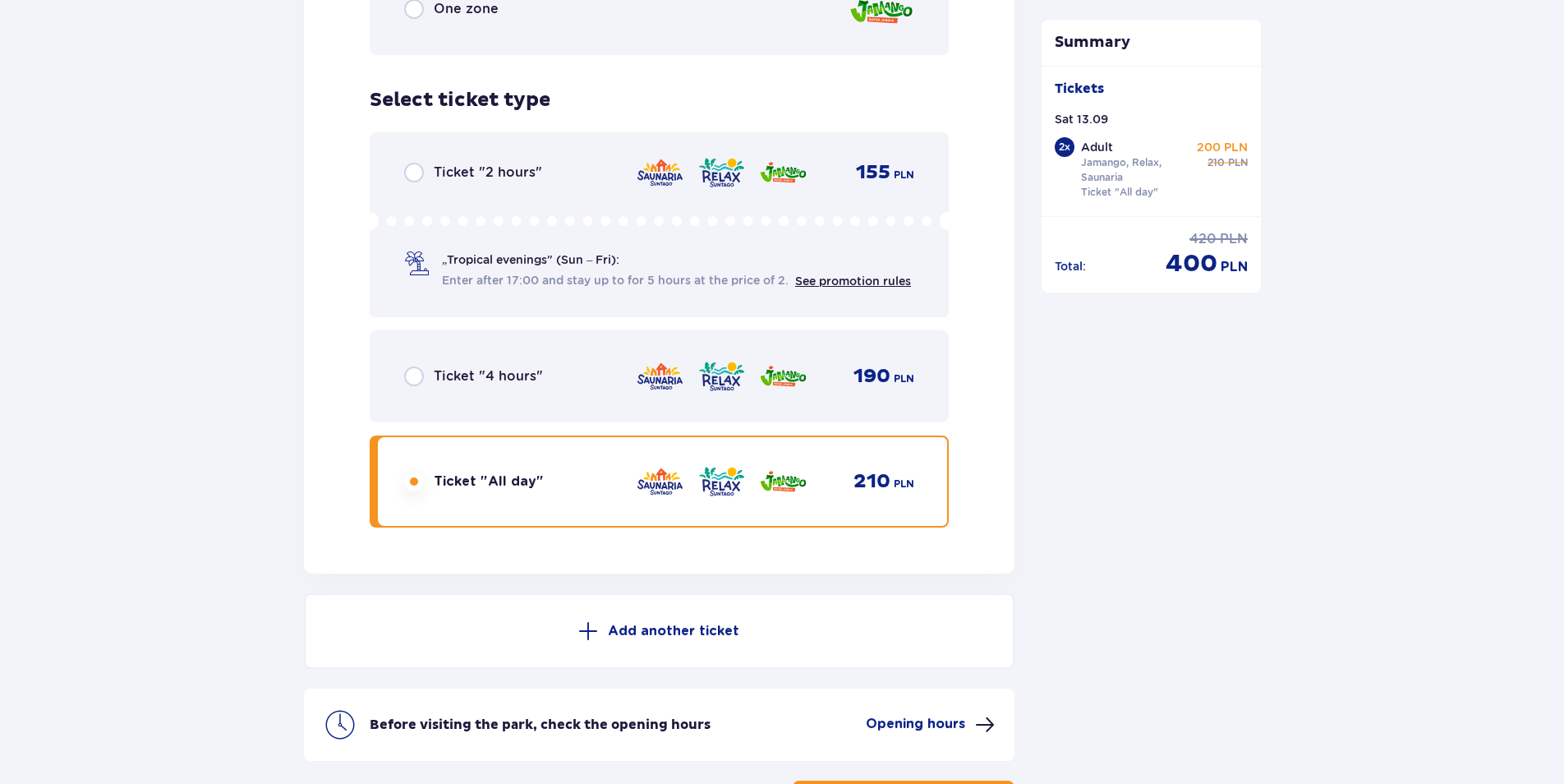
scroll to position [2592, 0]
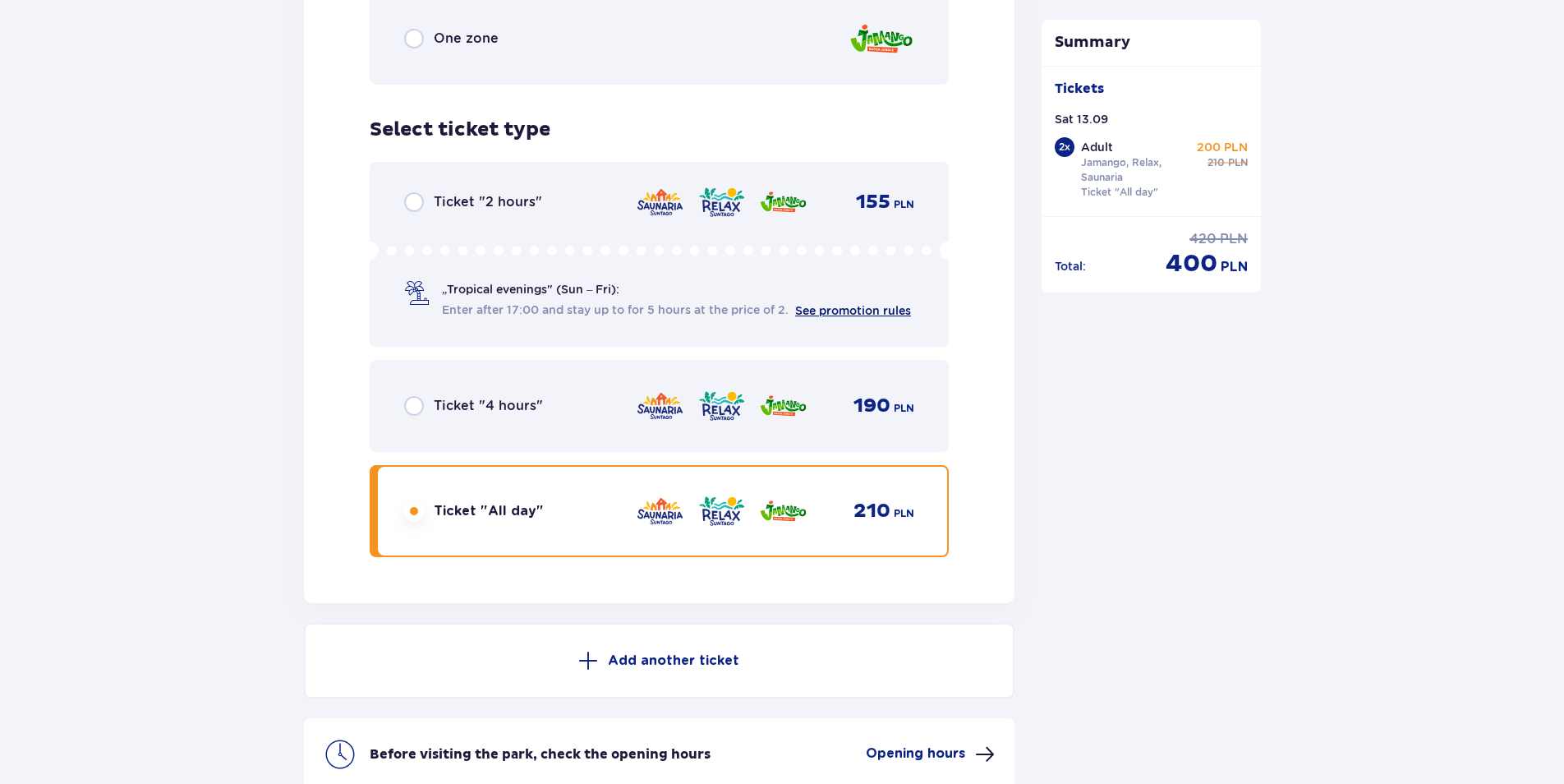
click at [827, 306] on link "See promotion rules" at bounding box center [853, 310] width 116 height 13
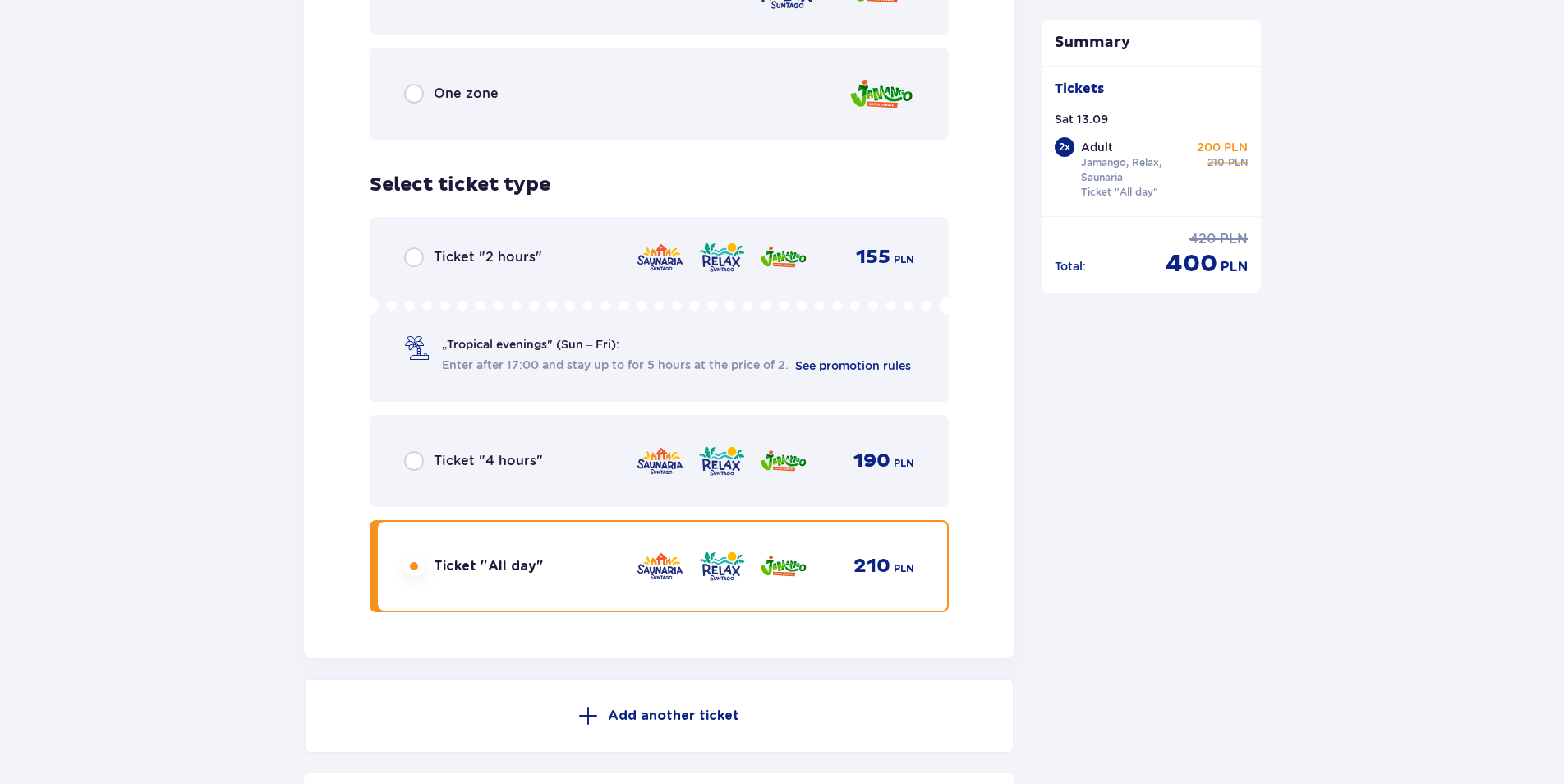
scroll to position [2346, 0]
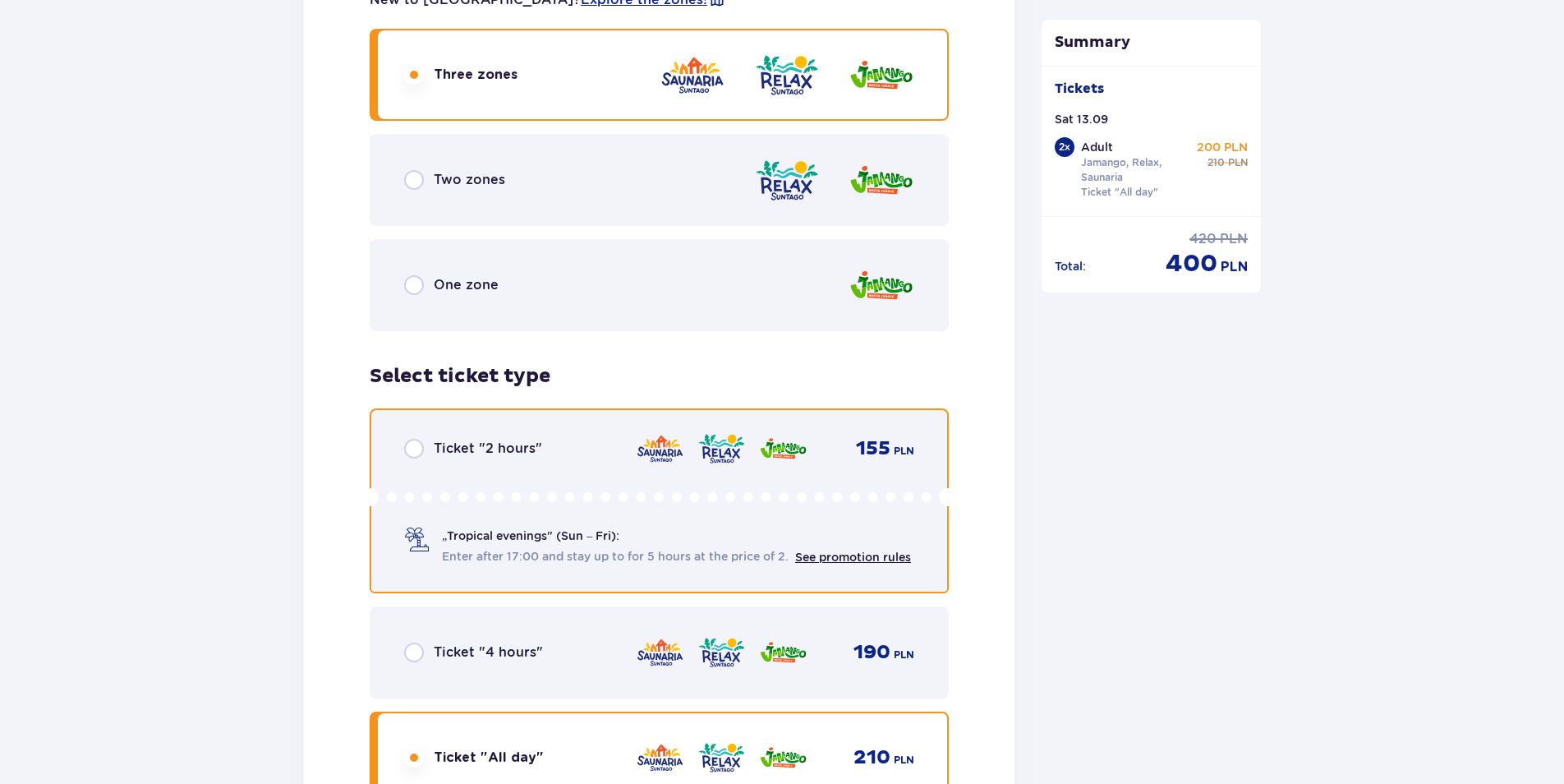
click at [418, 451] on input "radio" at bounding box center [414, 449] width 20 height 20
radio input "true"
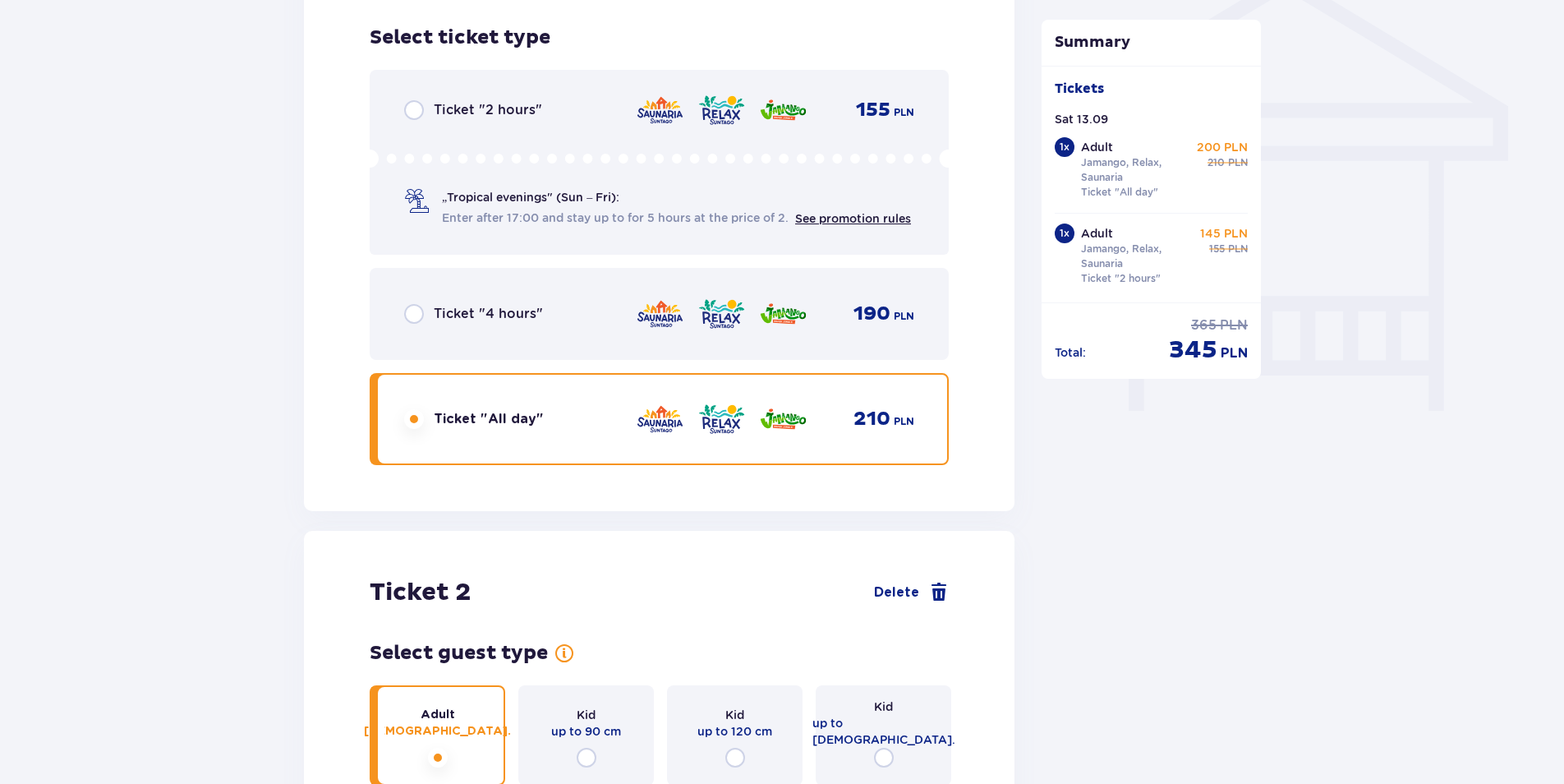
scroll to position [1114, 0]
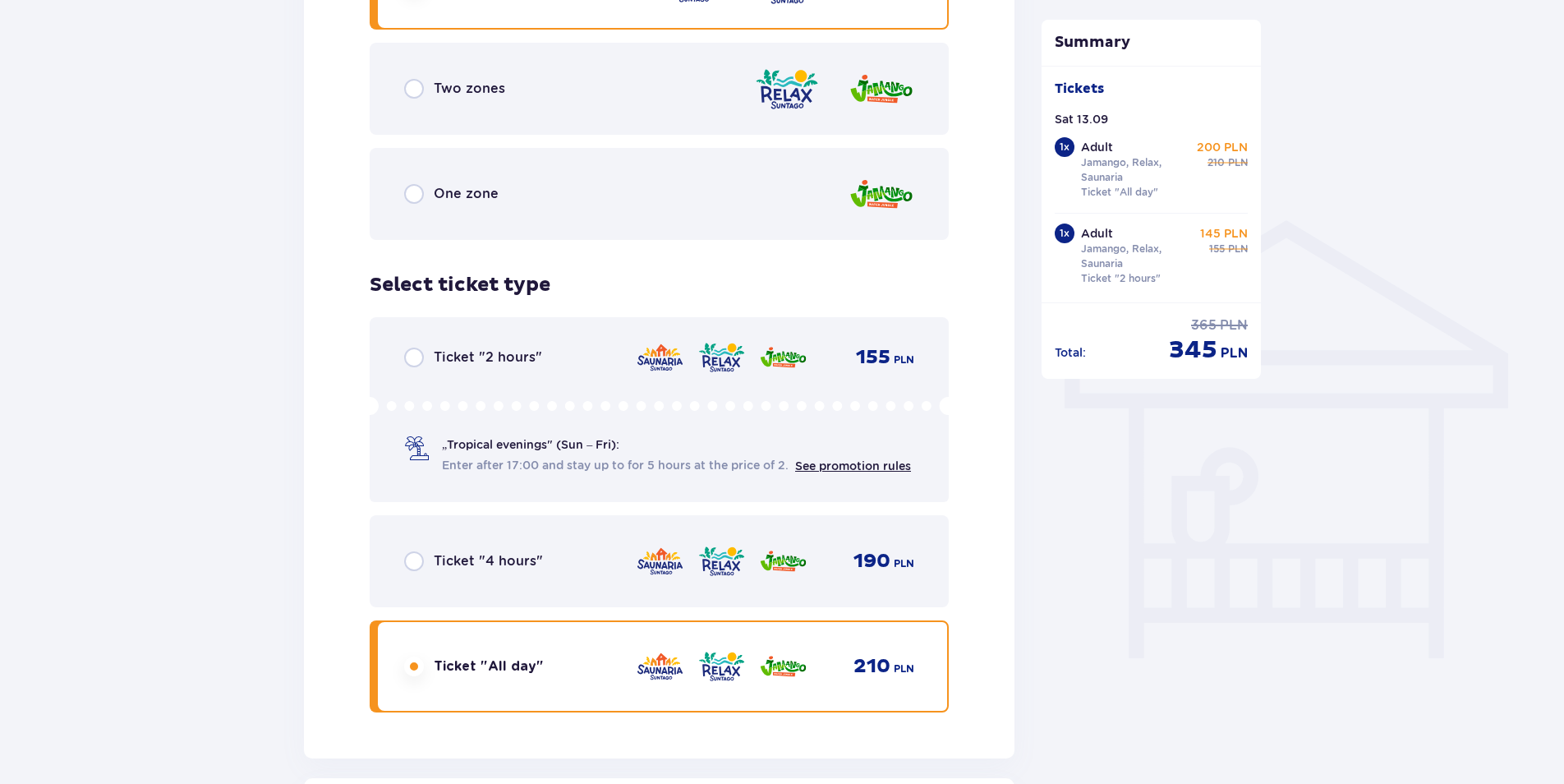
click at [500, 367] on p "Ticket "2 hours"" at bounding box center [488, 357] width 109 height 18
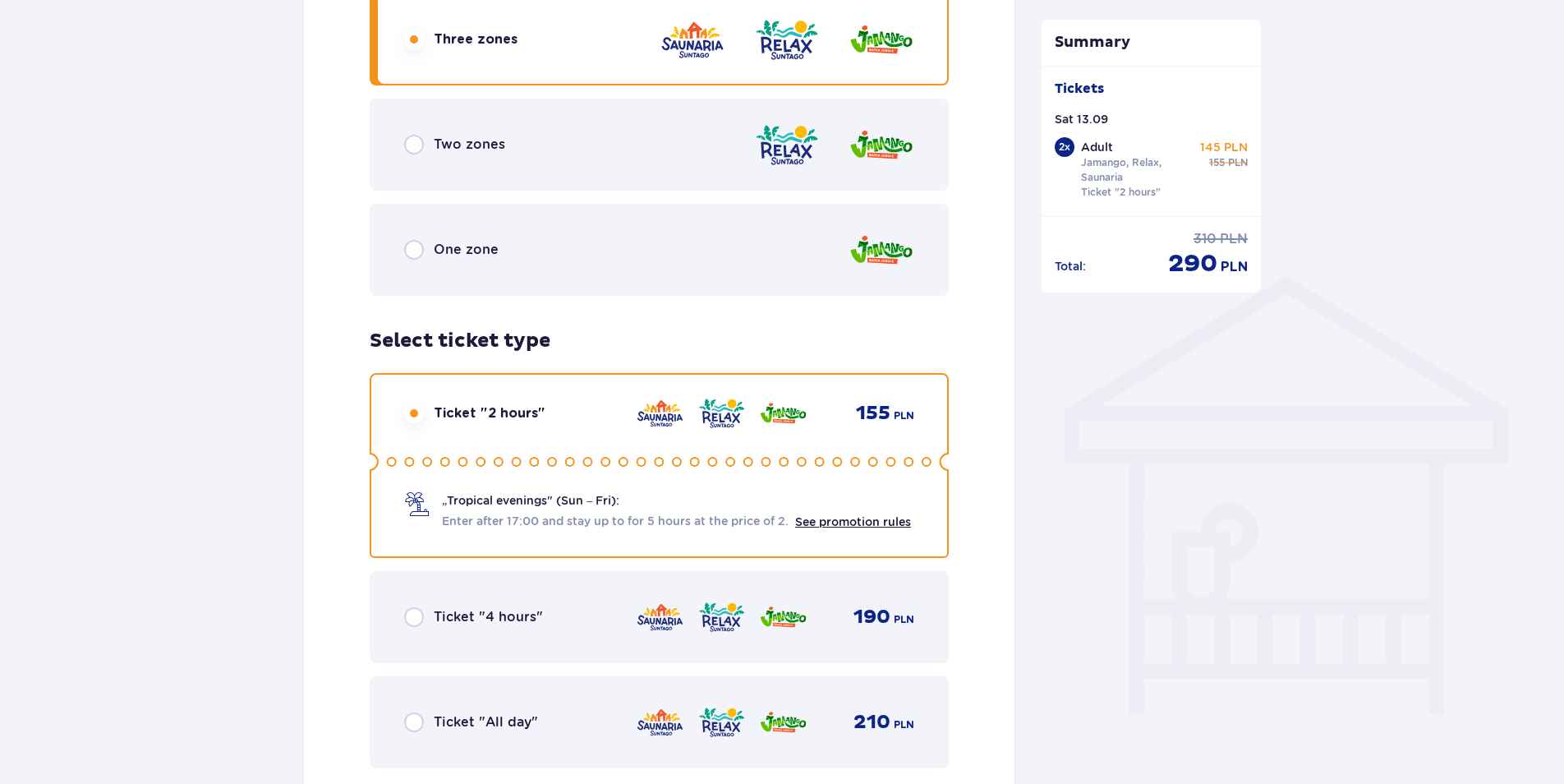
scroll to position [867, 0]
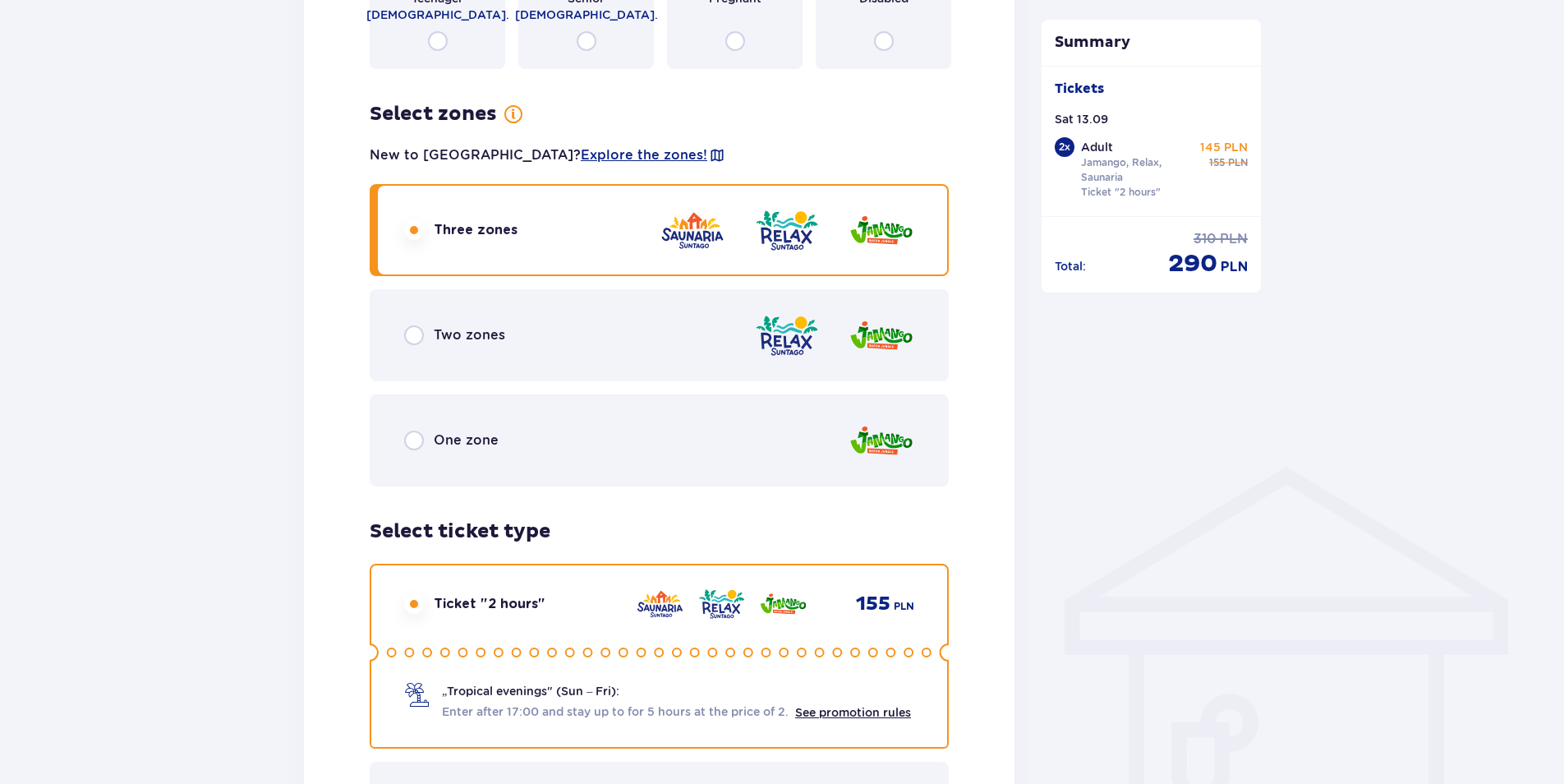
click at [644, 322] on div "Two zones" at bounding box center [658, 334] width 579 height 92
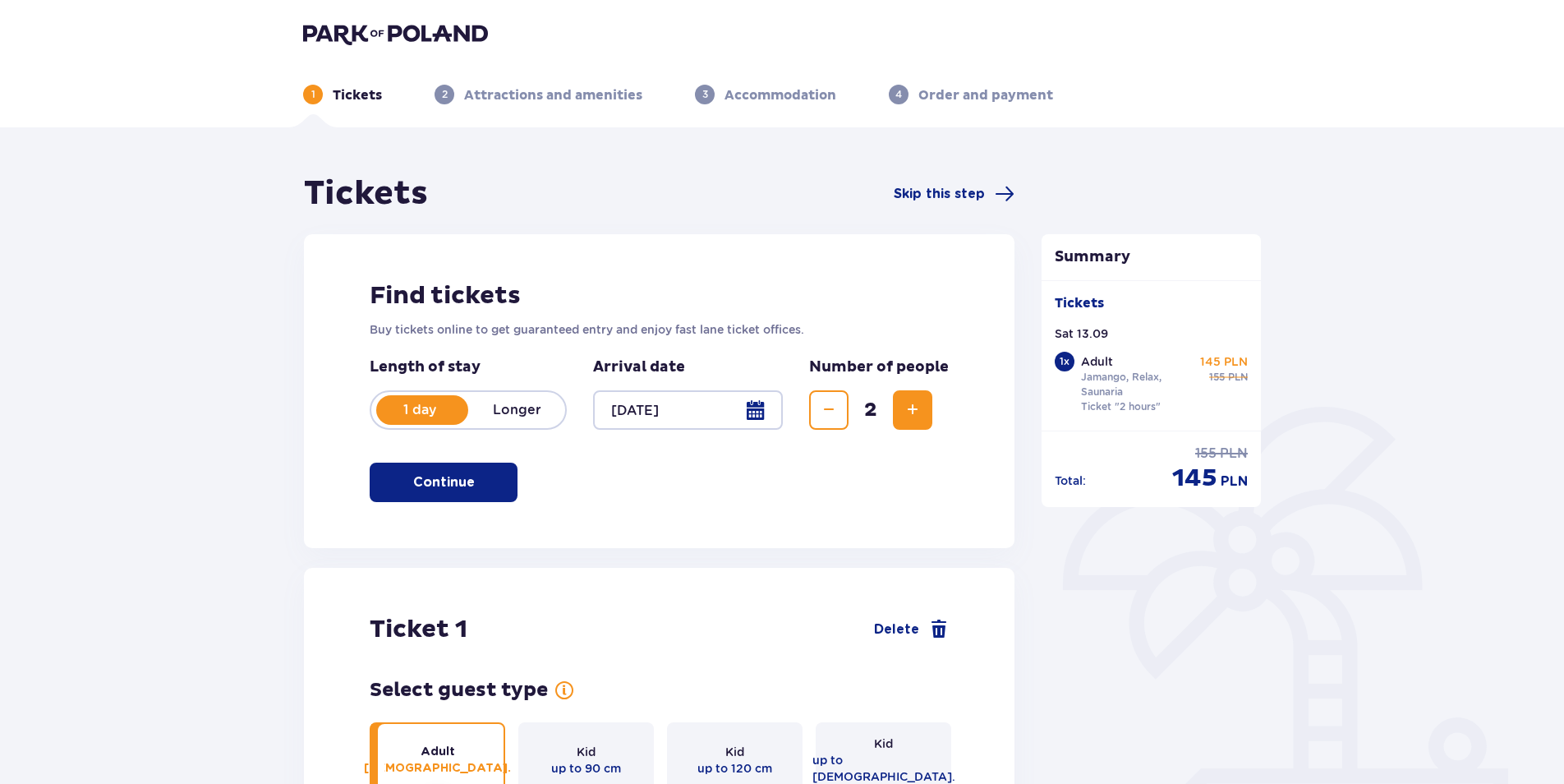
scroll to position [0, 0]
click at [457, 35] on img at bounding box center [395, 35] width 185 height 23
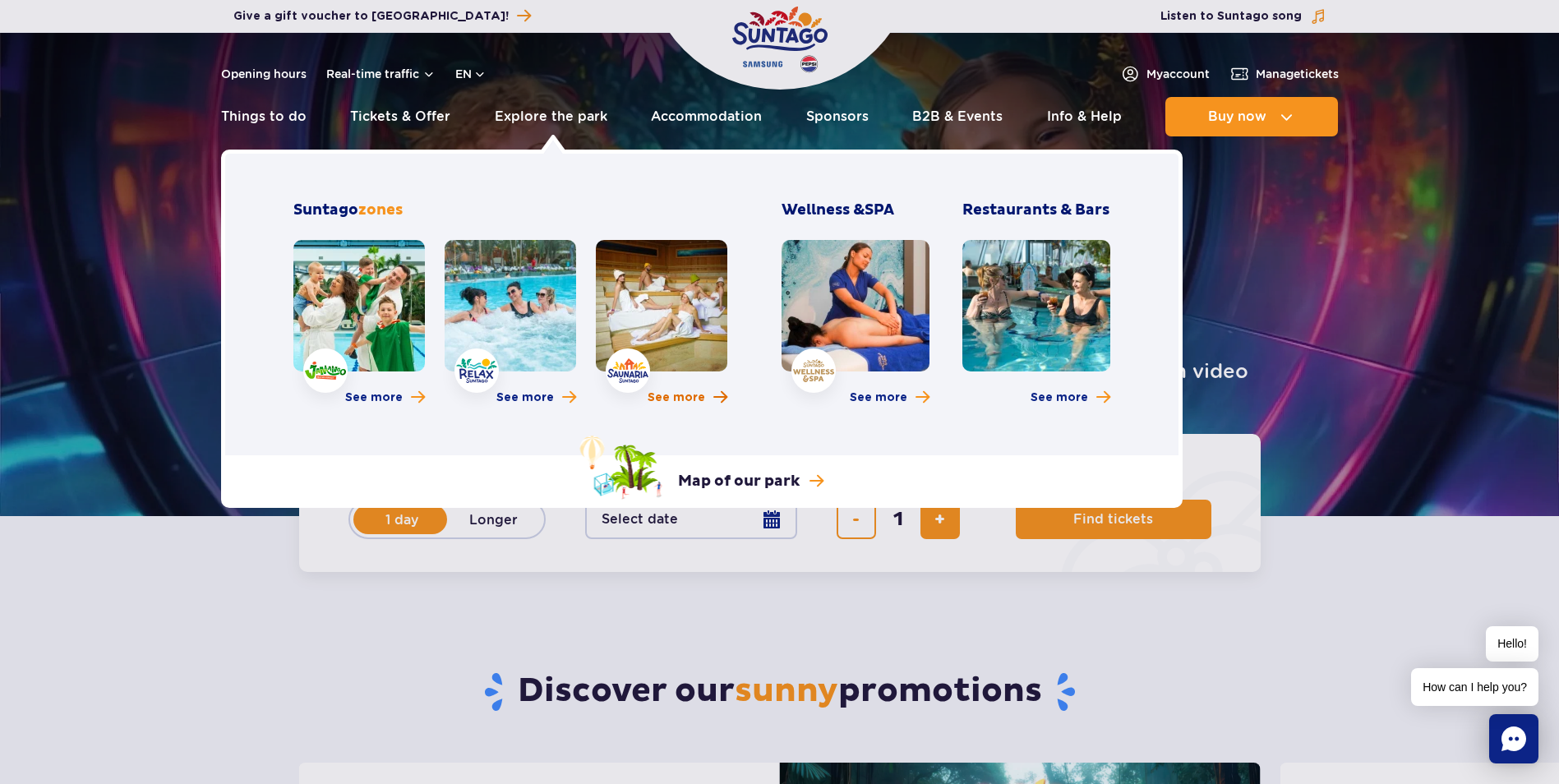
click at [680, 400] on span "See more" at bounding box center [676, 397] width 57 height 16
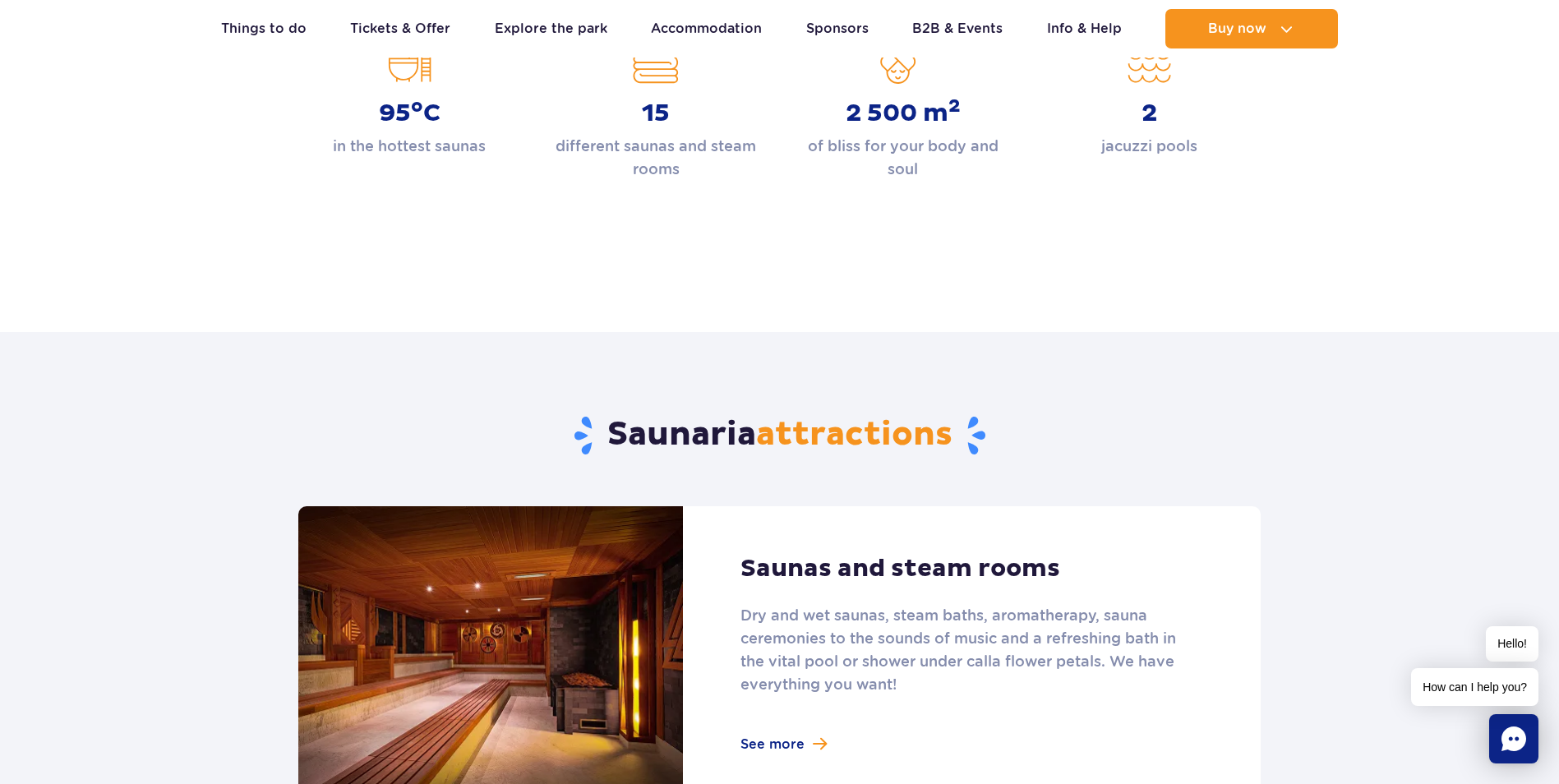
scroll to position [821, 0]
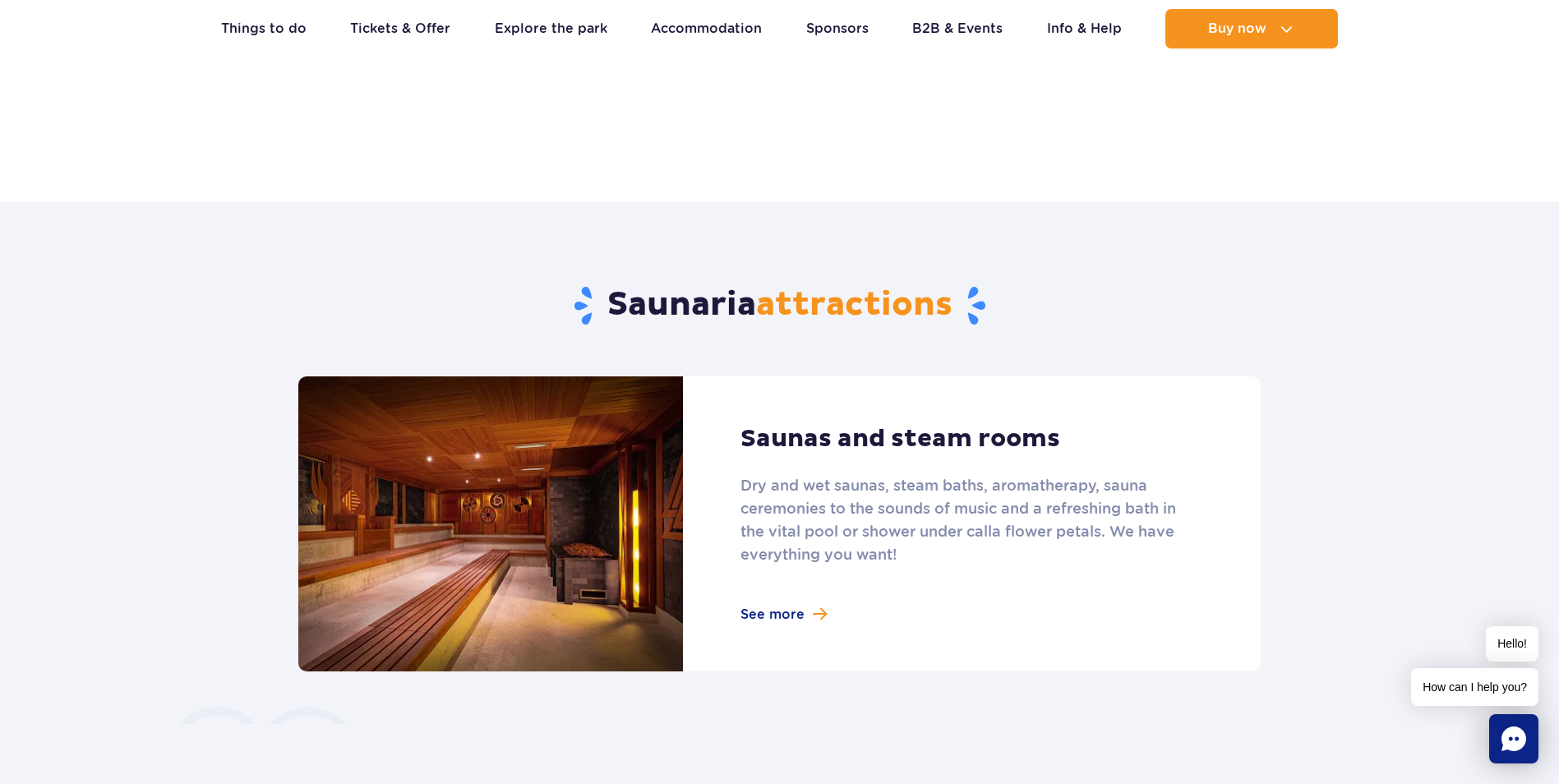
click at [804, 609] on link at bounding box center [779, 524] width 962 height 295
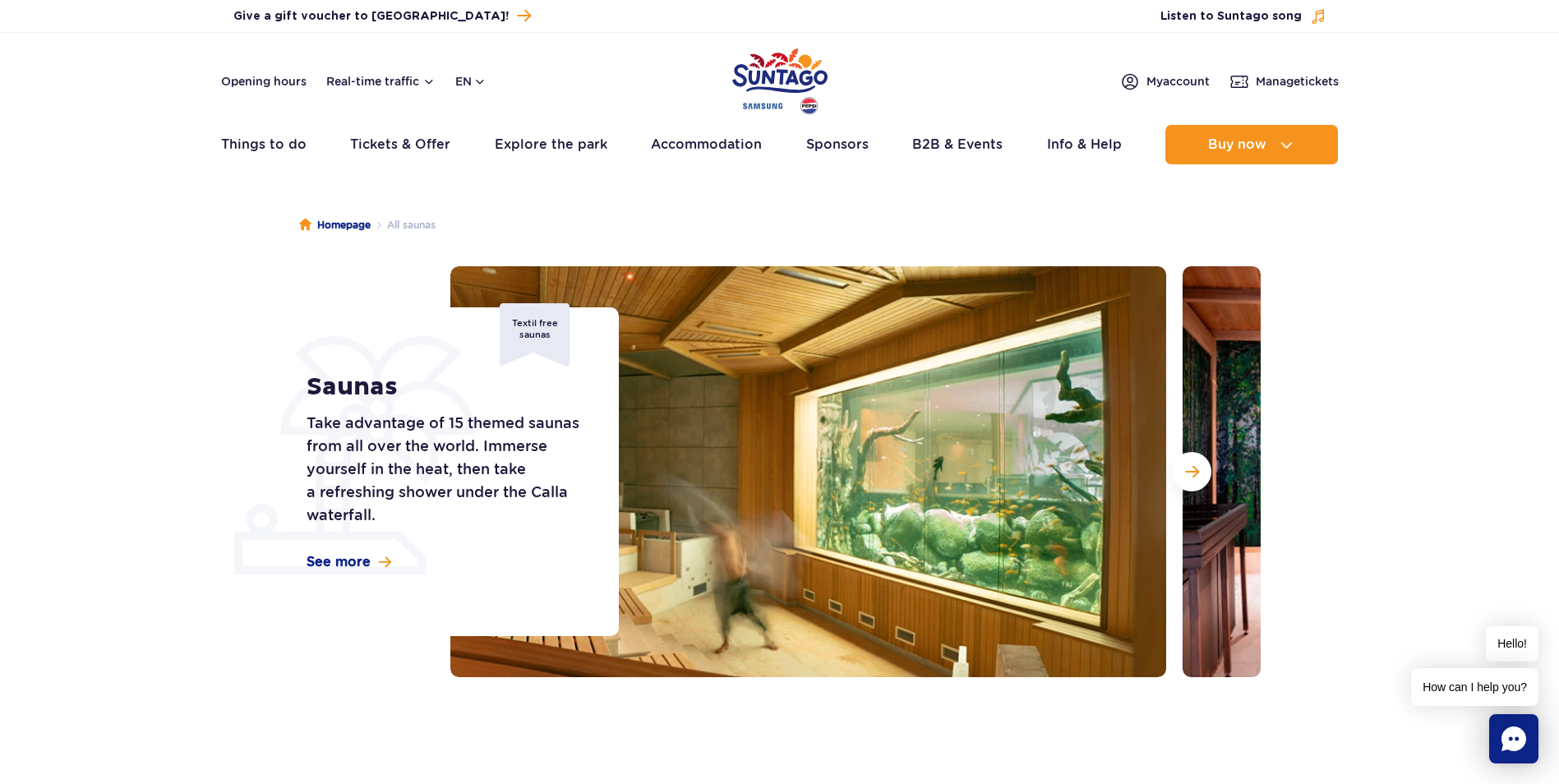
click at [1024, 490] on img at bounding box center [809, 471] width 716 height 410
click at [352, 563] on span "See more" at bounding box center [338, 562] width 64 height 18
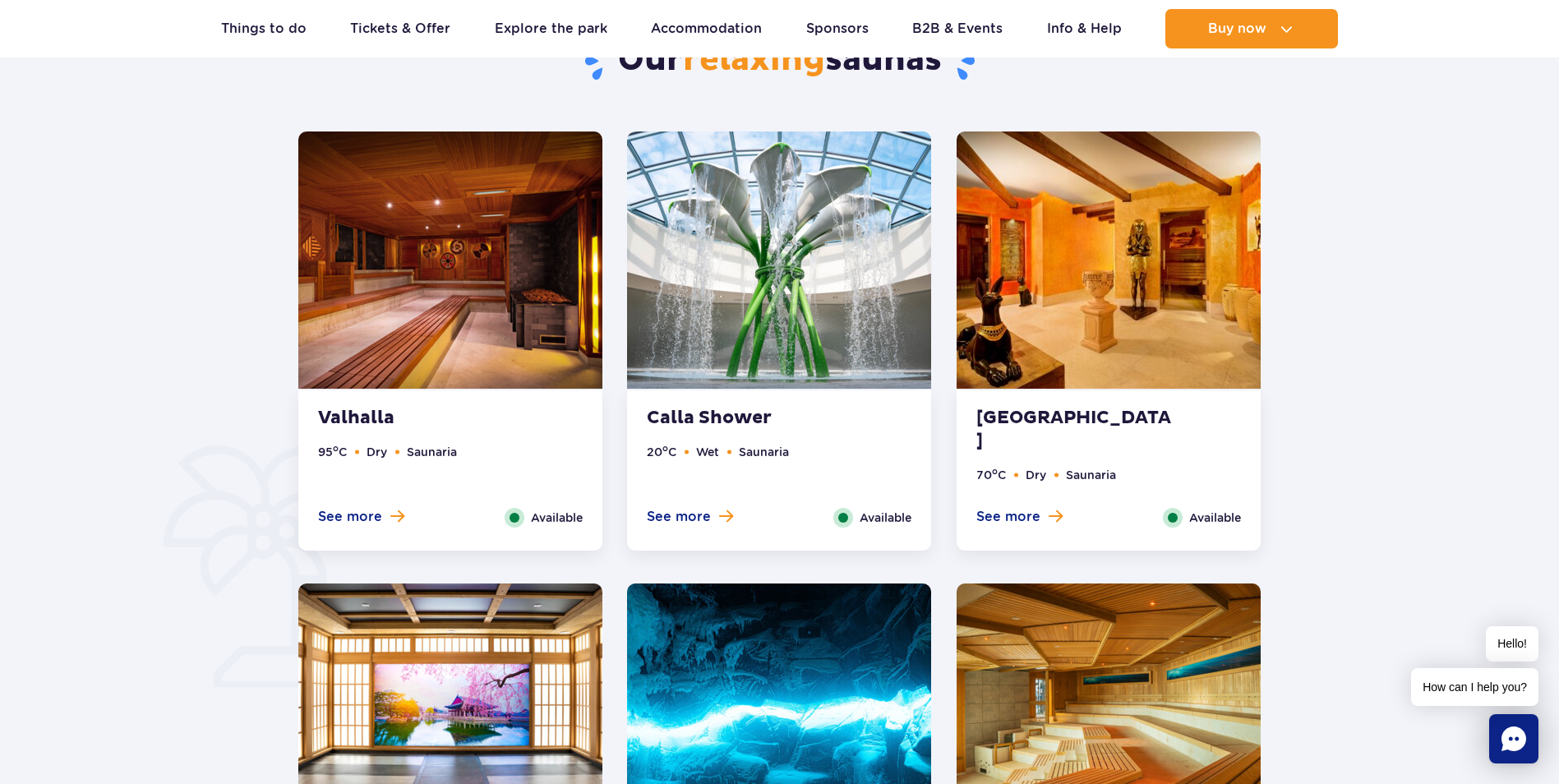
scroll to position [1157, 0]
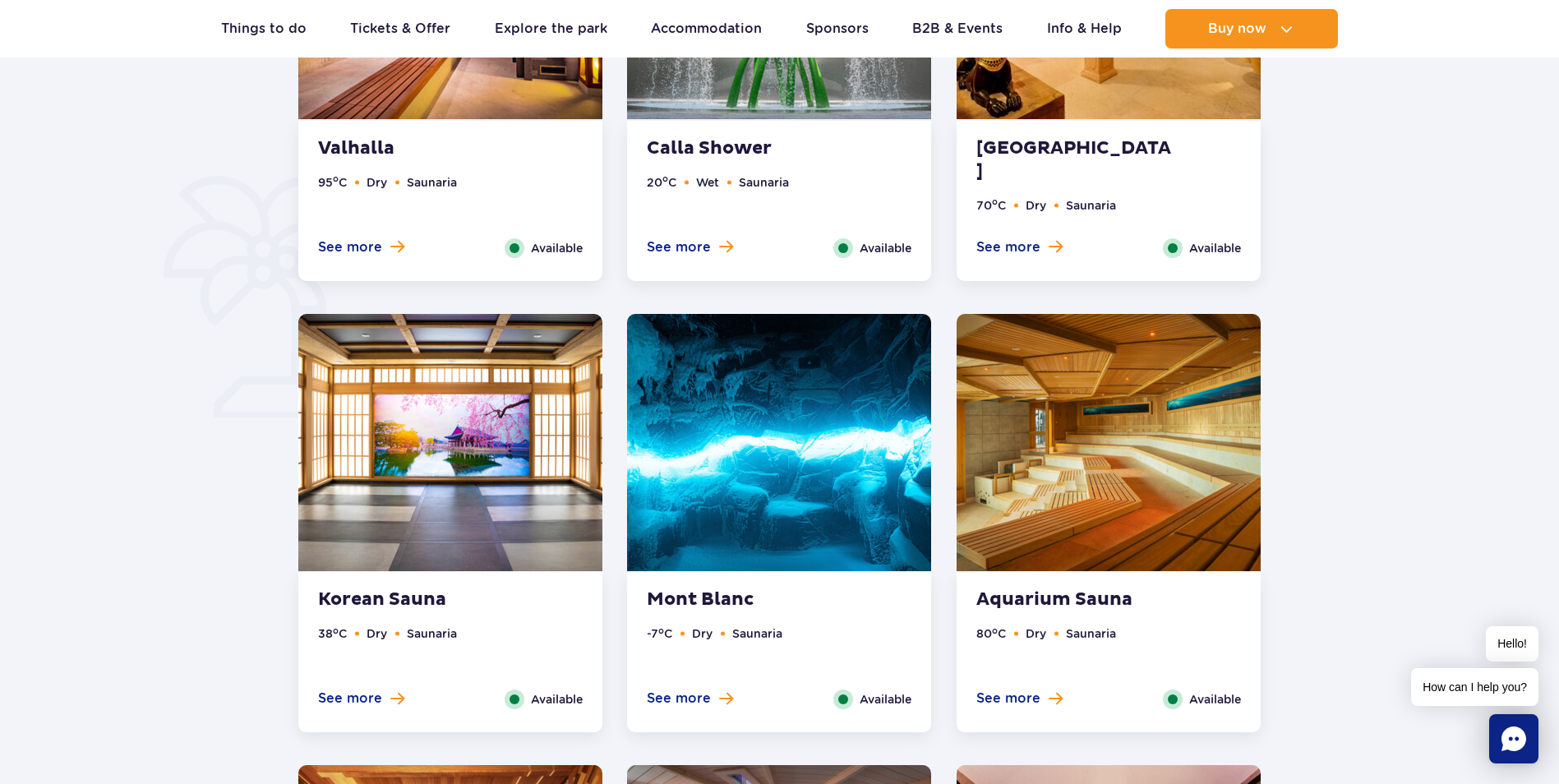
click at [1073, 598] on strong "Aquarium Sauna" at bounding box center [1075, 599] width 199 height 23
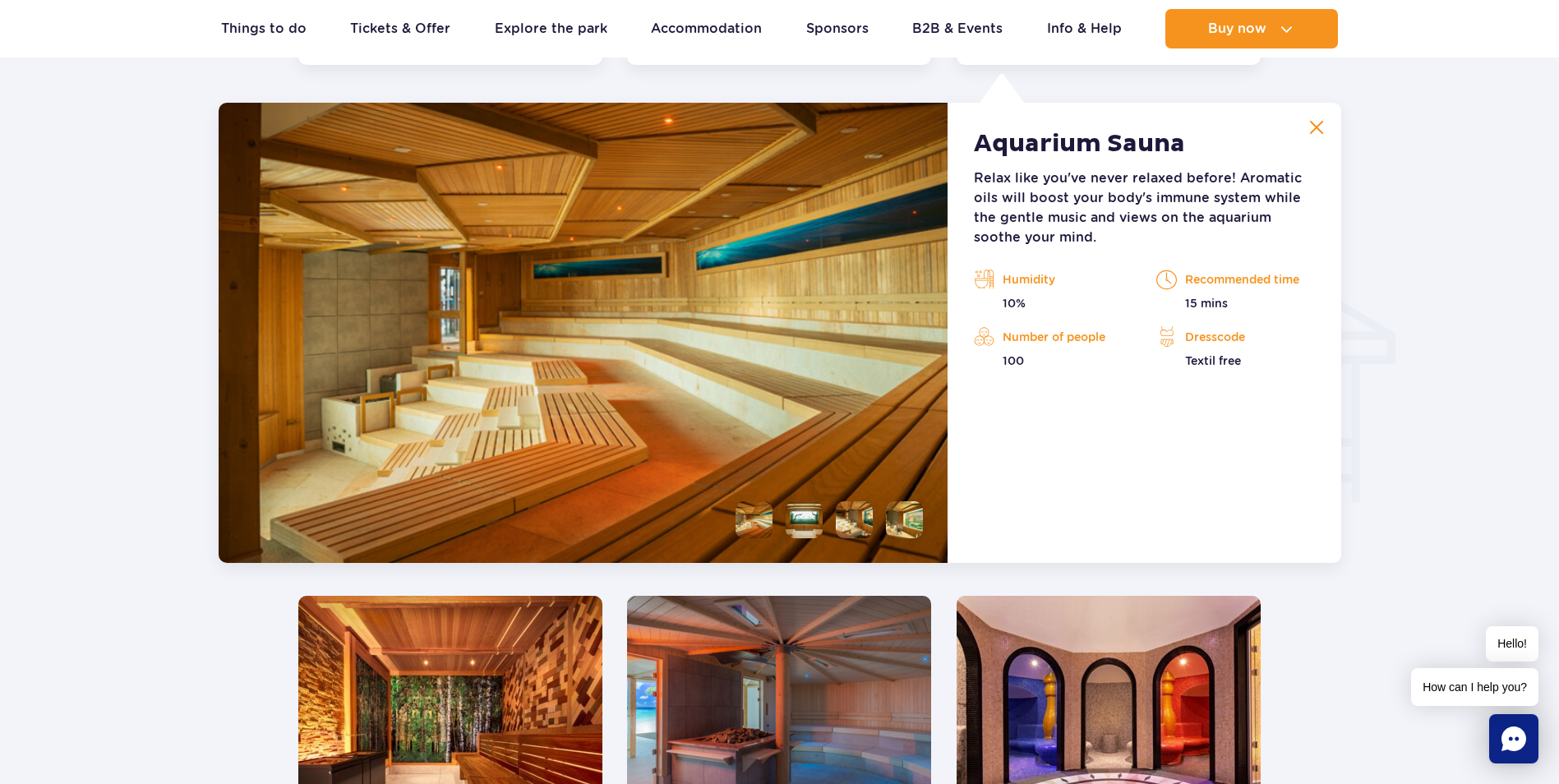
scroll to position [1828, 0]
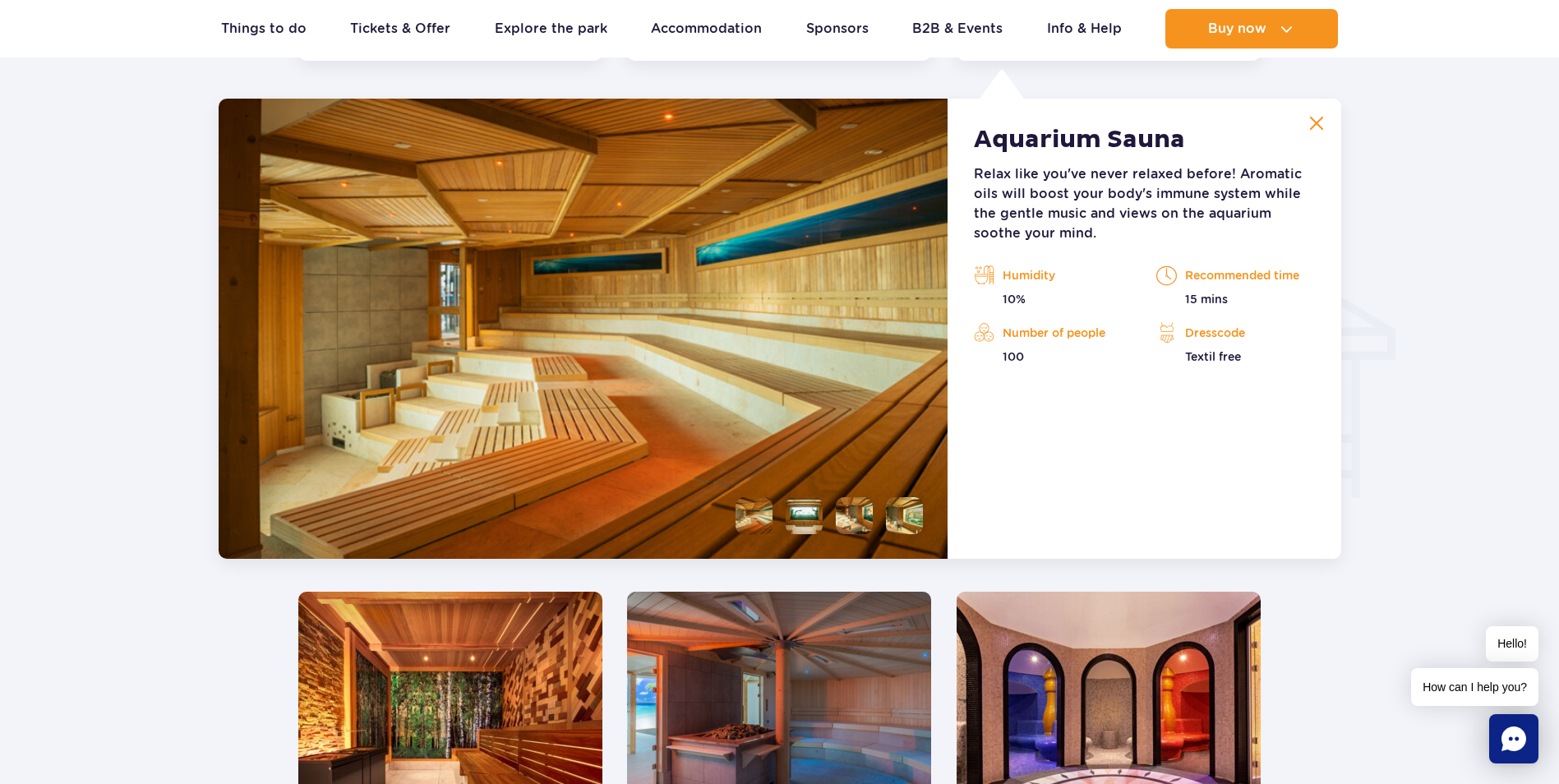
click at [491, 694] on img at bounding box center [450, 720] width 304 height 257
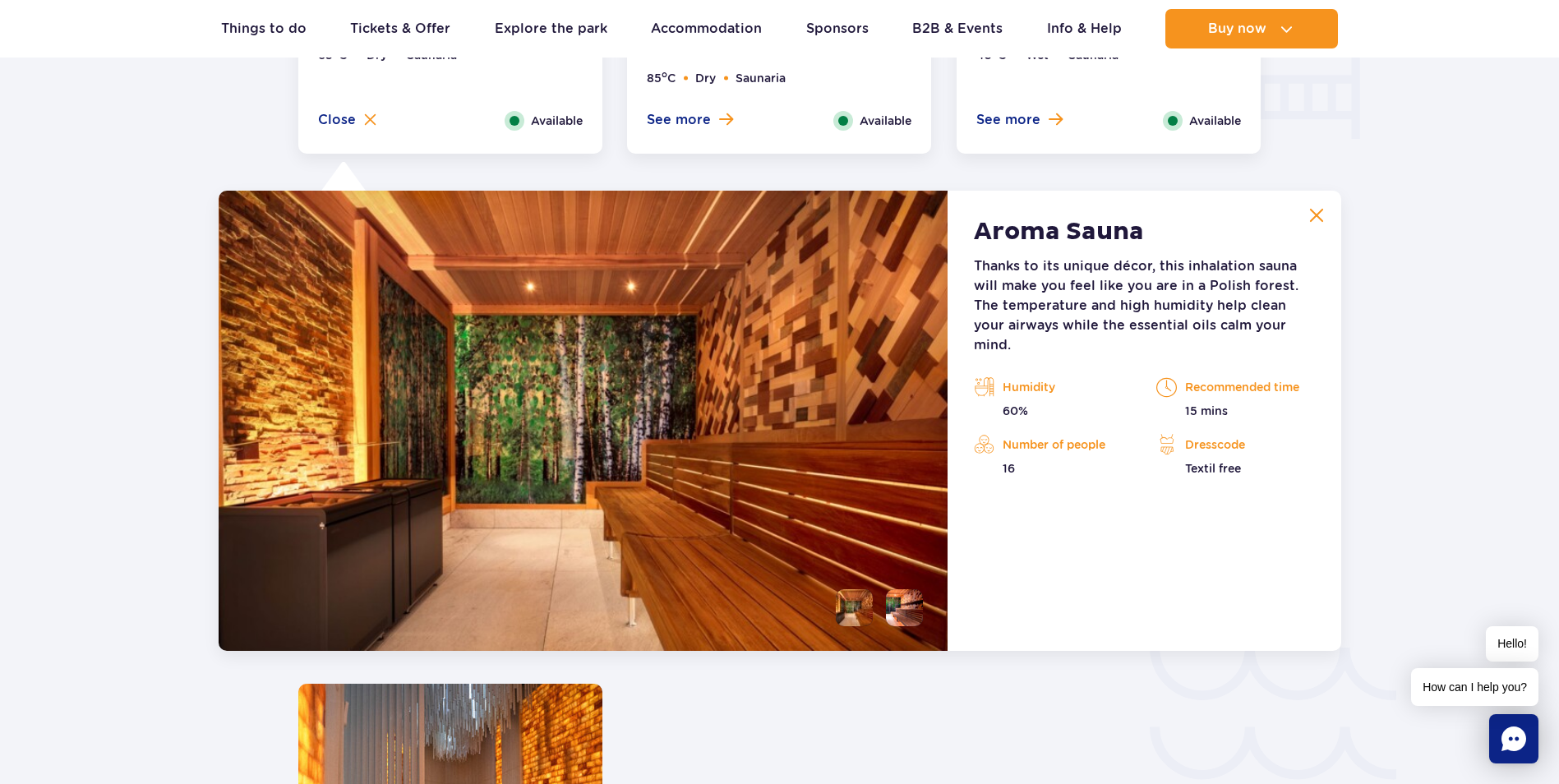
scroll to position [1786, 0]
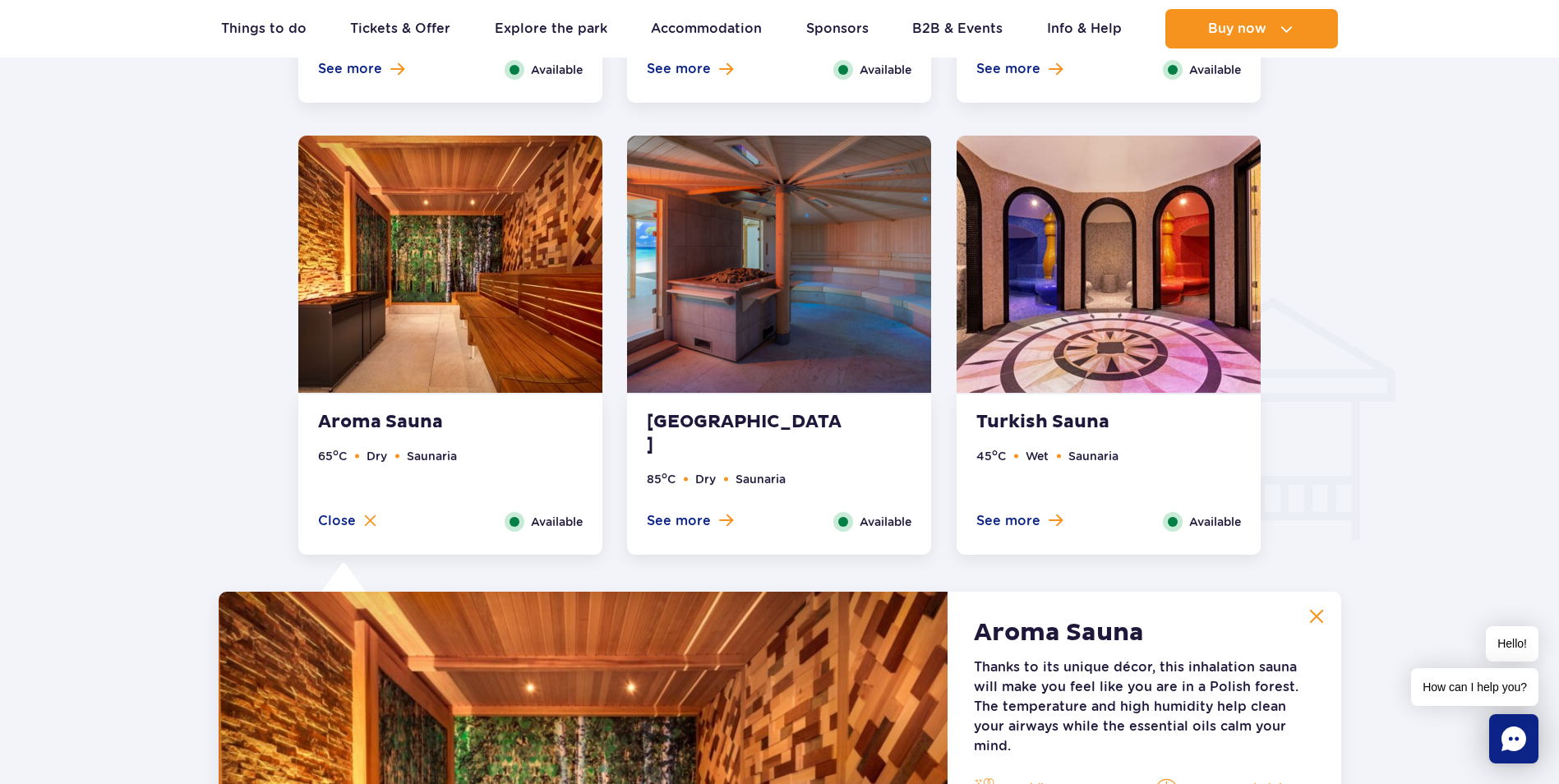
click at [488, 326] on img at bounding box center [450, 264] width 304 height 257
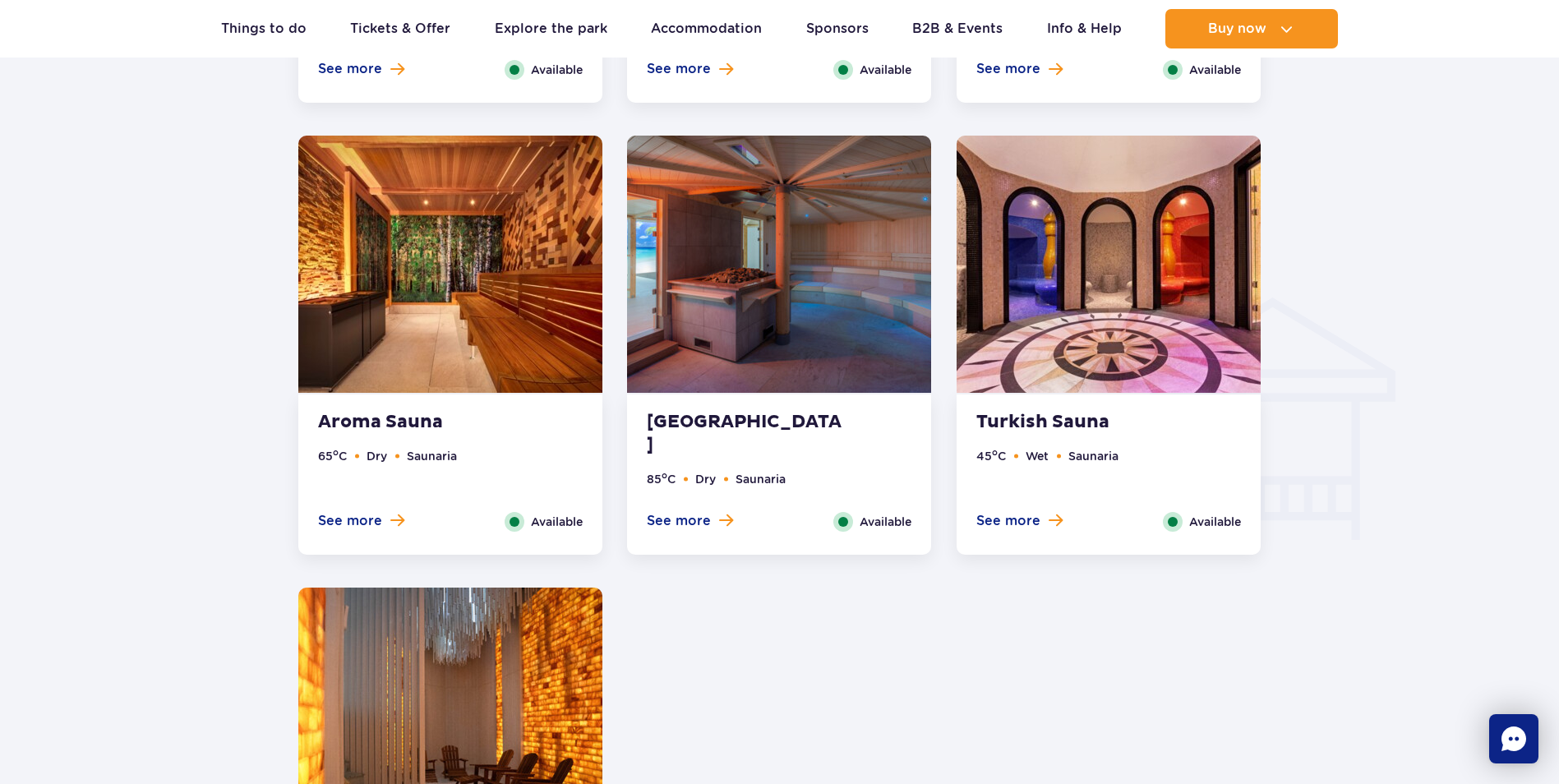
click at [854, 288] on img at bounding box center [779, 264] width 304 height 257
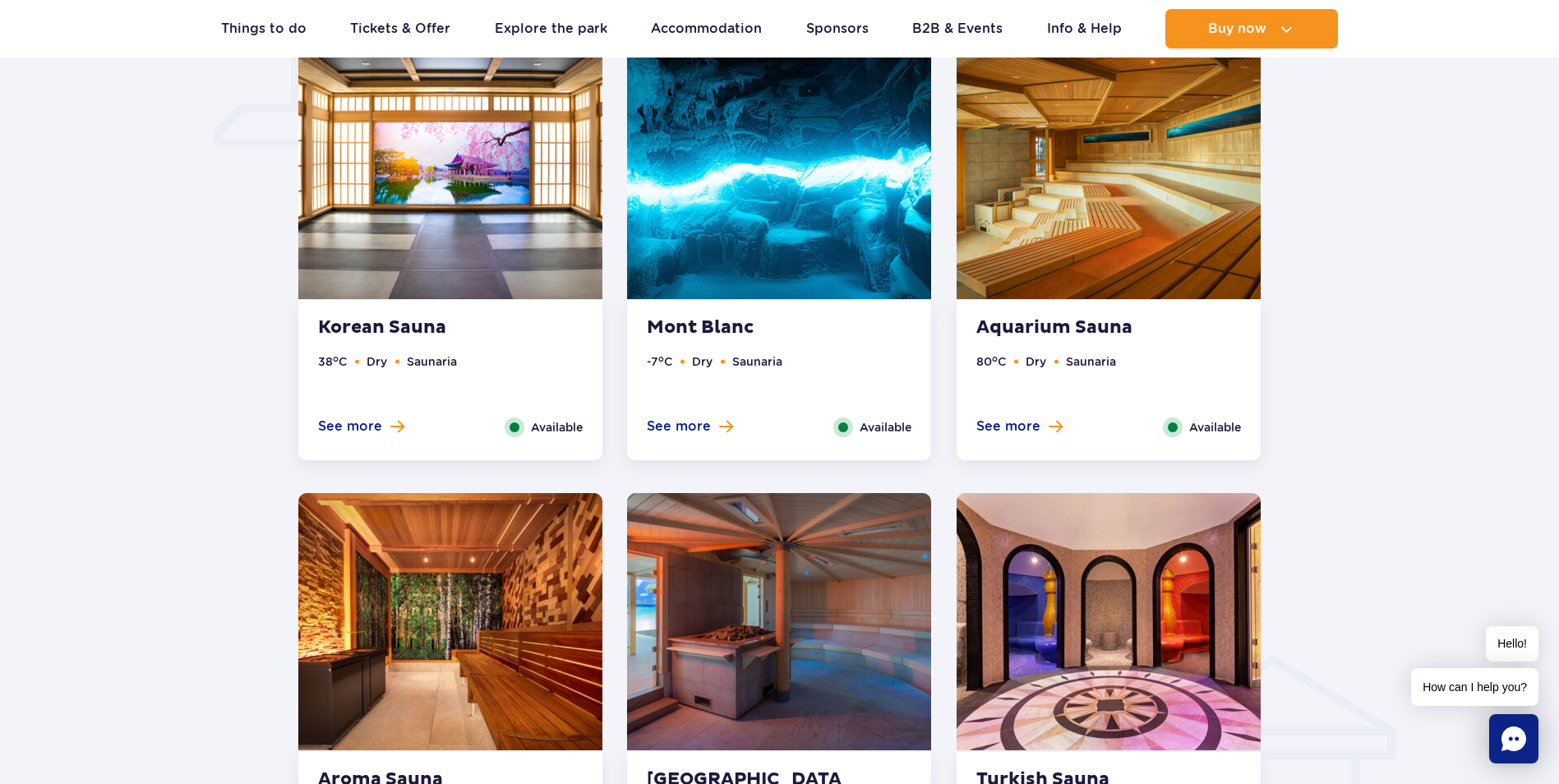
scroll to position [1292, 0]
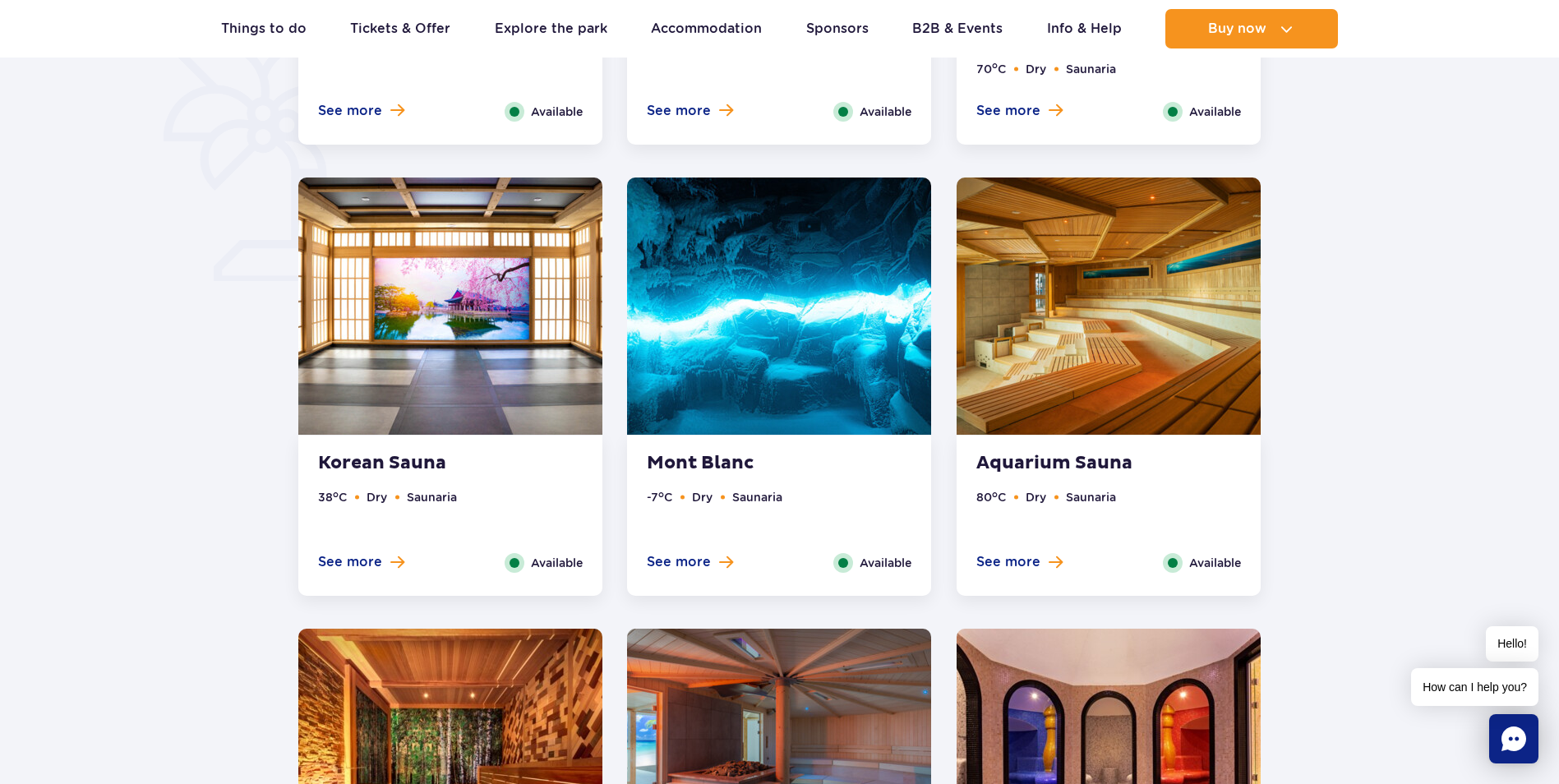
click at [1106, 351] on img at bounding box center [1108, 306] width 304 height 257
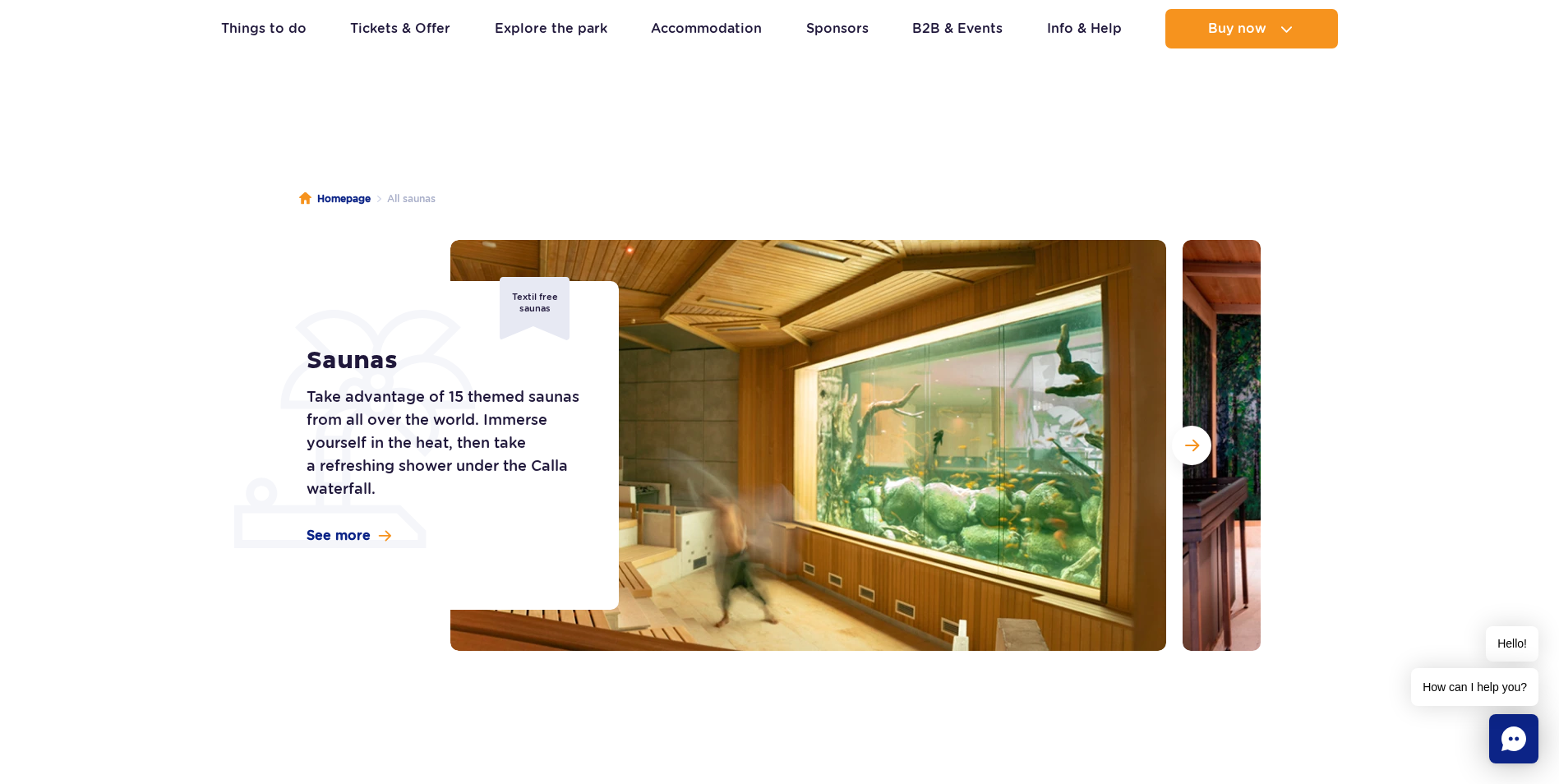
scroll to position [0, 0]
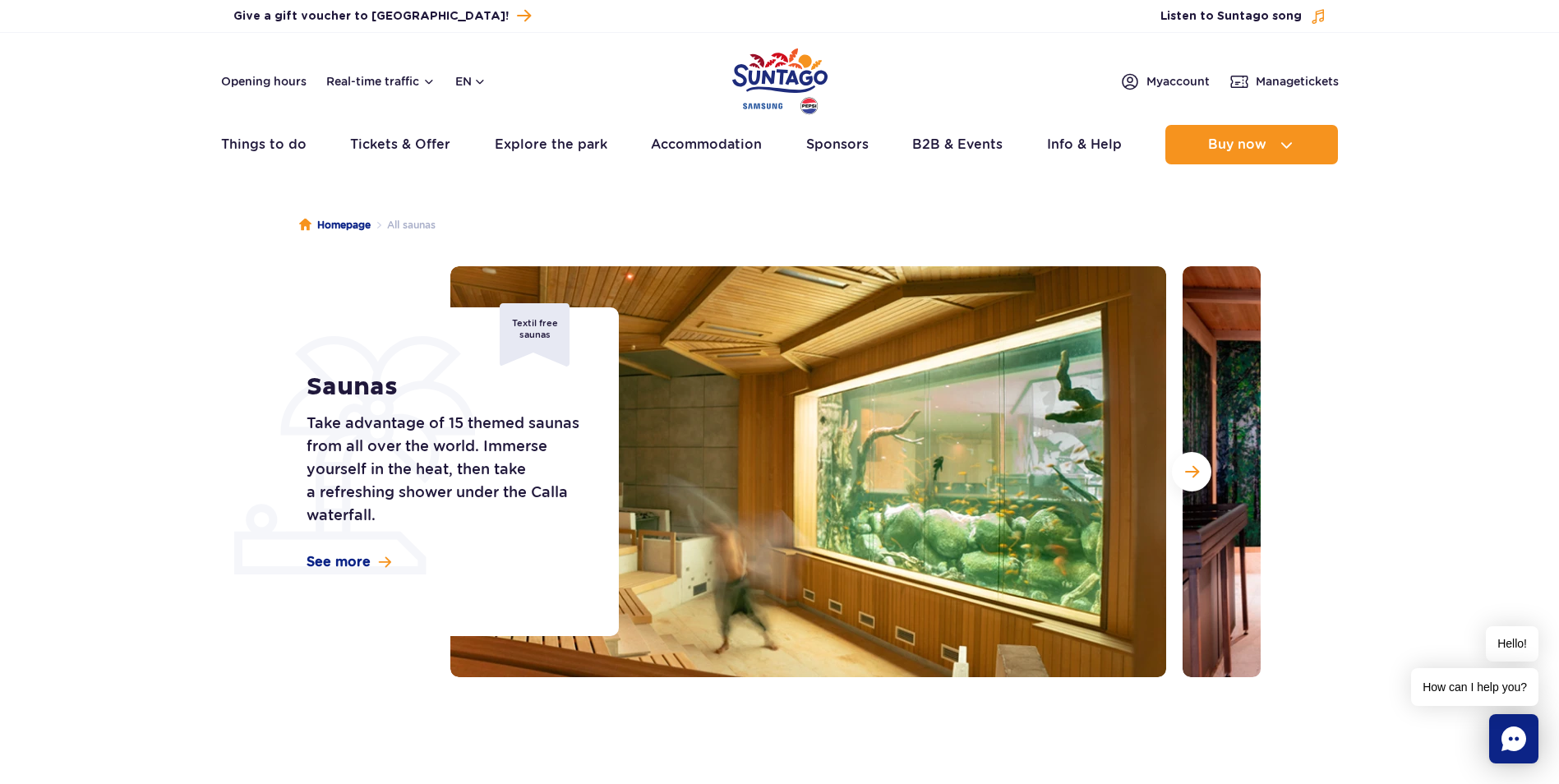
click at [766, 72] on img "Park of Poland" at bounding box center [779, 81] width 95 height 76
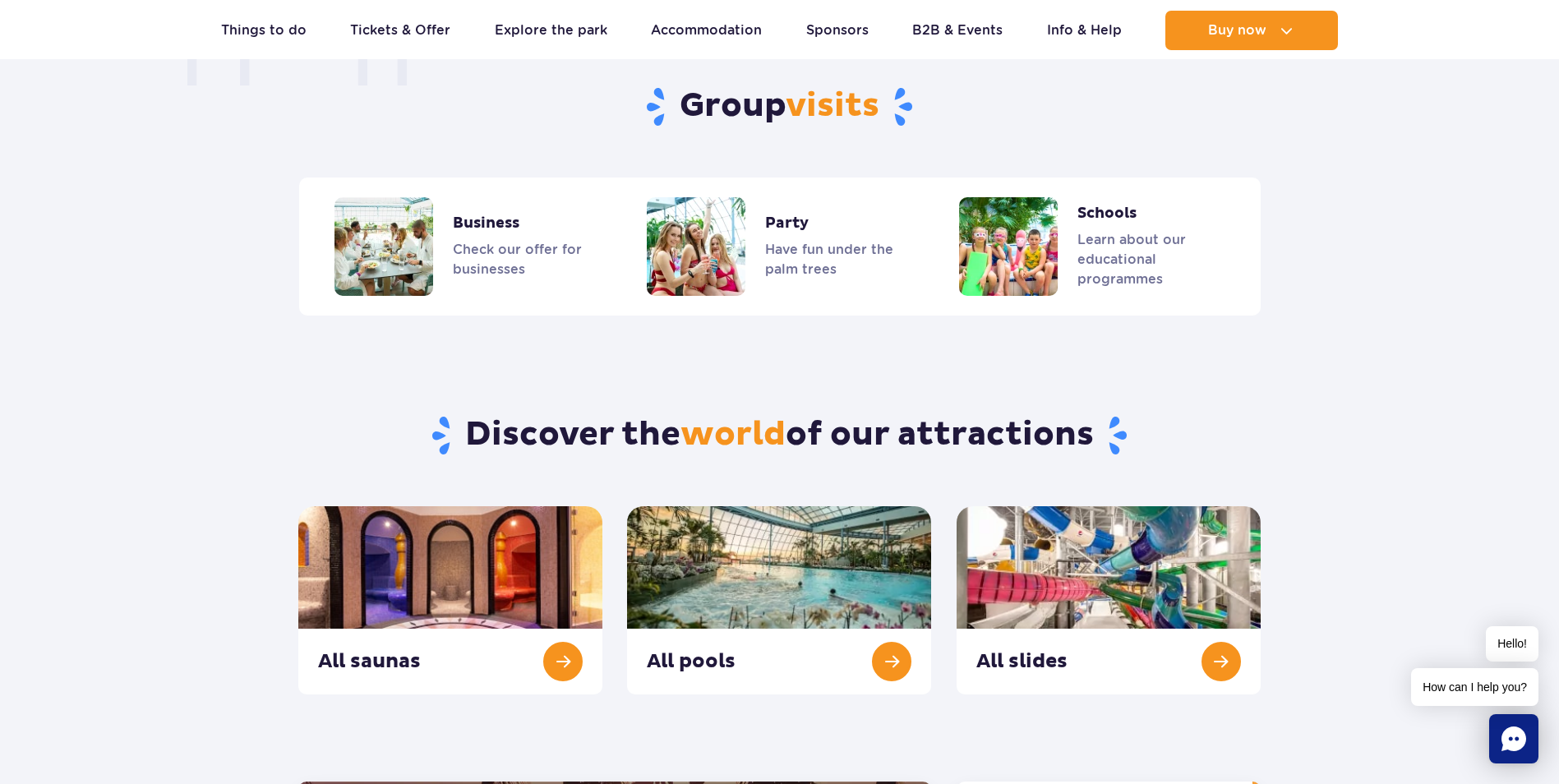
scroll to position [1479, 0]
